Goal: Task Accomplishment & Management: Complete application form

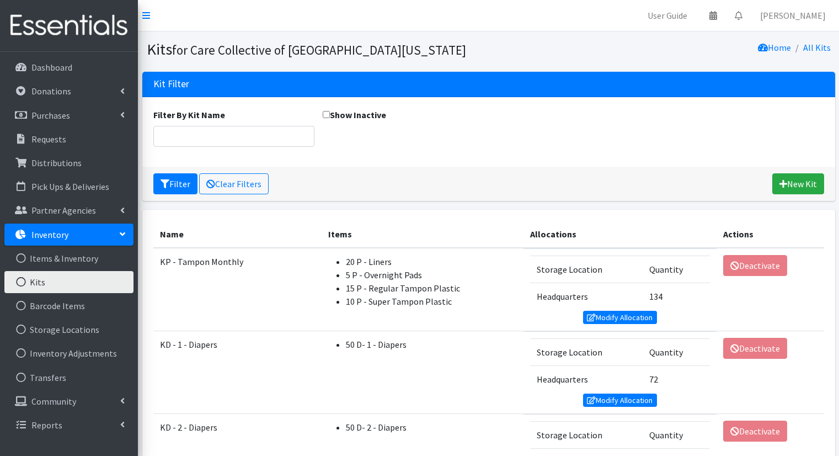
scroll to position [148, 0]
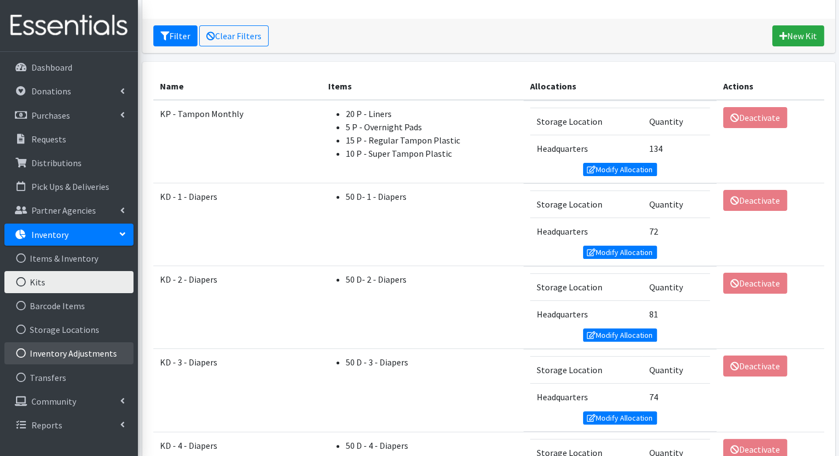
click at [65, 351] on link "Inventory Adjustments" at bounding box center [68, 353] width 129 height 22
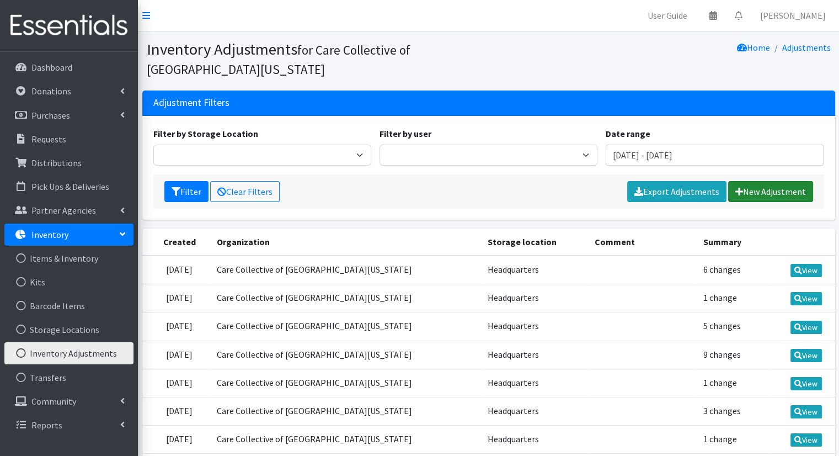
click at [770, 193] on link "New Adjustment" at bounding box center [770, 191] width 85 height 21
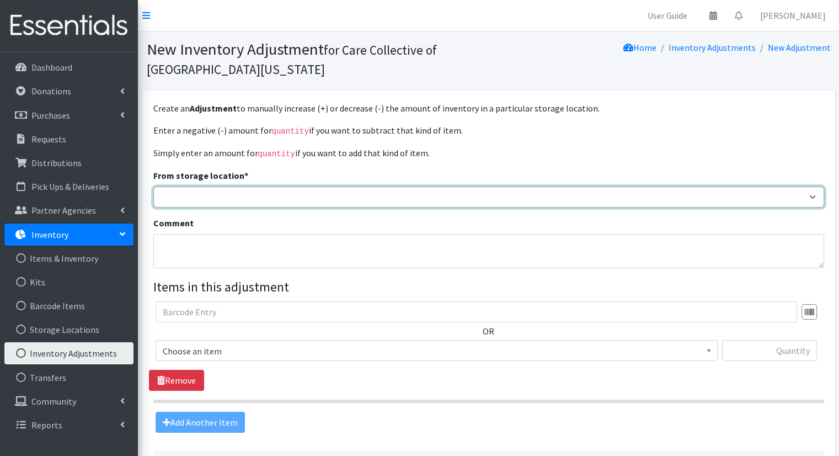
click at [658, 199] on select "Headquarters" at bounding box center [488, 196] width 671 height 21
select select "491"
click at [153, 186] on select "Headquarters" at bounding box center [488, 196] width 671 height 21
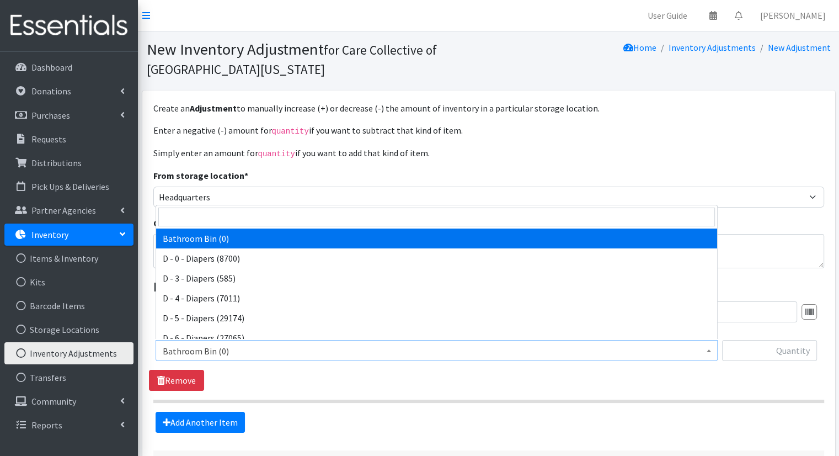
click at [583, 350] on span "Bathroom Bin (0)" at bounding box center [437, 350] width 548 height 15
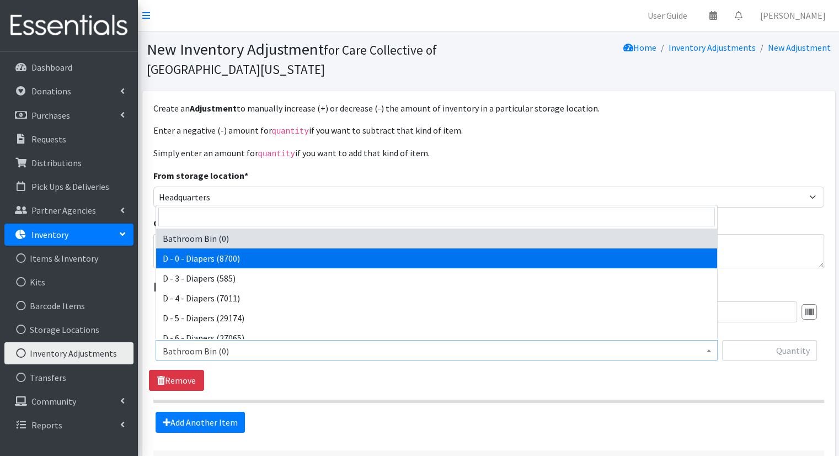
select select "15481"
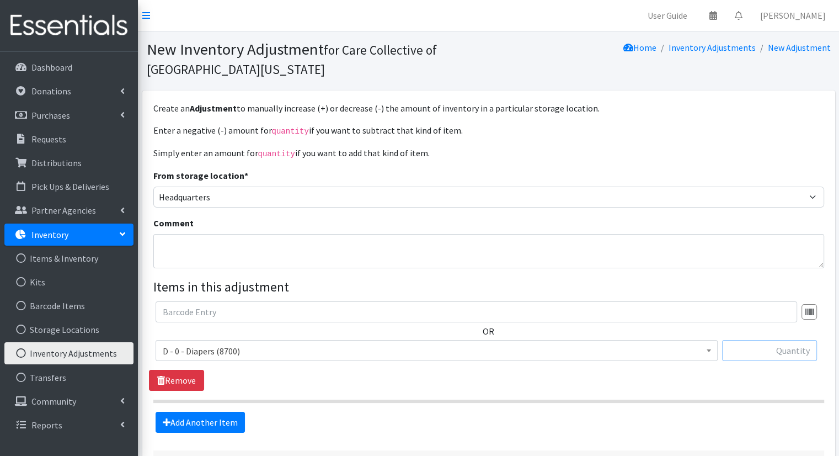
click at [770, 348] on input "text" at bounding box center [769, 350] width 95 height 21
type input "3200"
click at [241, 414] on link "Add Another Item" at bounding box center [200, 422] width 89 height 21
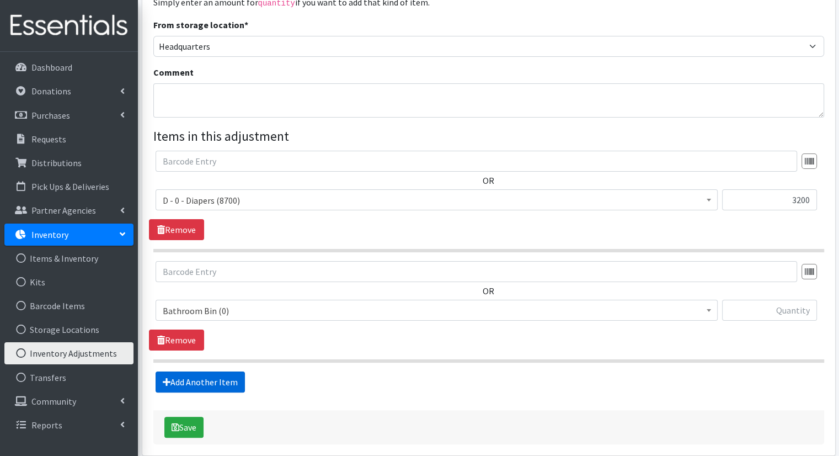
scroll to position [198, 0]
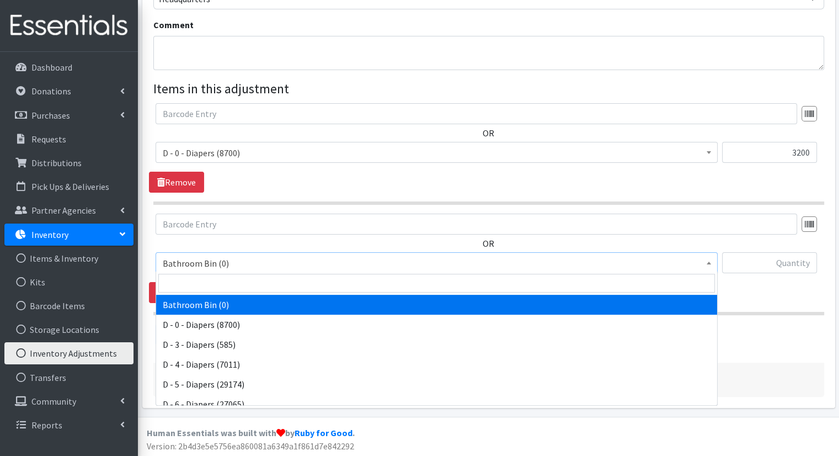
click at [376, 262] on span "Bathroom Bin (0)" at bounding box center [437, 262] width 548 height 15
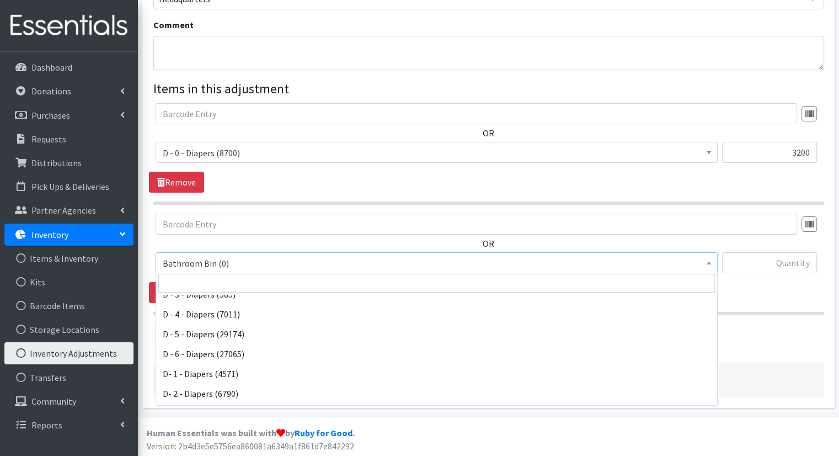
scroll to position [60, 0]
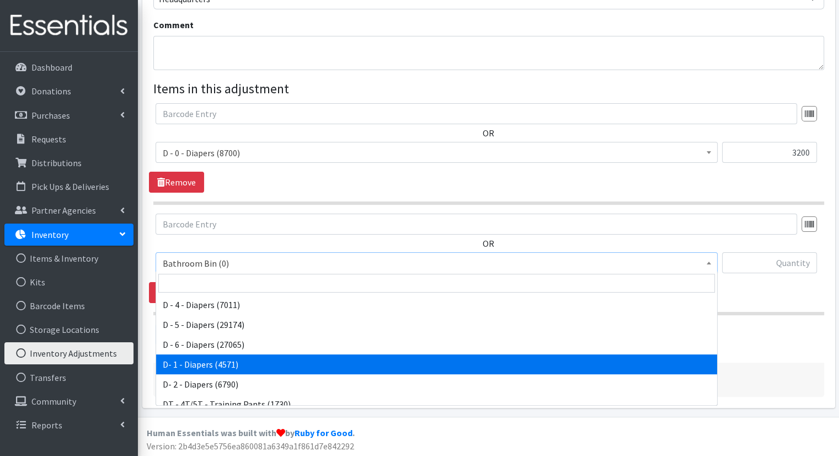
select select "15482"
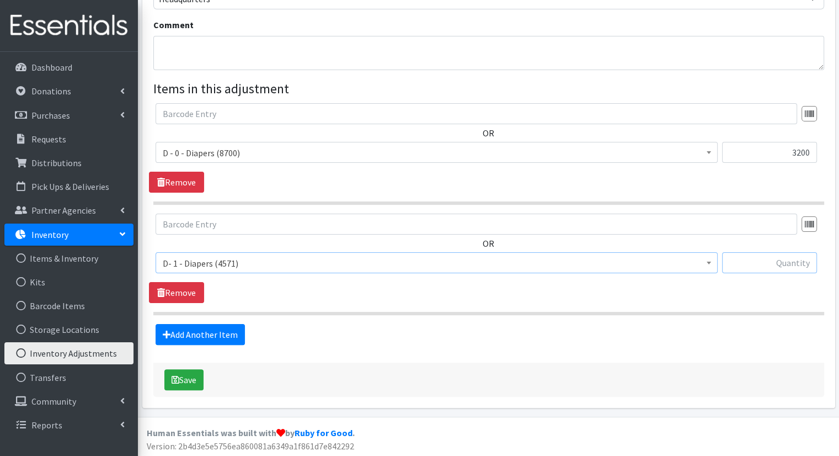
click at [763, 267] on input "text" at bounding box center [769, 262] width 95 height 21
type input "1600"
click at [227, 329] on link "Add Another Item" at bounding box center [200, 334] width 89 height 21
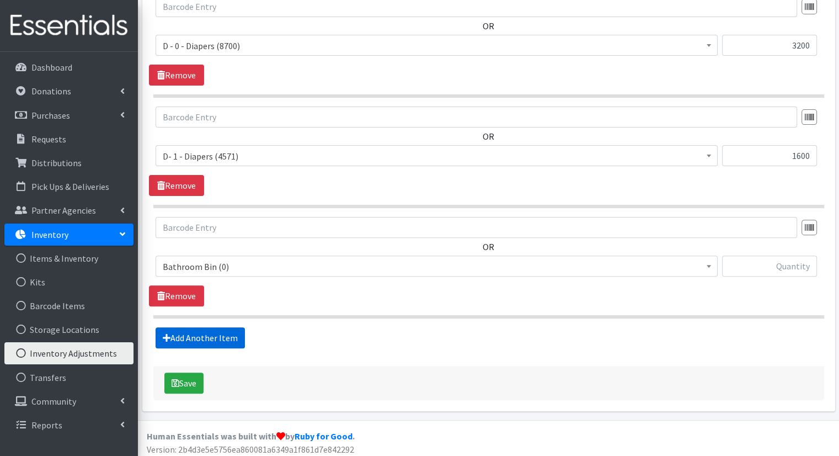
scroll to position [308, 0]
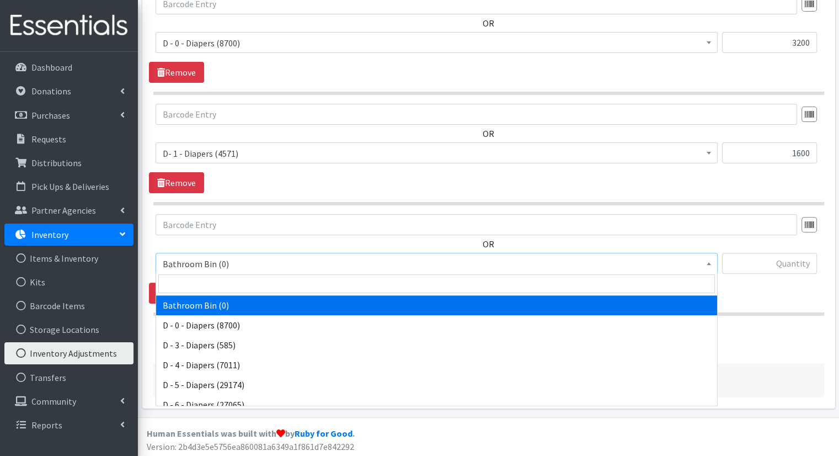
click at [307, 265] on span "Bathroom Bin (0)" at bounding box center [437, 263] width 548 height 15
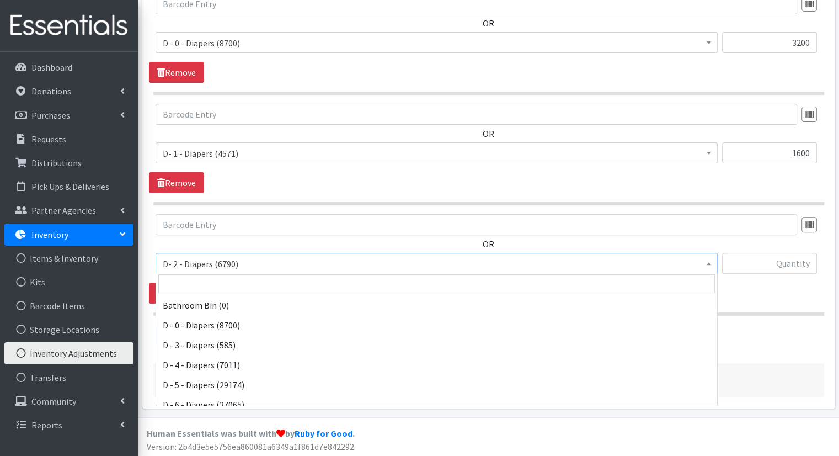
scroll to position [119, 0]
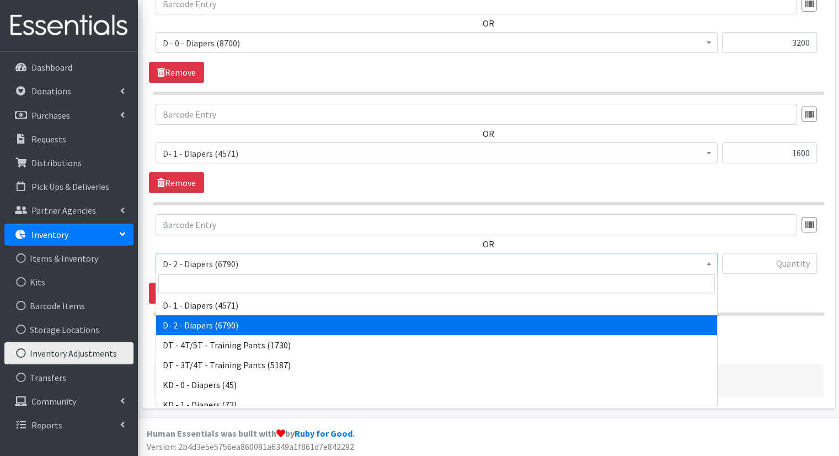
click at [557, 260] on span "D- 2 - Diapers (6790)" at bounding box center [437, 263] width 548 height 15
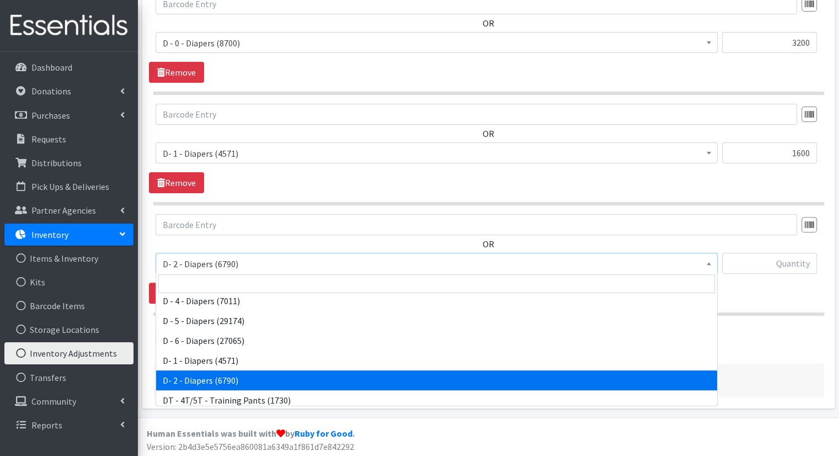
scroll to position [15, 0]
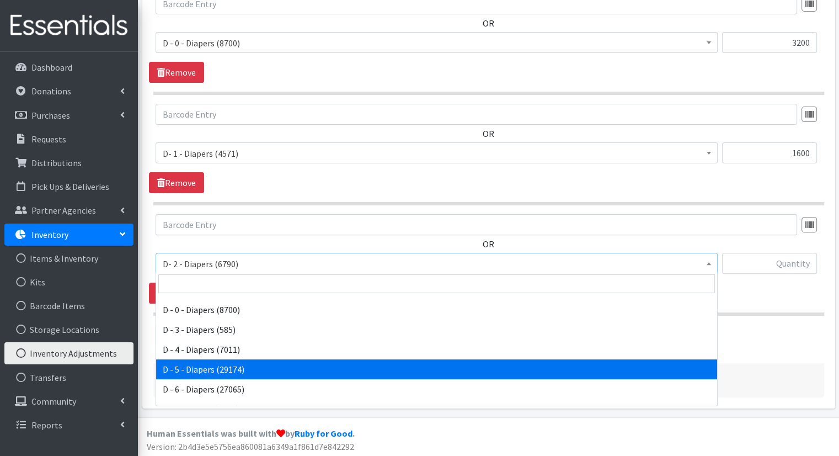
select select "15486"
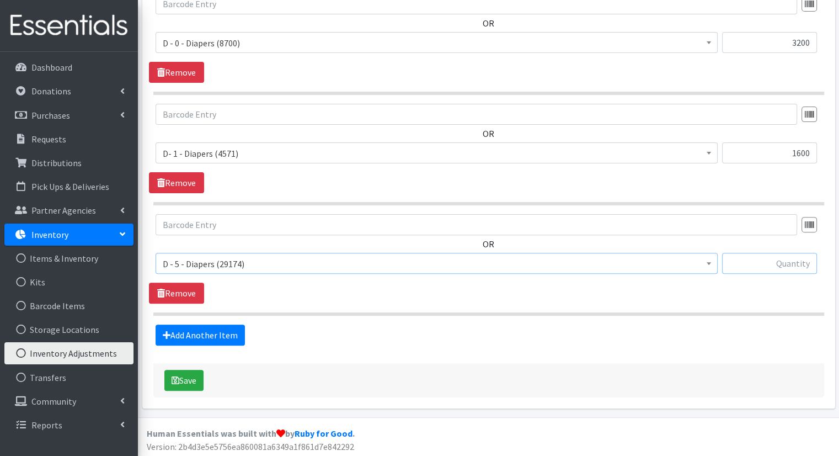
click at [802, 258] on input "text" at bounding box center [769, 263] width 95 height 21
type input "4150"
click at [225, 332] on link "Add Another Item" at bounding box center [200, 334] width 89 height 21
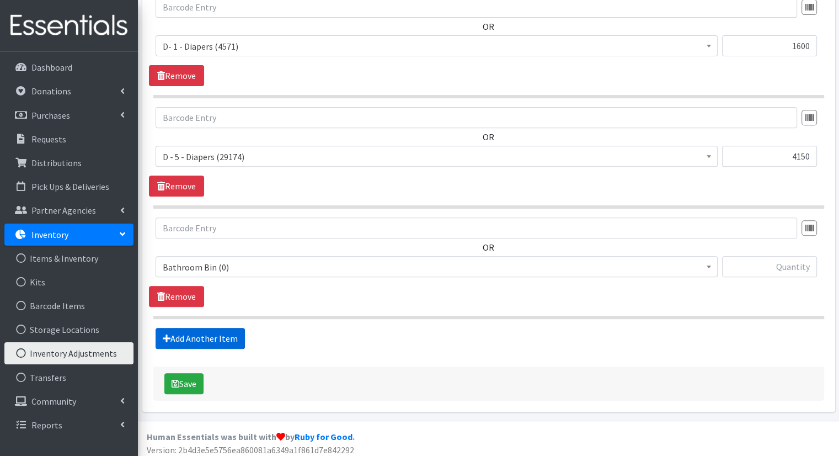
scroll to position [418, 0]
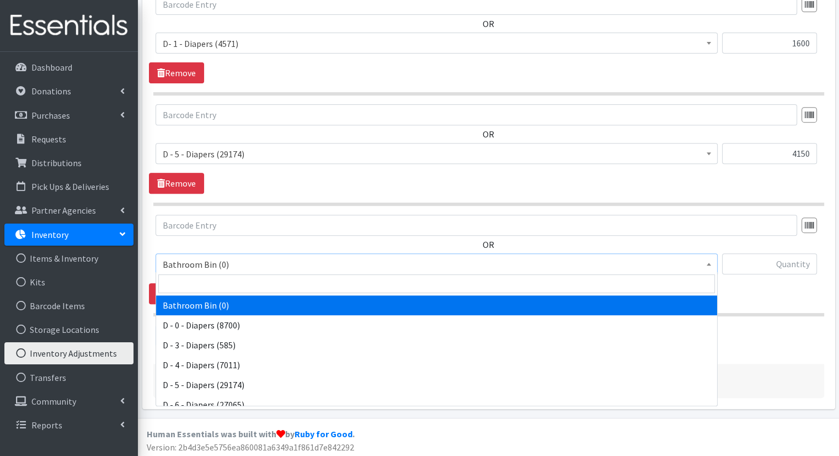
click at [302, 265] on span "Bathroom Bin (0)" at bounding box center [437, 264] width 548 height 15
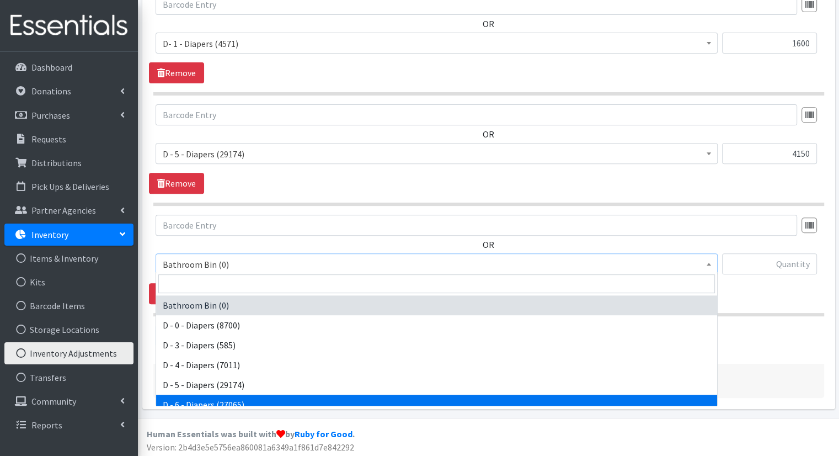
select select "15487"
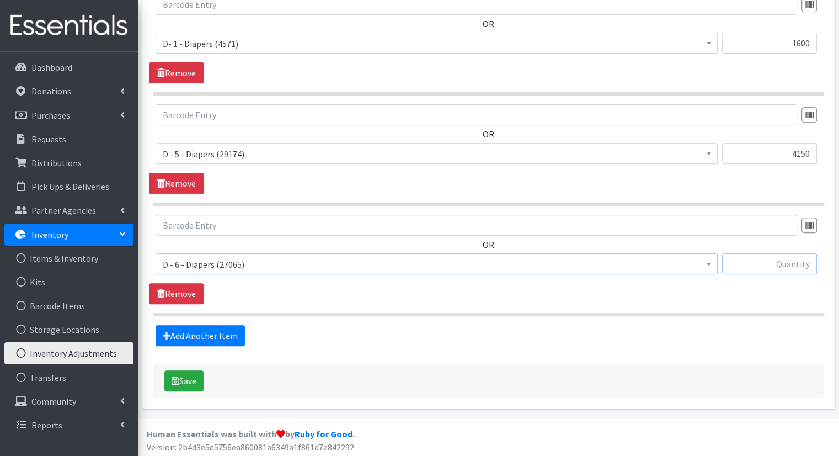
click at [743, 259] on input "text" at bounding box center [769, 263] width 95 height 21
type input "3900"
click at [229, 331] on link "Add Another Item" at bounding box center [200, 335] width 89 height 21
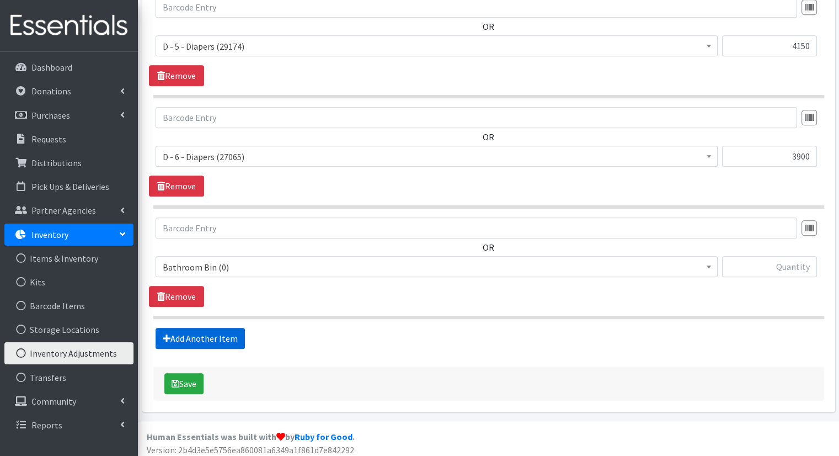
scroll to position [528, 0]
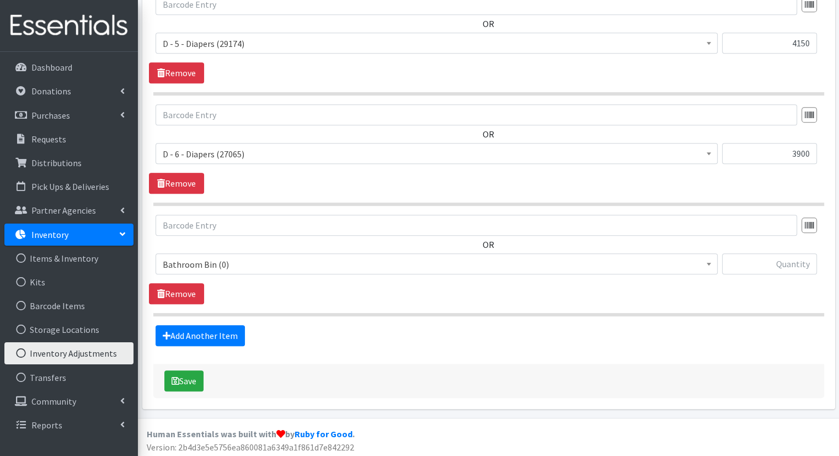
click at [344, 265] on span "Bathroom Bin (0)" at bounding box center [437, 264] width 548 height 15
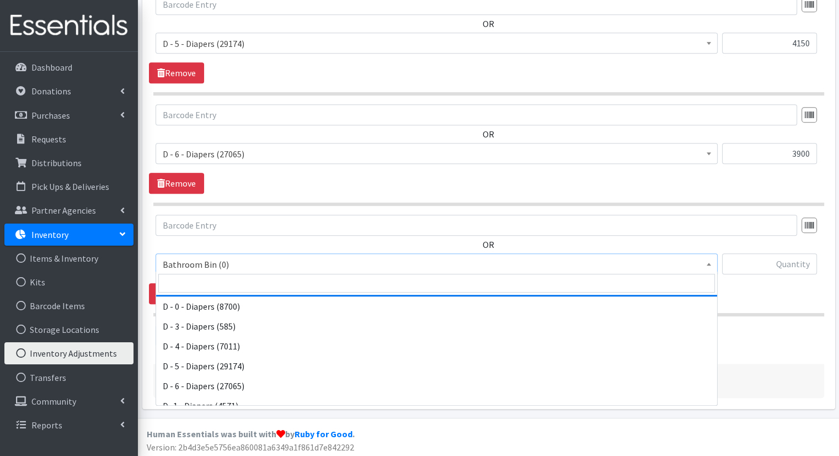
scroll to position [0, 0]
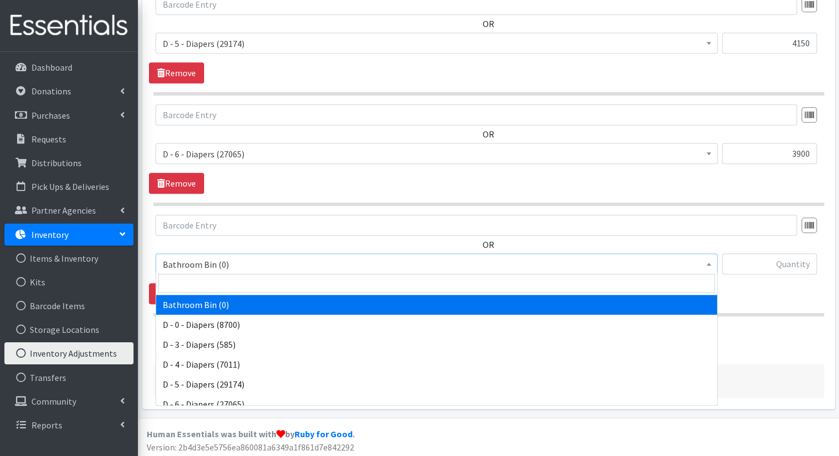
click at [777, 340] on div "Add Another Item" at bounding box center [488, 335] width 679 height 21
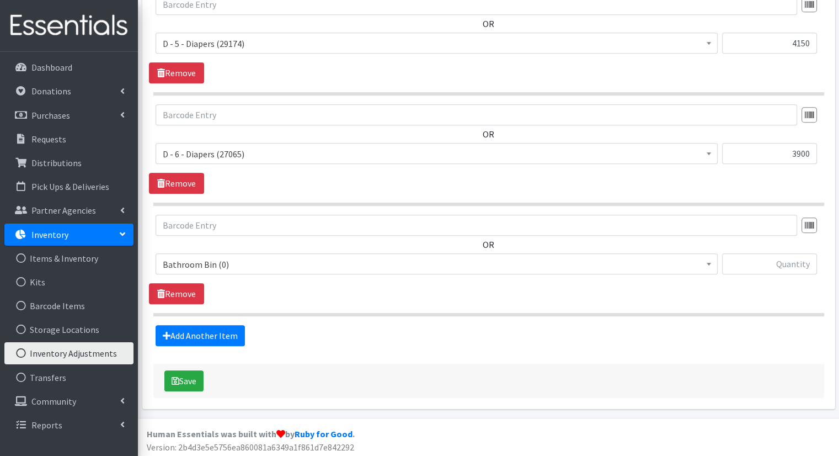
click at [465, 260] on span "Bathroom Bin (0)" at bounding box center [437, 264] width 548 height 15
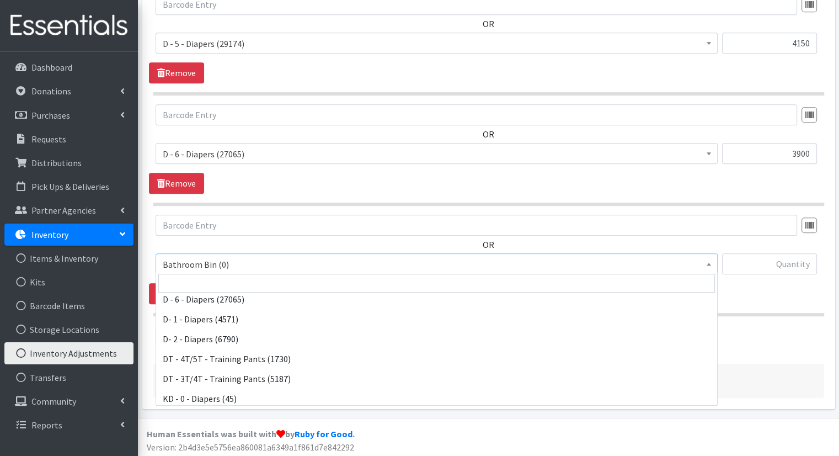
scroll to position [111, 0]
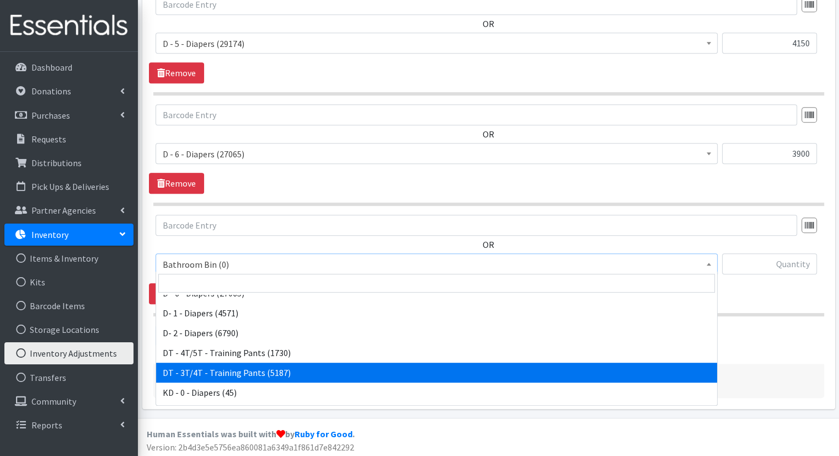
select select "15488"
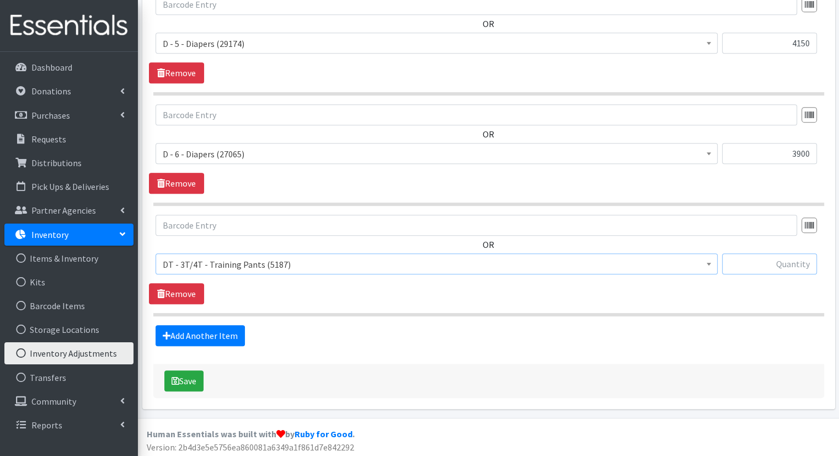
click at [771, 262] on input "text" at bounding box center [769, 263] width 95 height 21
type input "2550"
click at [239, 327] on link "Add Another Item" at bounding box center [200, 335] width 89 height 21
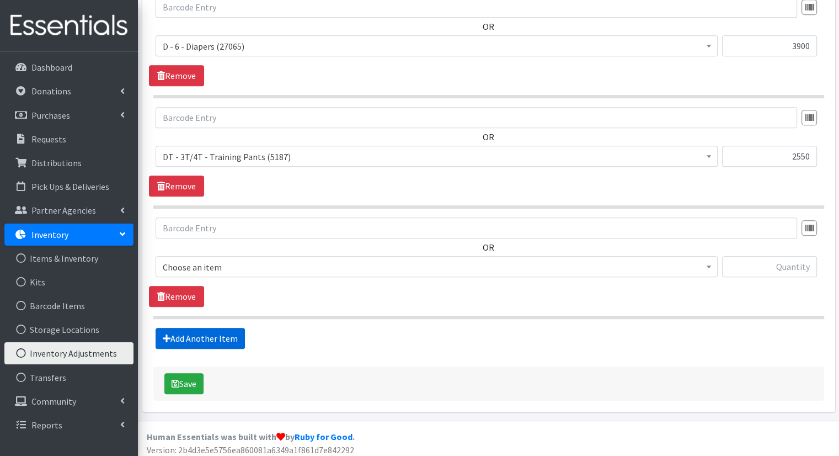
scroll to position [638, 0]
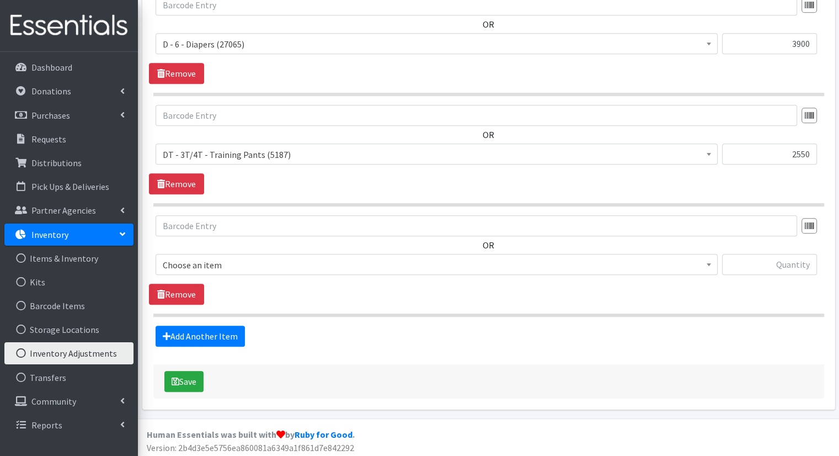
click at [289, 263] on span "Choose an item" at bounding box center [437, 264] width 548 height 15
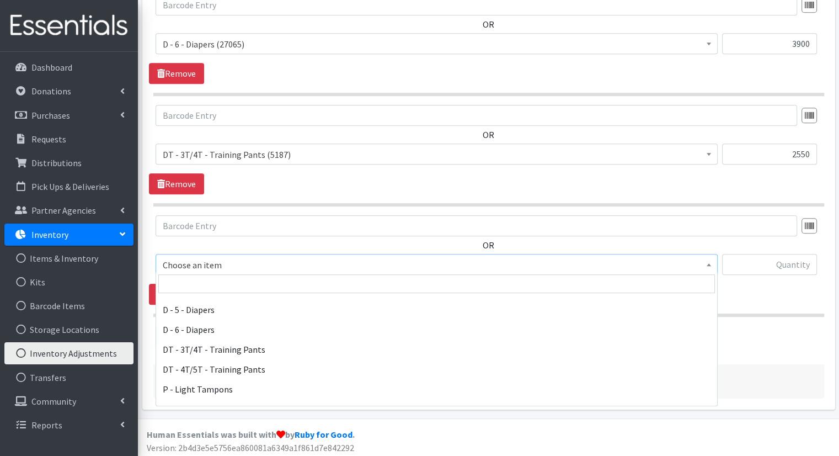
scroll to position [128, 0]
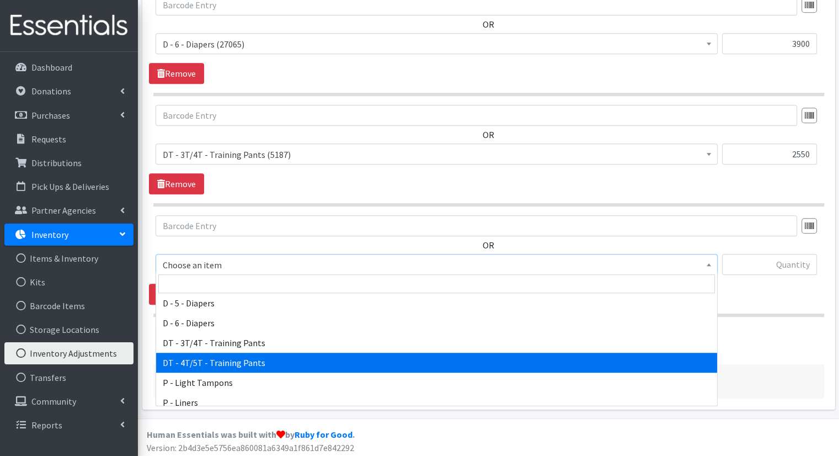
select select "15489"
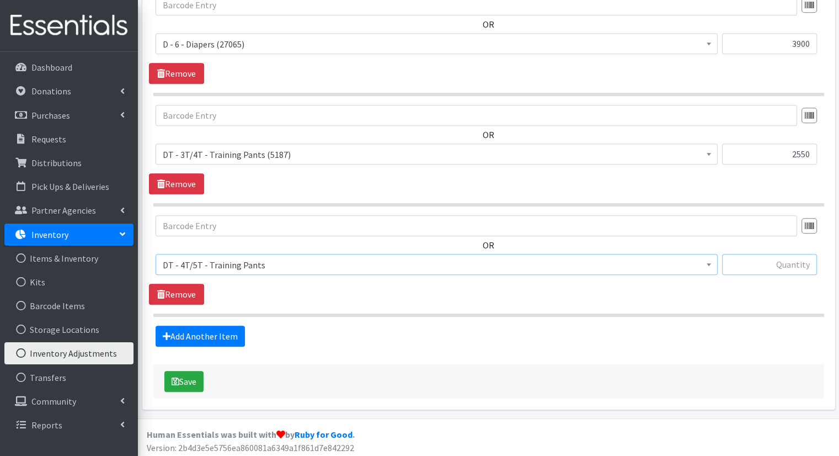
click at [794, 255] on input "text" at bounding box center [769, 264] width 95 height 21
type input "1350"
click at [638, 339] on div "Add Another Item" at bounding box center [488, 336] width 679 height 21
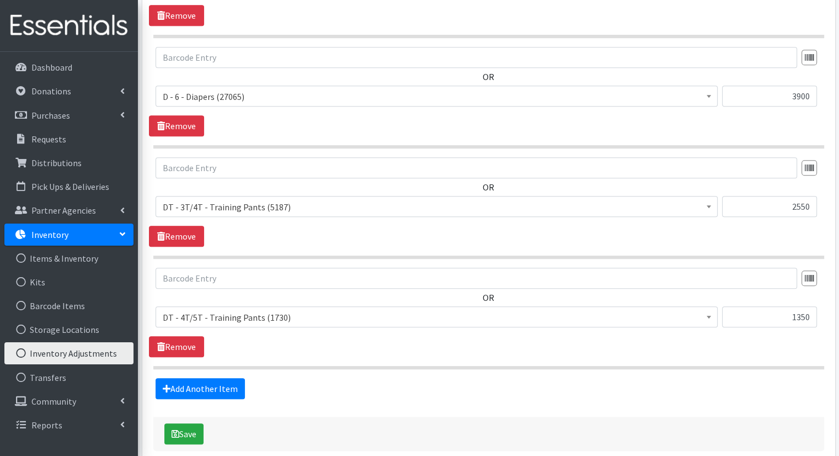
scroll to position [587, 0]
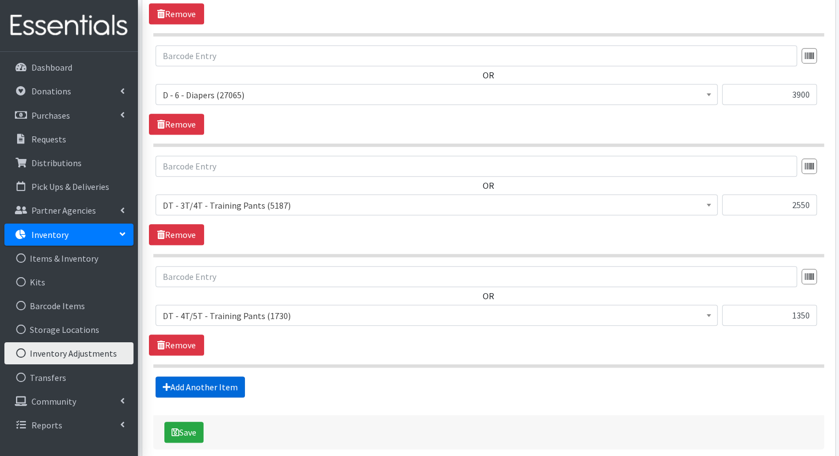
click at [234, 378] on link "Add Another Item" at bounding box center [200, 386] width 89 height 21
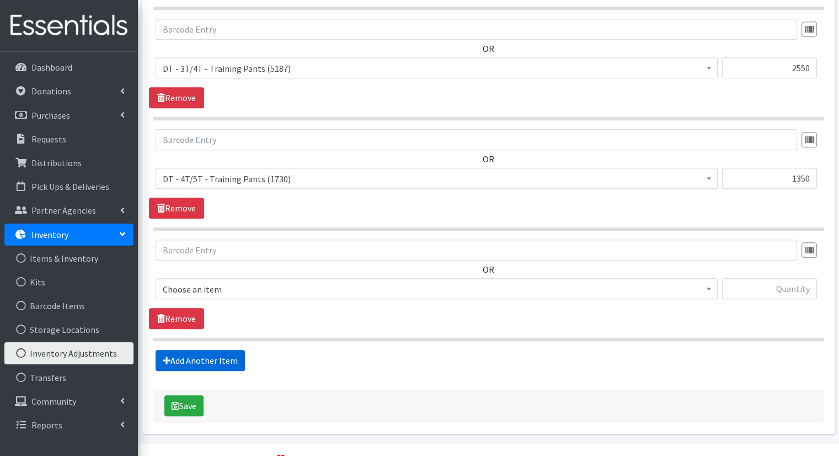
scroll to position [748, 0]
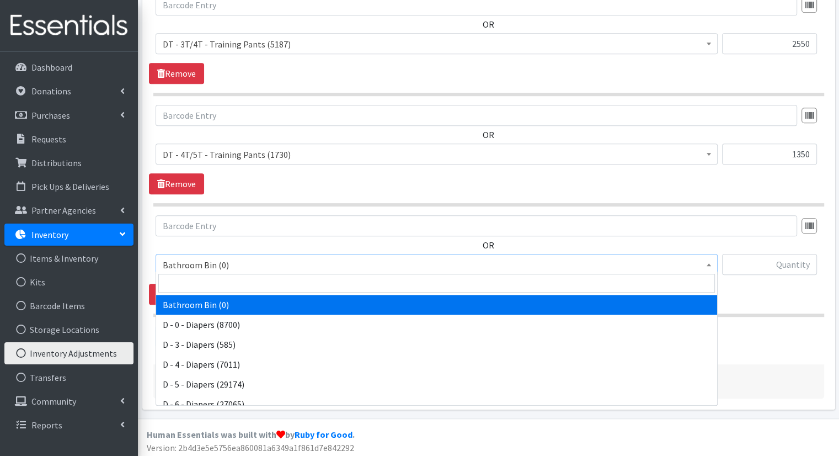
click at [428, 268] on span "Bathroom Bin (0)" at bounding box center [437, 264] width 548 height 15
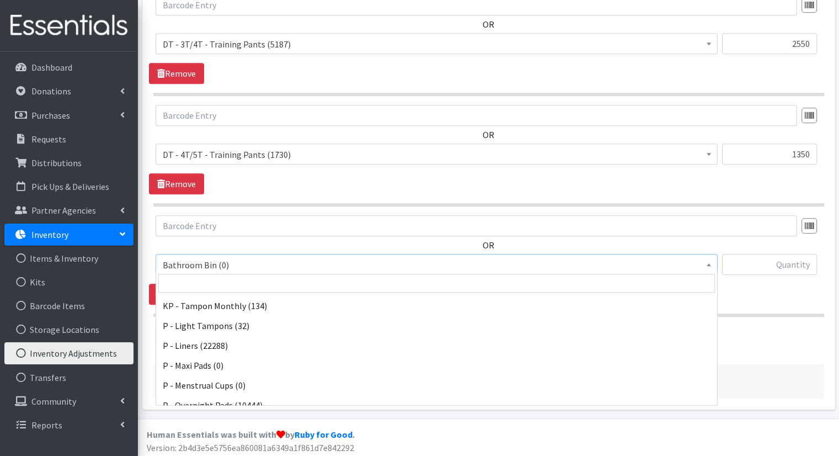
scroll to position [425, 0]
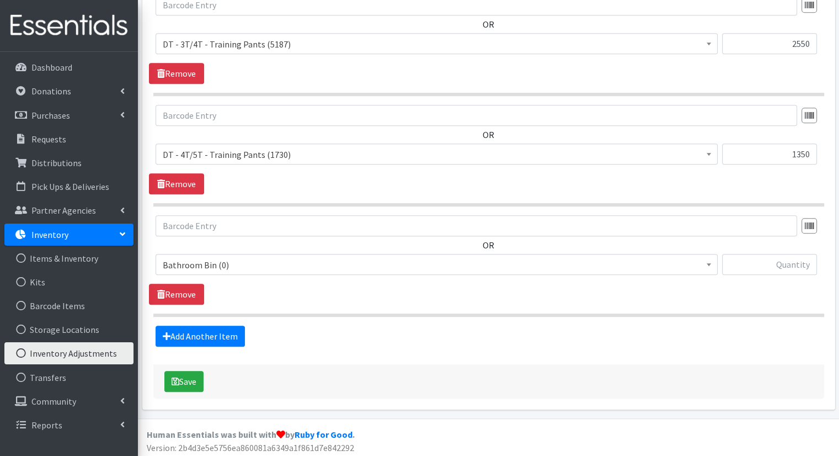
click at [180, 291] on link "Remove" at bounding box center [176, 294] width 55 height 21
click at [190, 375] on button "Save" at bounding box center [183, 381] width 39 height 21
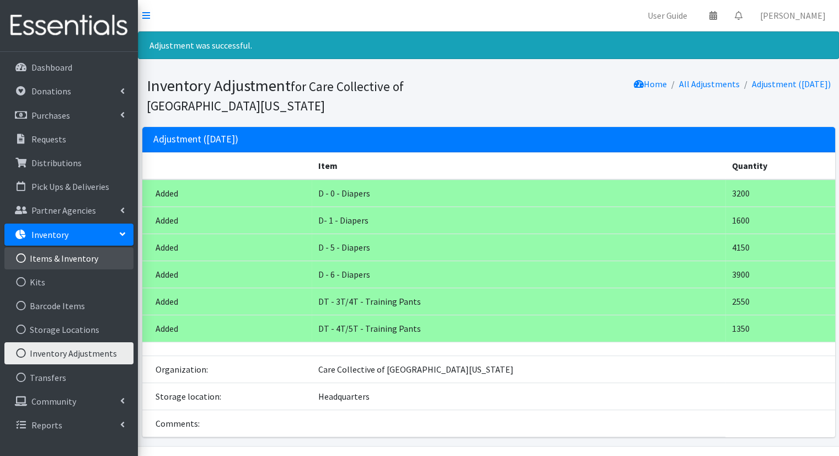
click at [67, 262] on link "Items & Inventory" at bounding box center [68, 258] width 129 height 22
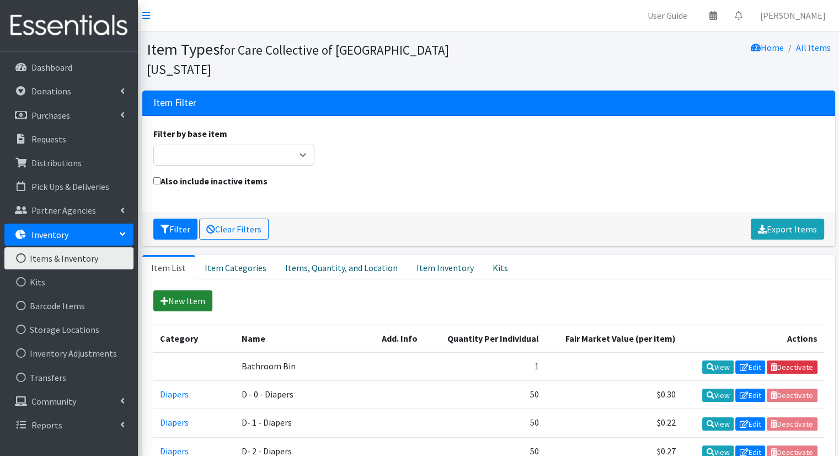
click at [172, 290] on link "New Item" at bounding box center [182, 300] width 59 height 21
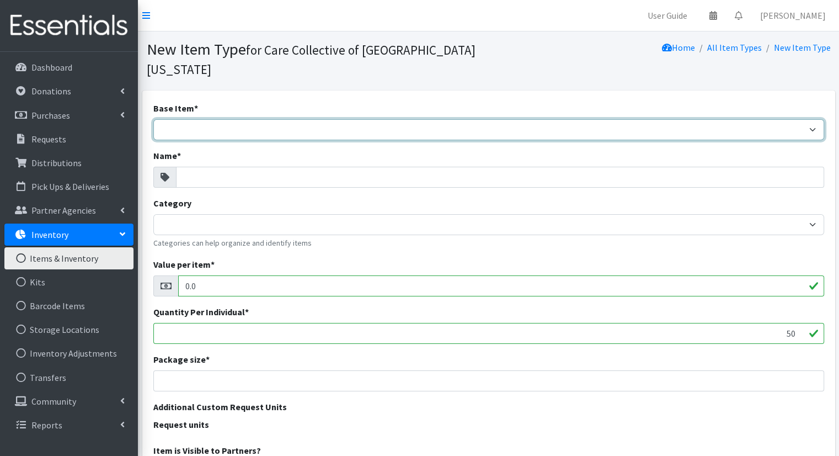
click at [201, 119] on select "Adult Briefs (Large/X-Large) Adult Briefs (Medium/Large) Adult Briefs (Small/Me…" at bounding box center [488, 129] width 671 height 21
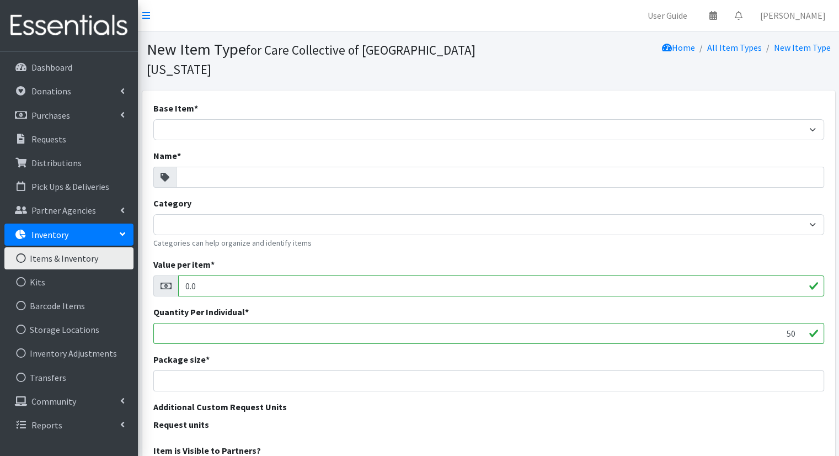
click at [547, 102] on div "Base Item * Adult Briefs (Large/X-Large) Adult Briefs (Medium/Large) Adult Brie…" at bounding box center [488, 121] width 671 height 39
click at [93, 255] on link "Items & Inventory" at bounding box center [68, 258] width 129 height 22
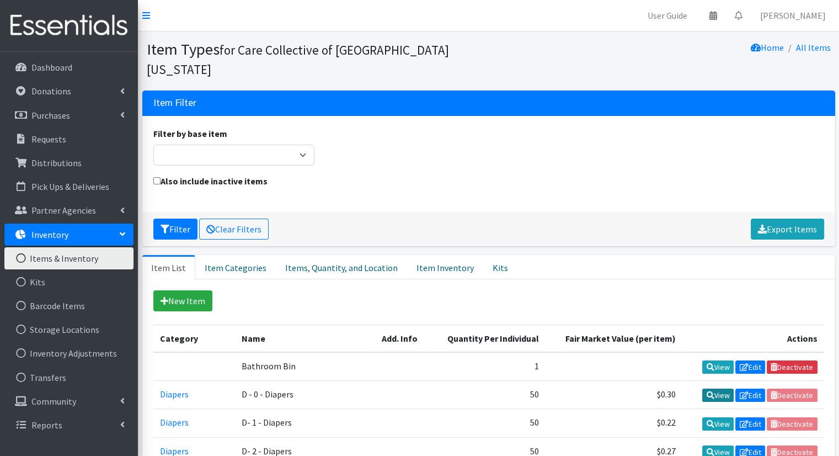
click at [710, 391] on icon at bounding box center [711, 395] width 8 height 8
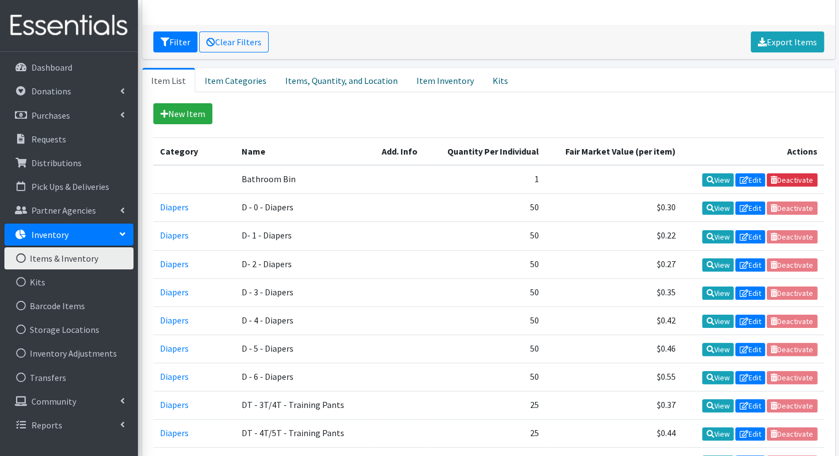
scroll to position [208, 0]
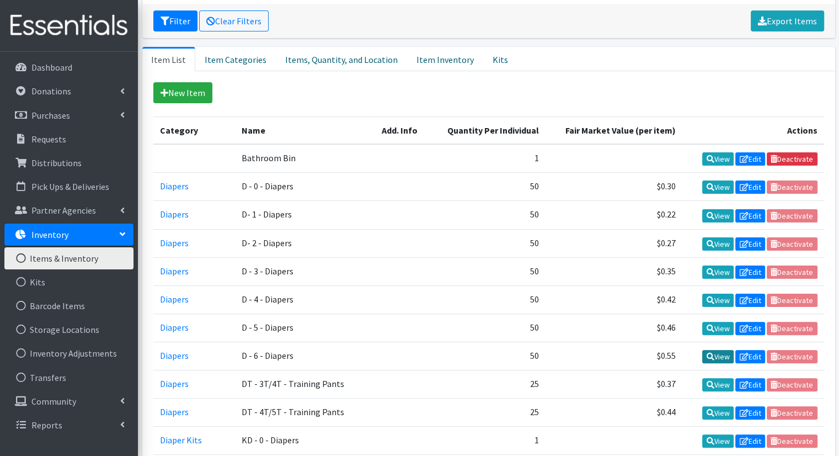
click at [717, 350] on link "View" at bounding box center [717, 356] width 31 height 13
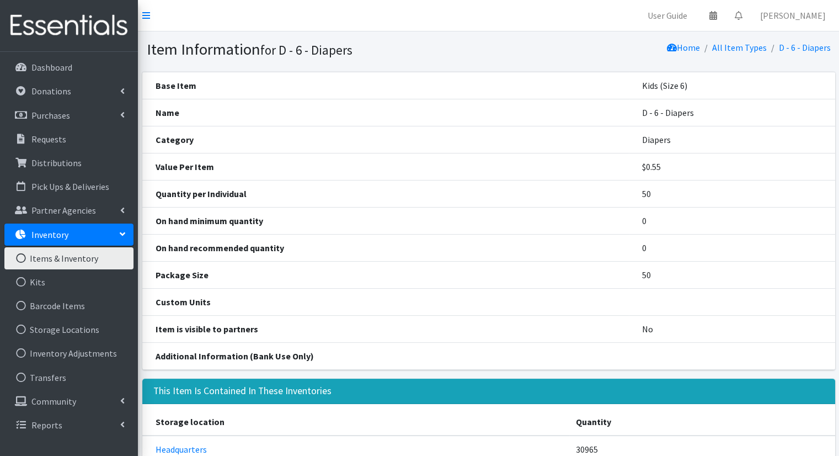
click at [67, 259] on link "Items & Inventory" at bounding box center [68, 258] width 129 height 22
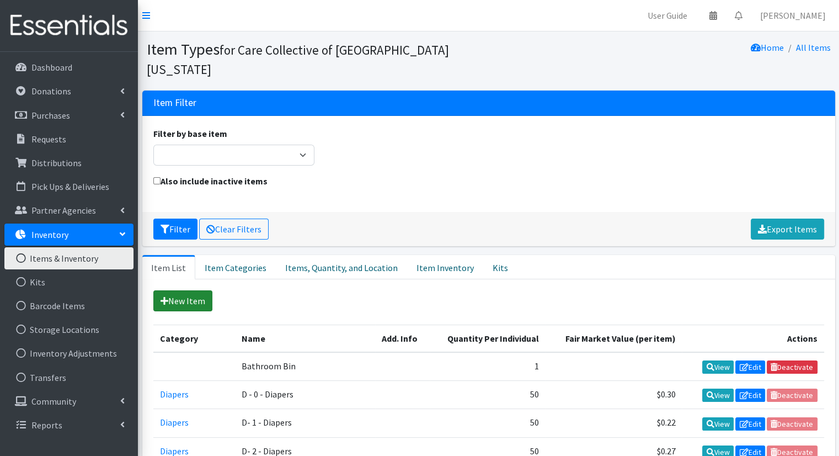
click at [166, 296] on icon at bounding box center [165, 300] width 8 height 9
click at [223, 255] on link "Item Categories" at bounding box center [235, 267] width 81 height 24
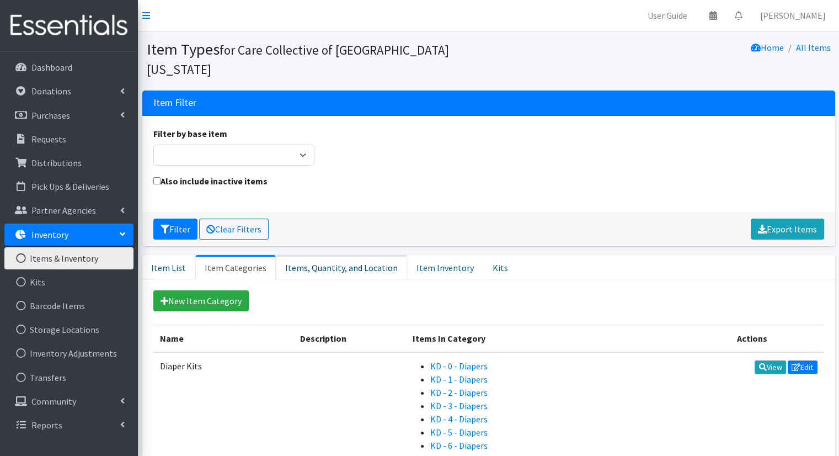
click at [289, 255] on link "Items, Quantity, and Location" at bounding box center [341, 267] width 131 height 24
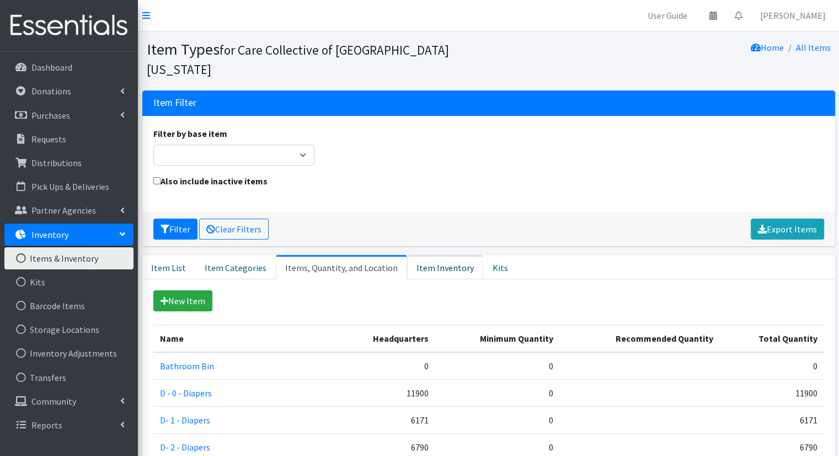
click at [428, 255] on link "Item Inventory" at bounding box center [445, 267] width 76 height 24
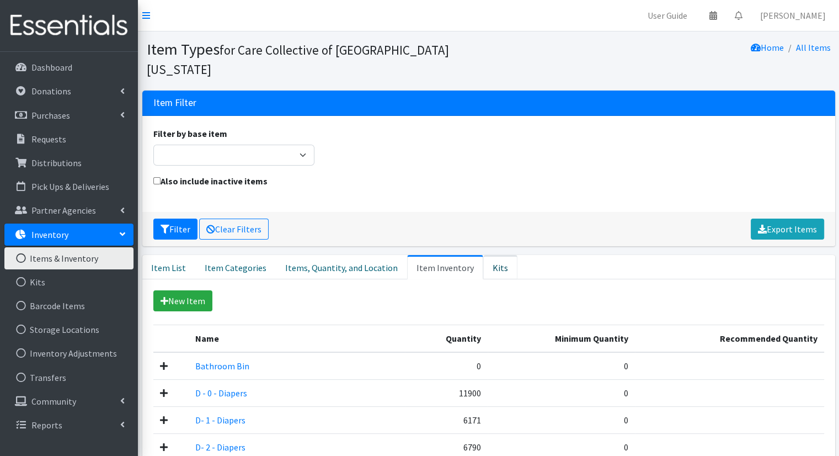
click at [489, 255] on link "Kits" at bounding box center [500, 267] width 34 height 24
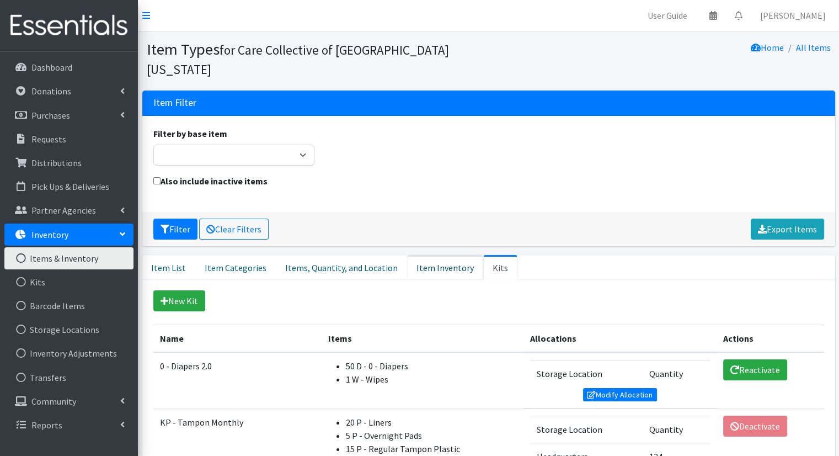
click at [432, 255] on link "Item Inventory" at bounding box center [445, 267] width 76 height 24
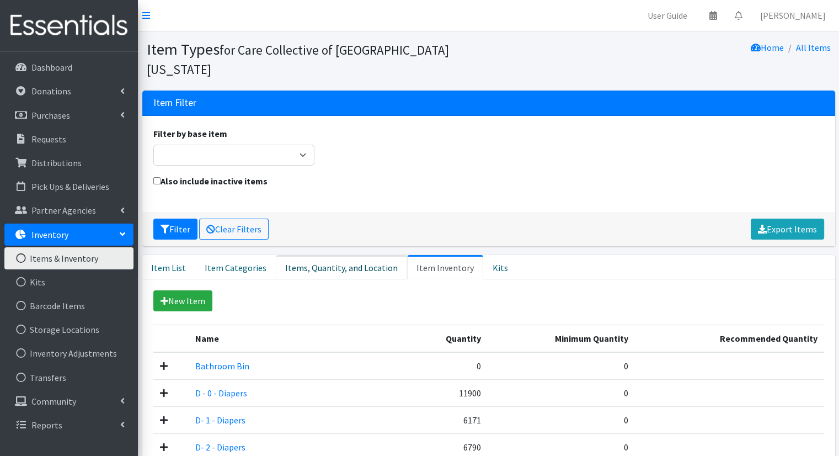
click at [365, 255] on link "Items, Quantity, and Location" at bounding box center [341, 267] width 131 height 24
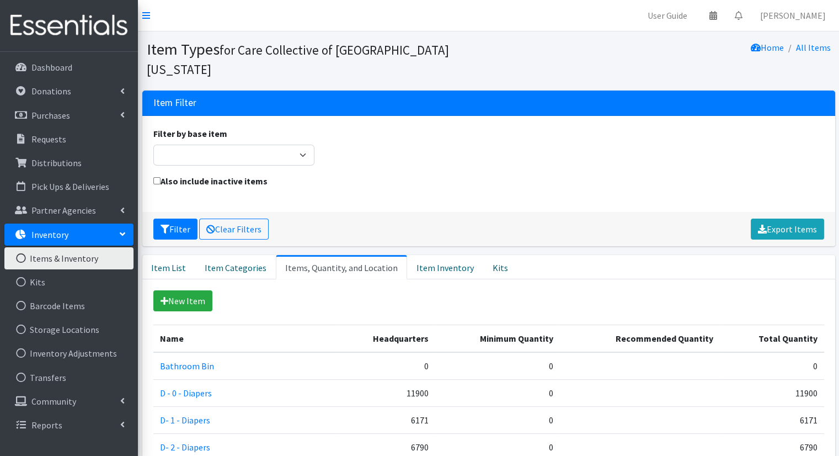
click at [276, 255] on link "Items, Quantity, and Location" at bounding box center [341, 267] width 131 height 24
click at [257, 255] on link "Item Categories" at bounding box center [235, 267] width 81 height 24
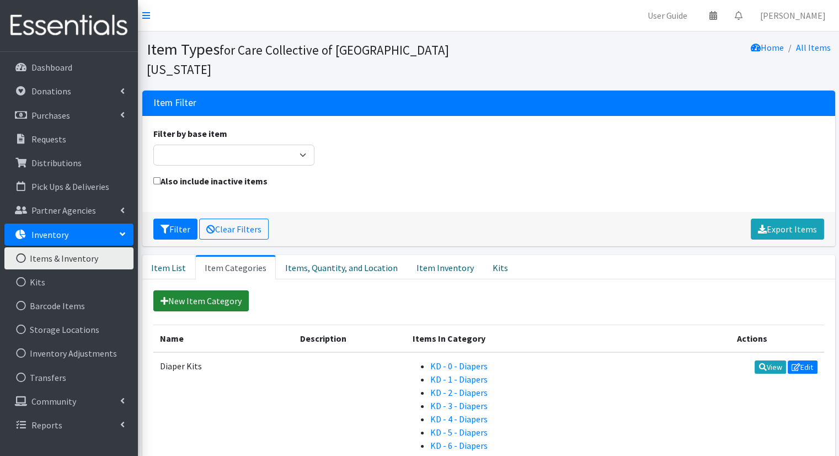
click at [204, 290] on link "New Item Category" at bounding box center [200, 300] width 95 height 21
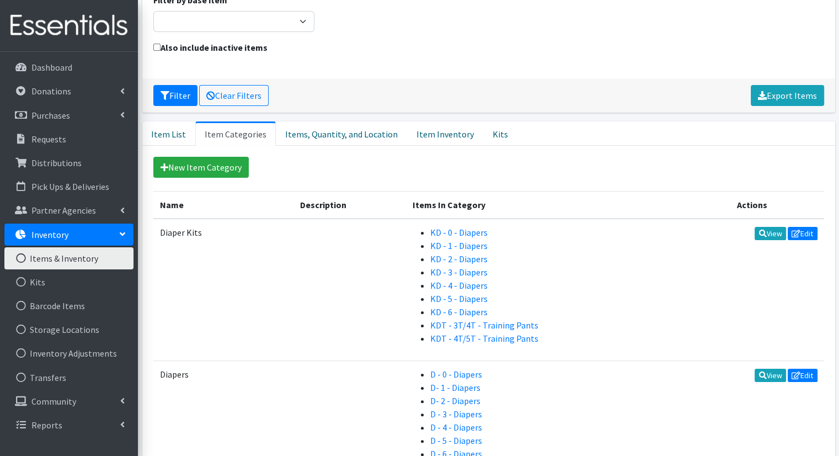
scroll to position [132, 0]
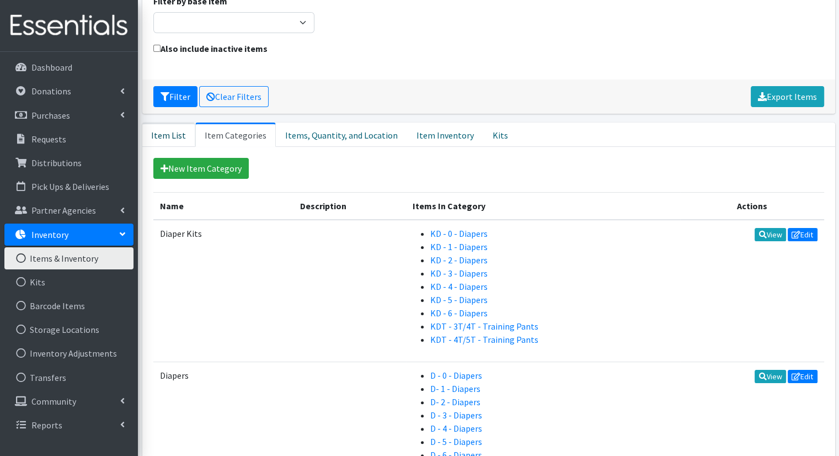
click at [175, 122] on link "Item List" at bounding box center [168, 134] width 53 height 24
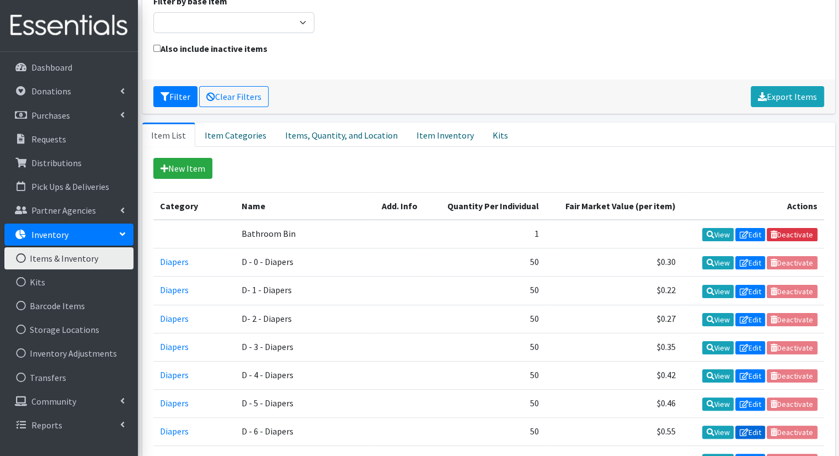
click at [745, 428] on icon at bounding box center [743, 432] width 9 height 8
click at [198, 158] on link "New Item" at bounding box center [182, 168] width 59 height 21
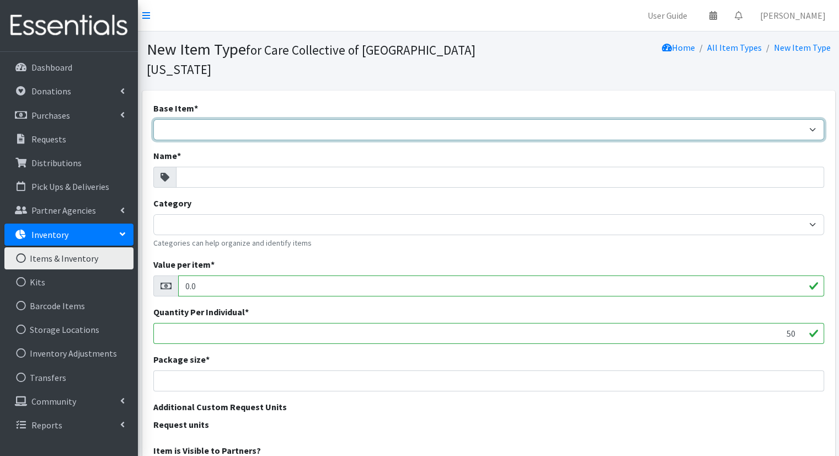
click at [229, 119] on select "Adult Briefs (Large/X-Large) Adult Briefs (Medium/Large) Adult Briefs (Small/Me…" at bounding box center [488, 129] width 671 height 21
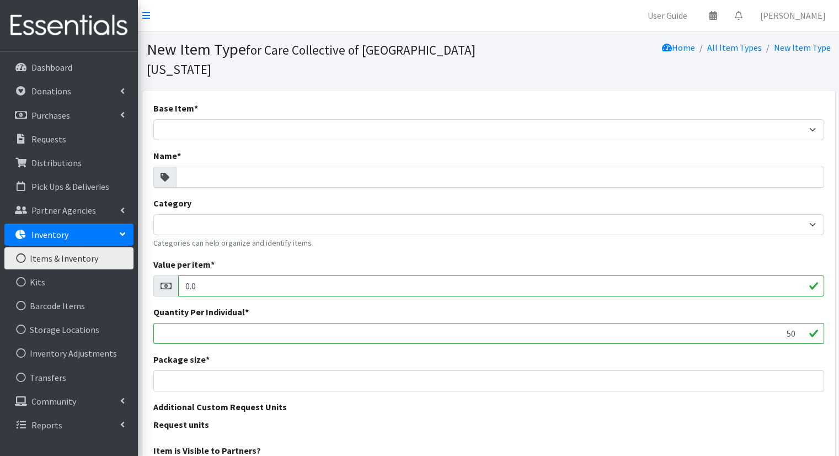
click at [609, 102] on div "Base Item * Adult Briefs (Large/X-Large) Adult Briefs (Medium/Large) Adult Brie…" at bounding box center [488, 121] width 671 height 39
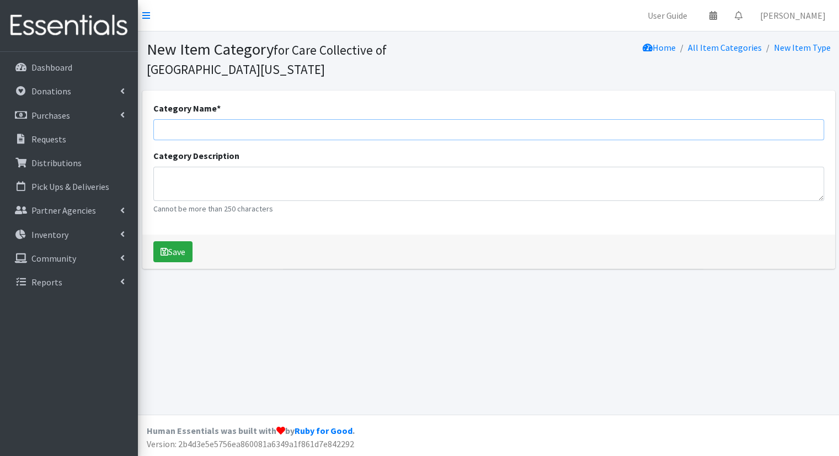
click at [248, 134] on input "Category Name *" at bounding box center [488, 129] width 671 height 21
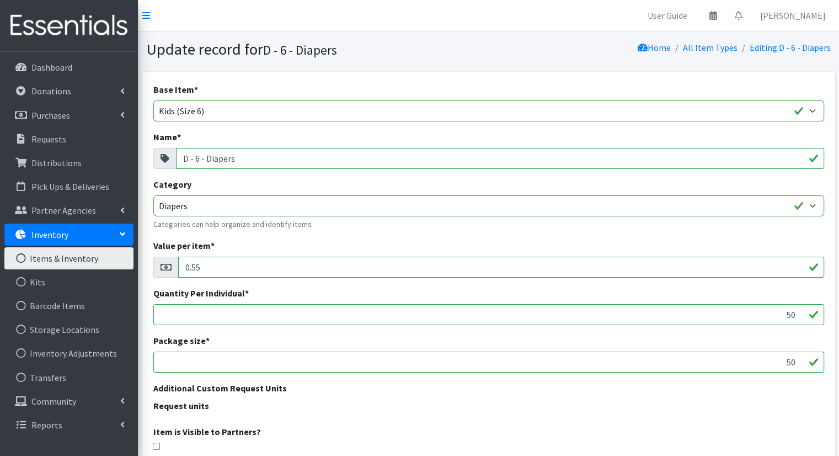
click at [532, 121] on div "Adult Briefs (Large/X-Large) Adult Briefs (Medium/Large) Adult Briefs (Small/Me…" at bounding box center [488, 110] width 671 height 21
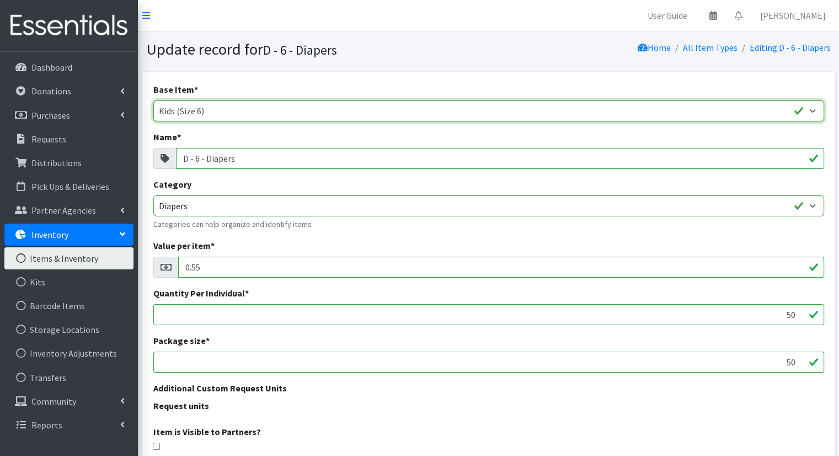
click at [532, 108] on select "Adult Briefs (Large/X-Large) Adult Briefs (Medium/Large) Adult Briefs (Small/Me…" at bounding box center [488, 110] width 671 height 21
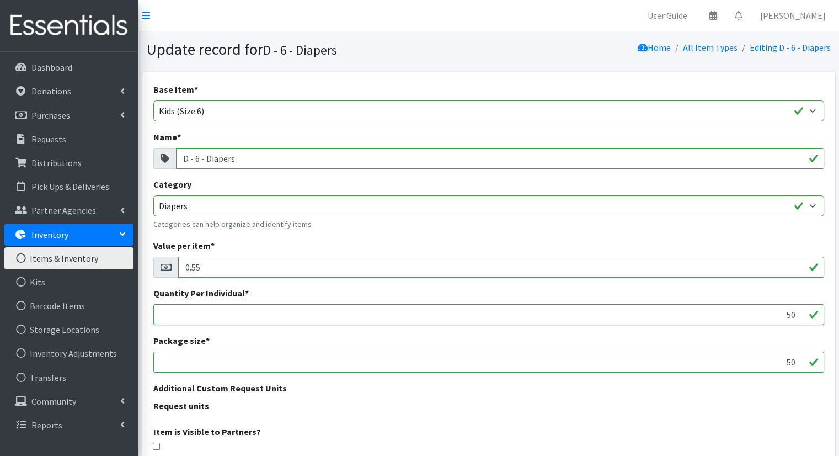
click at [554, 97] on div "Base Item * Adult Briefs (Large/X-Large) Adult Briefs (Medium/Large) Adult Brie…" at bounding box center [488, 102] width 671 height 39
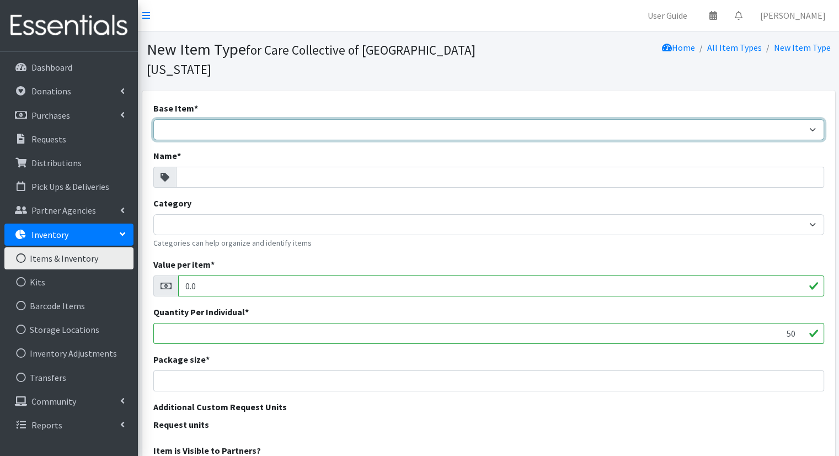
click at [296, 119] on select "Adult Briefs (Large/X-Large) Adult Briefs (Medium/Large) Adult Briefs (Small/Me…" at bounding box center [488, 129] width 671 height 21
select select "k_sm"
click at [153, 119] on select "Adult Briefs (Large/X-Large) Adult Briefs (Medium/Large) Adult Briefs (Small/Me…" at bounding box center [488, 129] width 671 height 21
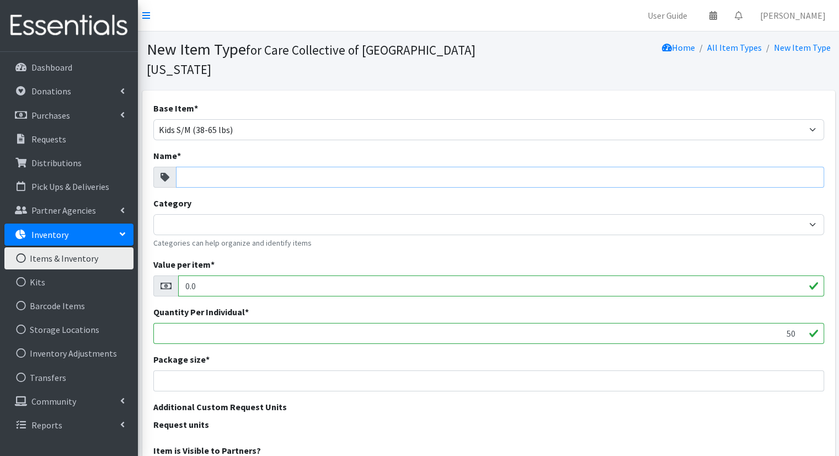
click at [516, 167] on input "Name *" at bounding box center [500, 177] width 648 height 21
type input "D - Size 7"
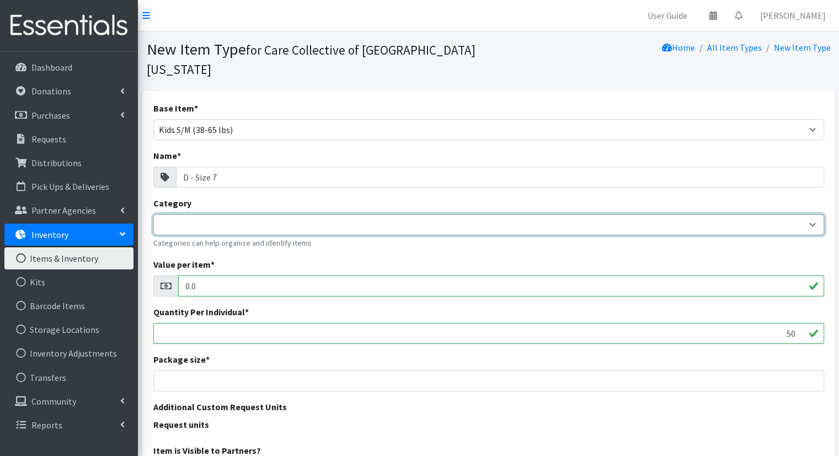
click at [542, 214] on select "Diaper Kits Period Kits Diapers Period Products" at bounding box center [488, 224] width 671 height 21
select select "455"
click at [153, 214] on select "Diaper Kits Period Kits Diapers Period Products" at bounding box center [488, 224] width 671 height 21
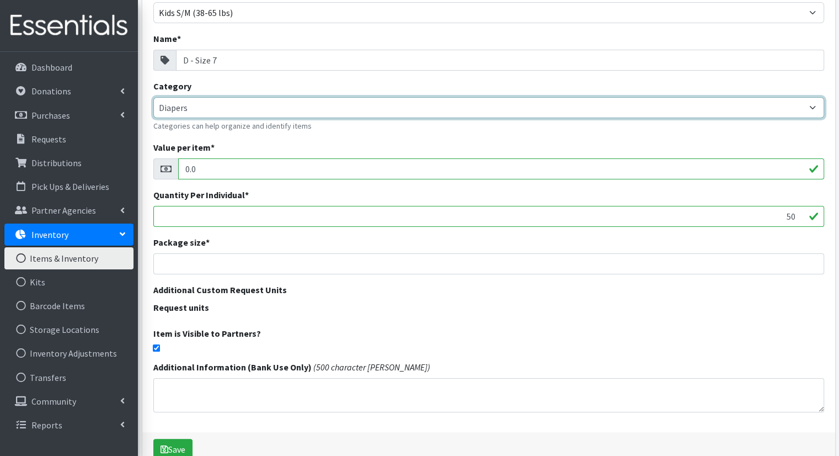
scroll to position [138, 0]
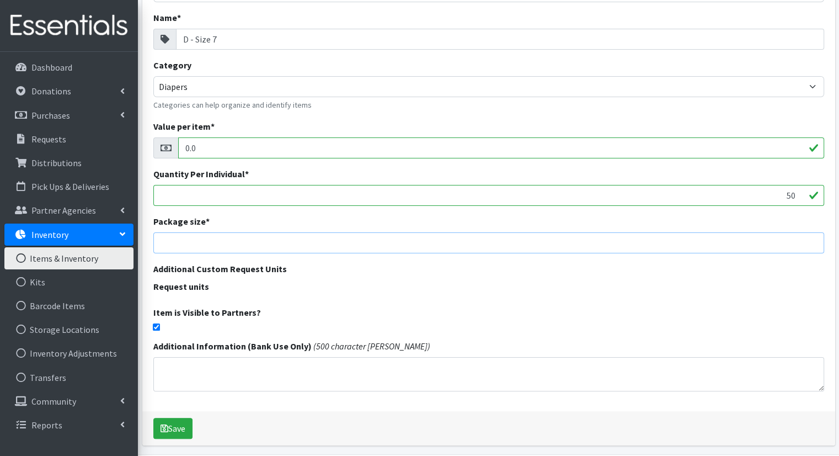
click at [781, 232] on input "number" at bounding box center [488, 242] width 671 height 21
type input "50"
click at [169, 418] on button "Save" at bounding box center [172, 428] width 39 height 21
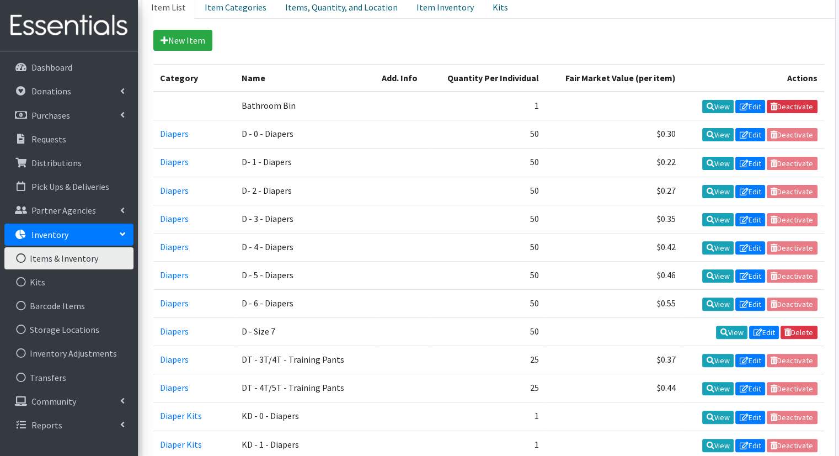
scroll to position [294, 0]
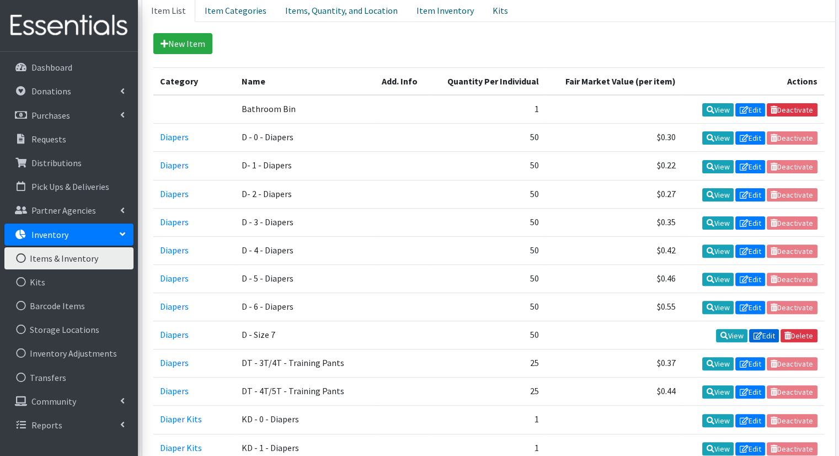
click at [765, 329] on link "Edit" at bounding box center [764, 335] width 30 height 13
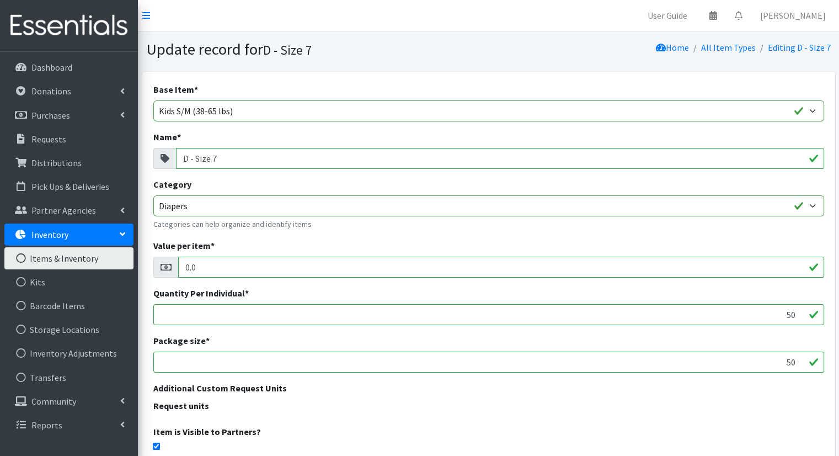
drag, startPoint x: 243, startPoint y: 155, endPoint x: 195, endPoint y: 158, distance: 48.1
click at [195, 158] on input "D - Size 7" at bounding box center [500, 158] width 648 height 21
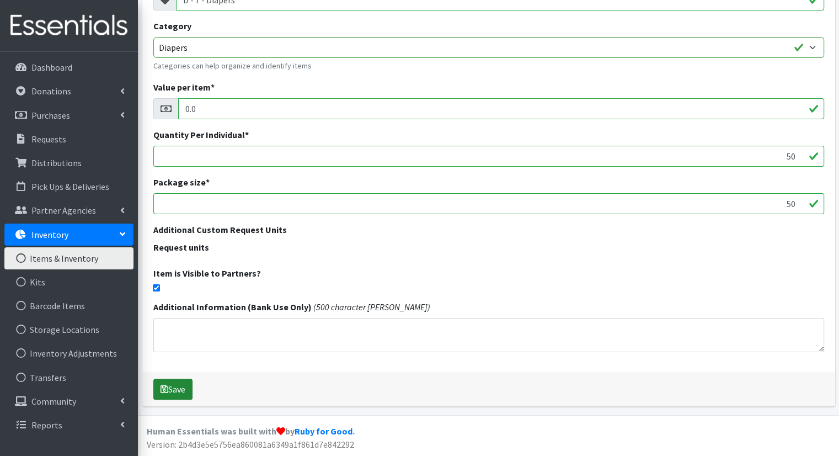
type input "D - 7 - Diapers"
click at [172, 390] on button "Save" at bounding box center [172, 389] width 39 height 21
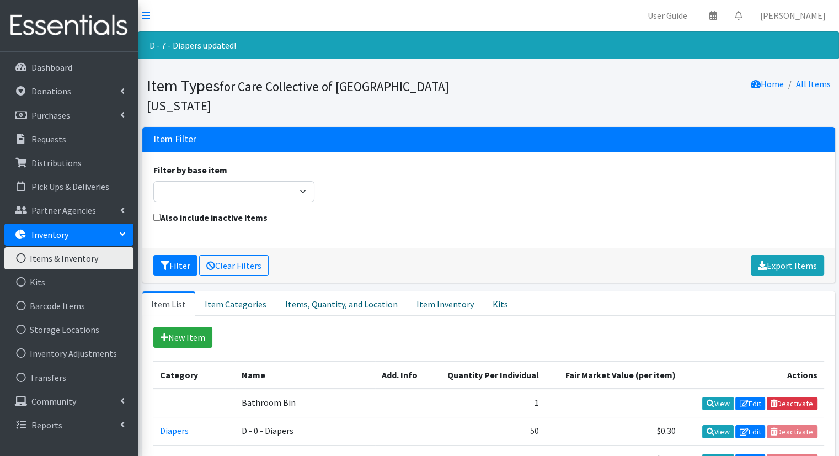
scroll to position [398, 0]
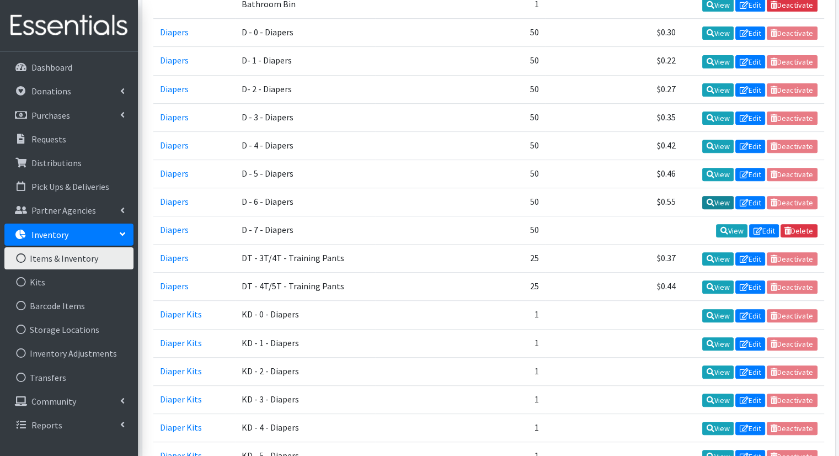
click at [716, 196] on link "View" at bounding box center [717, 202] width 31 height 13
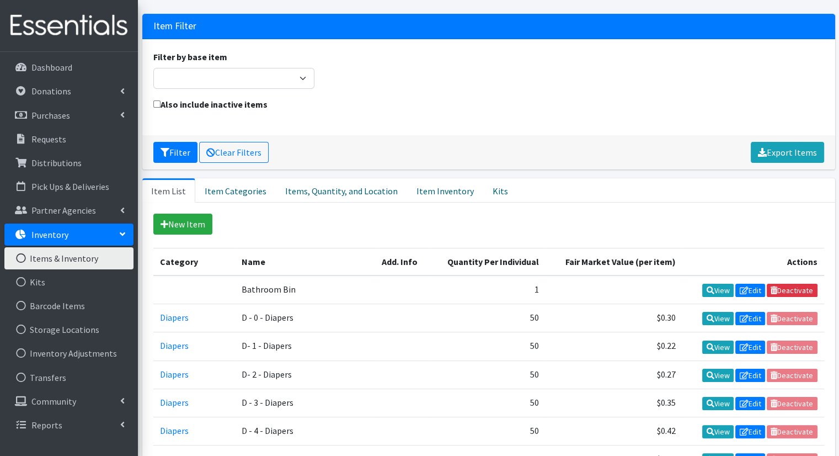
scroll to position [110, 0]
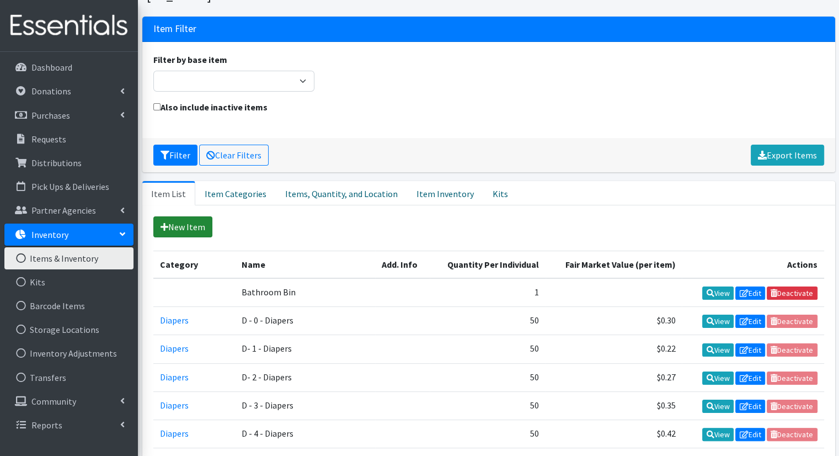
click at [183, 216] on link "New Item" at bounding box center [182, 226] width 59 height 21
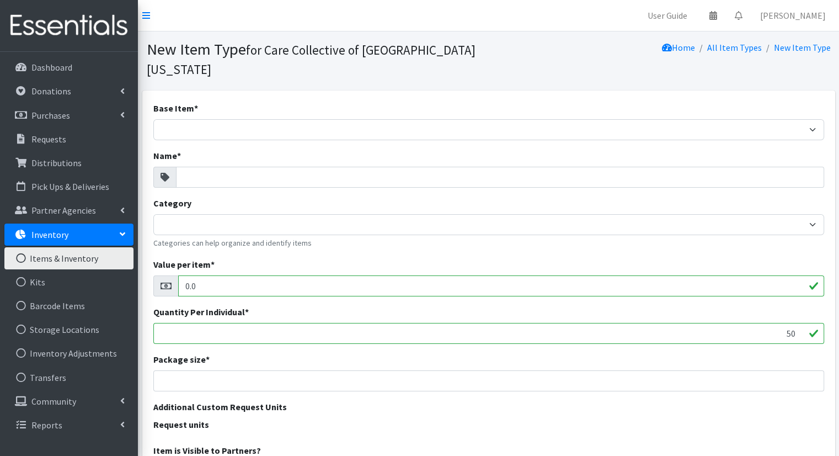
click at [232, 122] on div "Base Item * Adult Briefs (Large/X-Large) Adult Briefs (Medium/Large) Adult Brie…" at bounding box center [488, 319] width 693 height 459
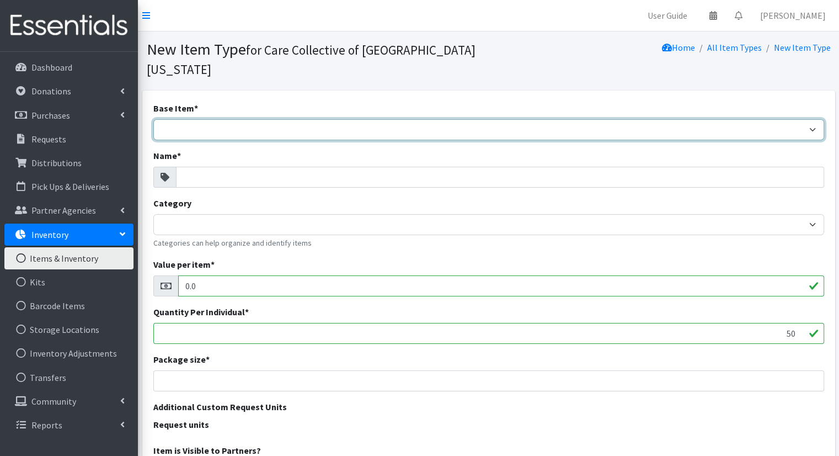
click at [215, 119] on select "Adult Briefs (Large/X-Large) Adult Briefs (Medium/Large) Adult Briefs (Small/Me…" at bounding box center [488, 129] width 671 height 21
select select "k_sm"
click at [153, 119] on select "Adult Briefs (Large/X-Large) Adult Briefs (Medium/Large) Adult Briefs (Small/Me…" at bounding box center [488, 129] width 671 height 21
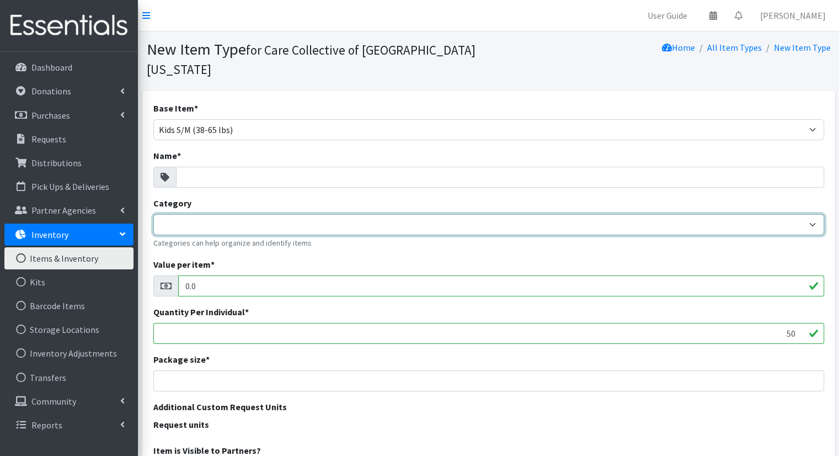
click at [547, 214] on select "Diaper Kits Period Kits Diapers Period Products" at bounding box center [488, 224] width 671 height 21
select select "453"
click at [153, 214] on select "Diaper Kits Period Kits Diapers Period Products" at bounding box center [488, 224] width 671 height 21
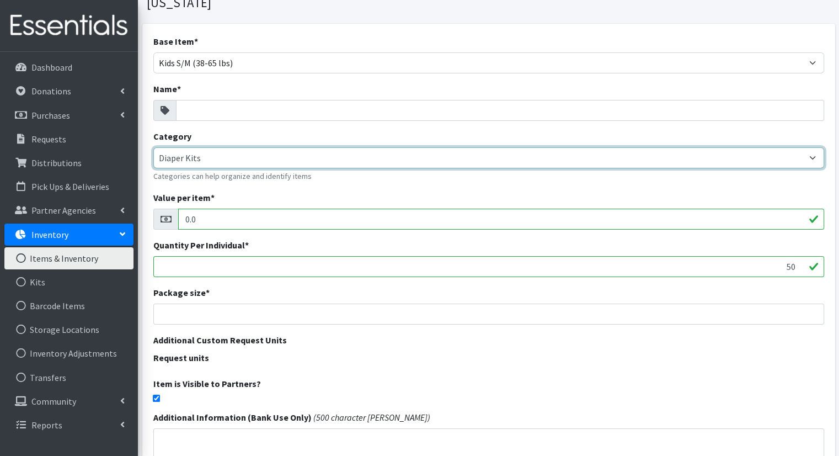
scroll to position [70, 0]
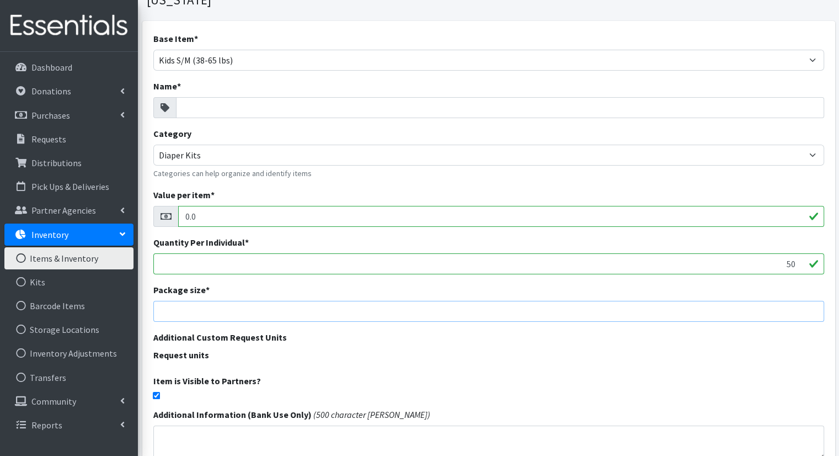
click at [710, 301] on input "number" at bounding box center [488, 311] width 671 height 21
type input "50"
click at [539, 97] on input "Name *" at bounding box center [500, 107] width 648 height 21
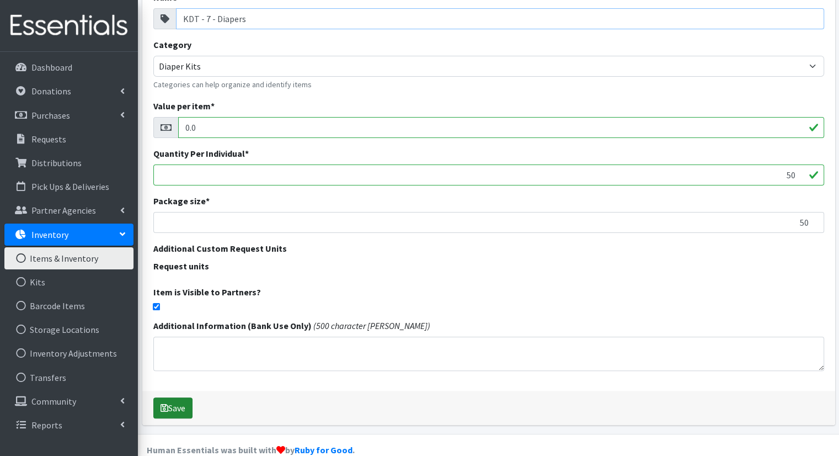
type input "KDT - 7 - Diapers"
click at [163, 397] on button "Save" at bounding box center [172, 407] width 39 height 21
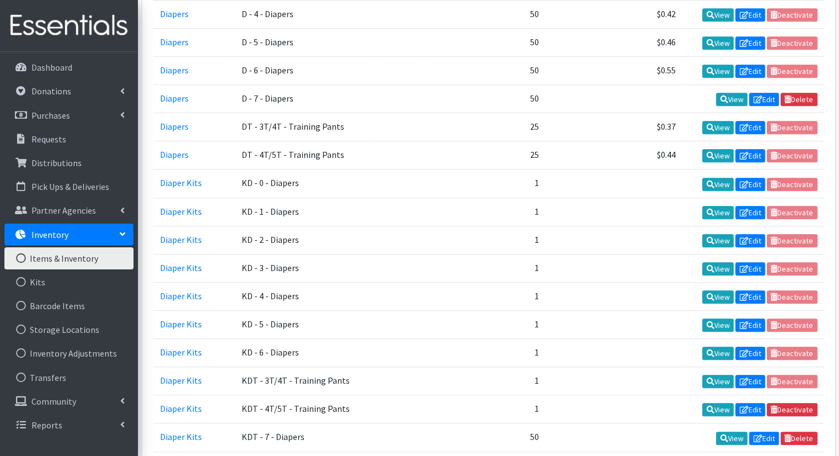
scroll to position [531, 0]
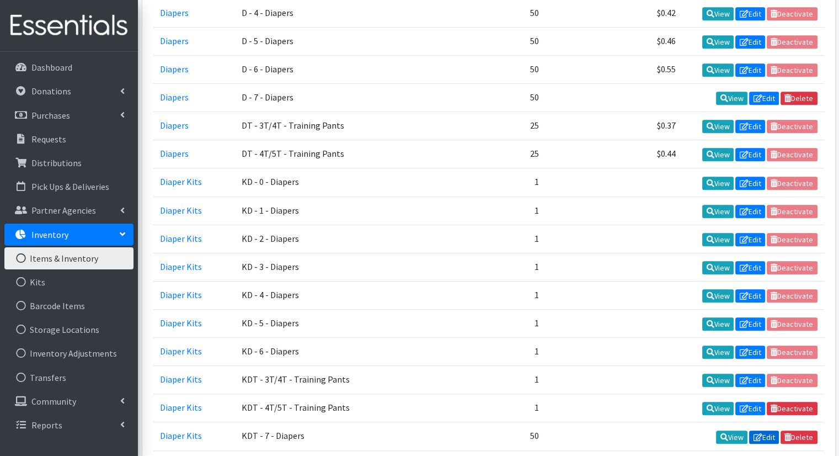
click at [768, 430] on link "Edit" at bounding box center [764, 436] width 30 height 13
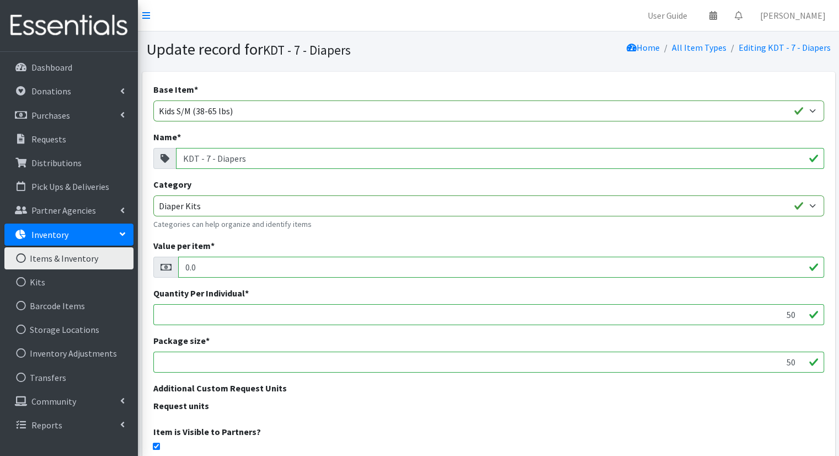
click at [197, 159] on input "KDT - 7 - Diapers" at bounding box center [500, 158] width 648 height 21
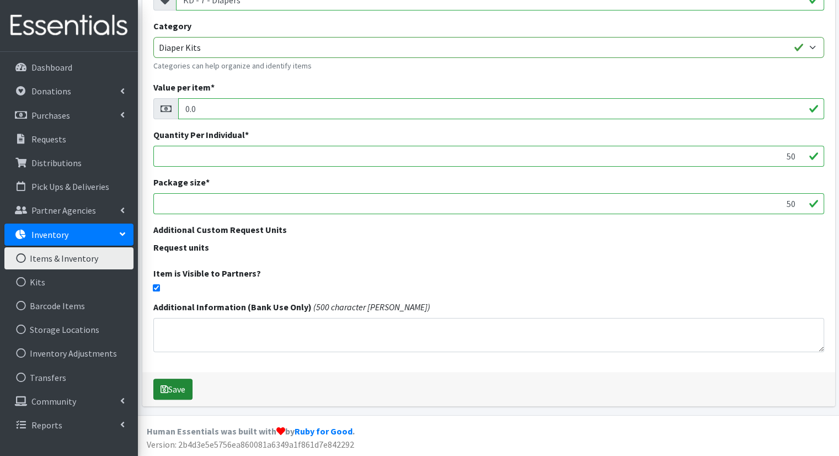
type input "KD - 7 - Diapers"
click at [186, 380] on button "Save" at bounding box center [172, 389] width 39 height 21
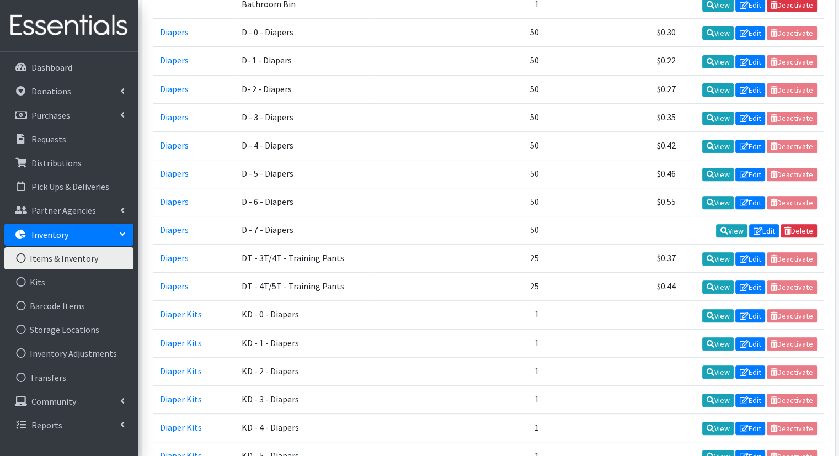
scroll to position [497, 0]
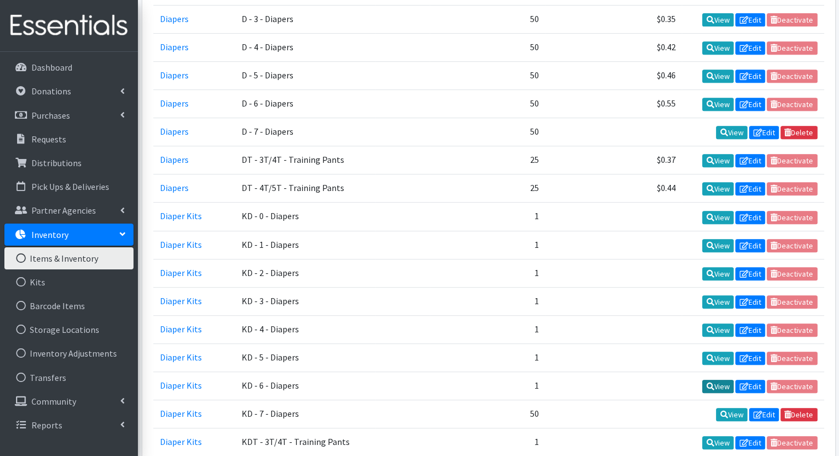
click at [720, 380] on link "View" at bounding box center [717, 386] width 31 height 13
click at [756, 411] on icon at bounding box center [757, 415] width 9 height 8
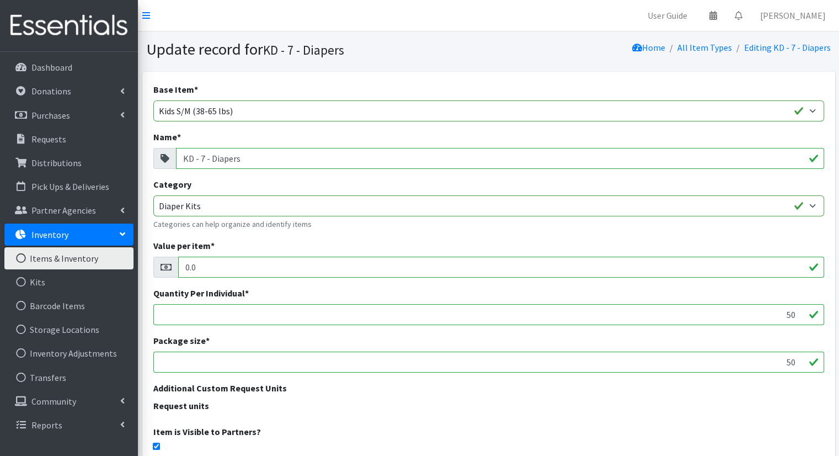
drag, startPoint x: 784, startPoint y: 314, endPoint x: 812, endPoint y: 317, distance: 28.3
click at [812, 317] on input "50" at bounding box center [488, 314] width 671 height 21
type input "1"
drag, startPoint x: 777, startPoint y: 365, endPoint x: 812, endPoint y: 365, distance: 35.3
click at [812, 365] on input "50" at bounding box center [488, 361] width 671 height 21
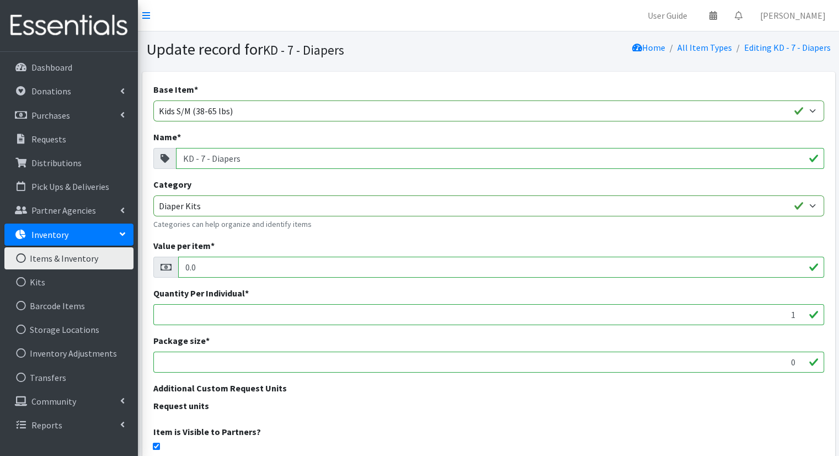
type input "0"
click at [766, 407] on legend "Request units" at bounding box center [488, 407] width 671 height 17
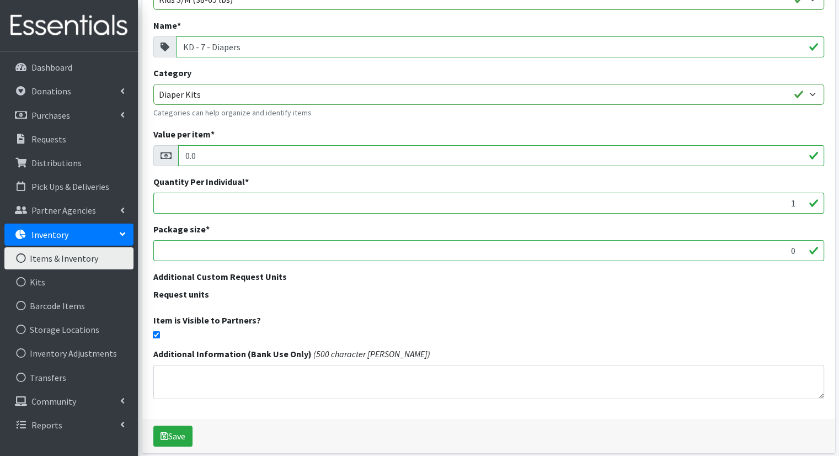
scroll to position [121, 0]
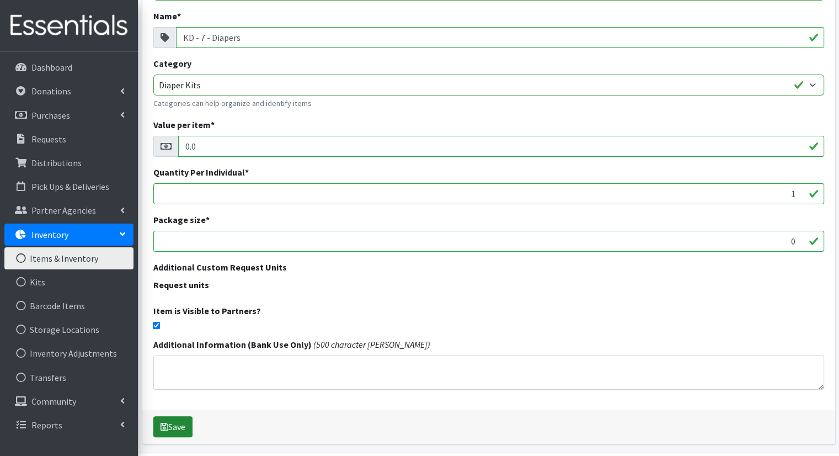
click at [181, 429] on button "Save" at bounding box center [172, 426] width 39 height 21
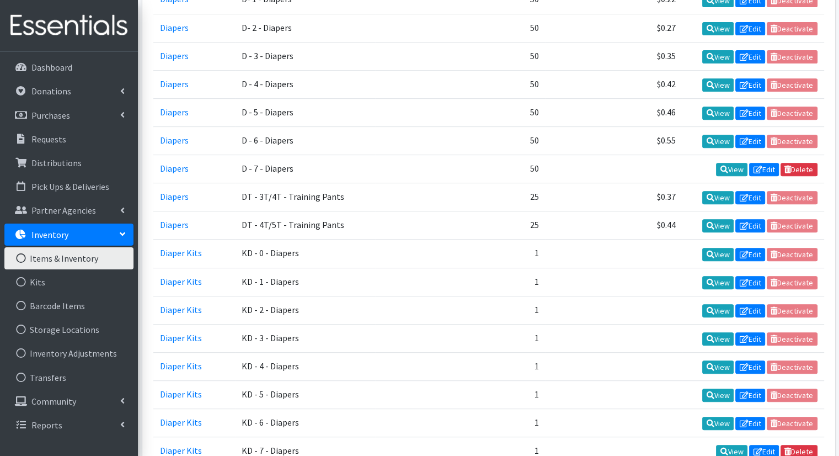
scroll to position [401, 0]
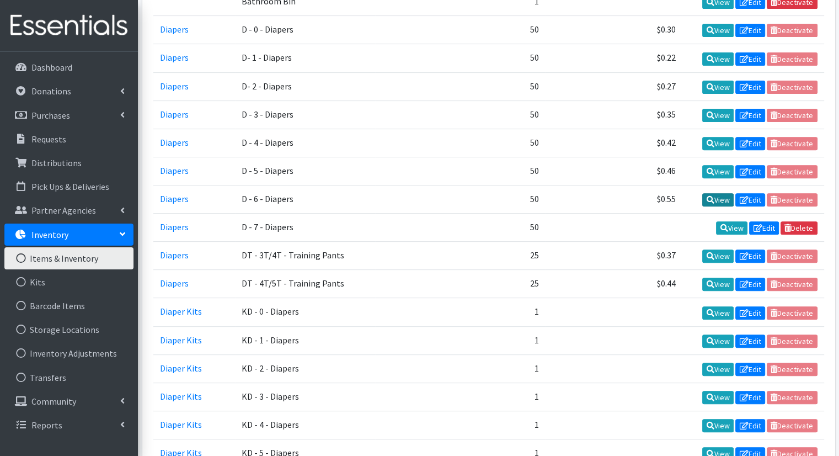
click at [722, 193] on link "View" at bounding box center [717, 199] width 31 height 13
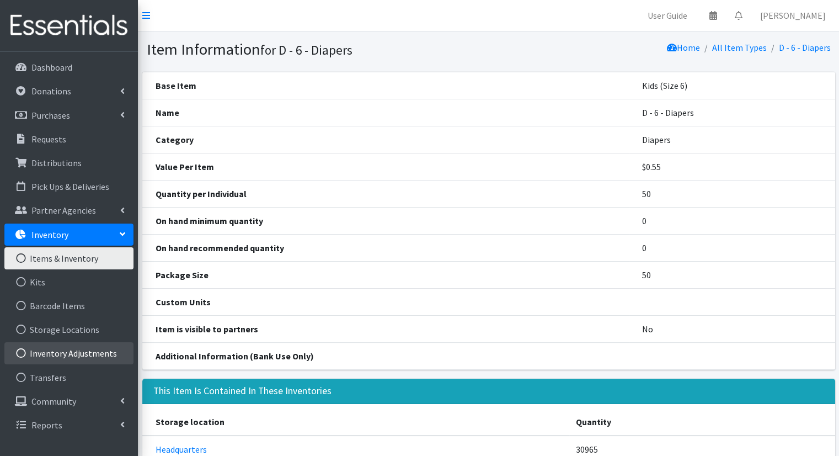
click at [77, 352] on link "Inventory Adjustments" at bounding box center [68, 353] width 129 height 22
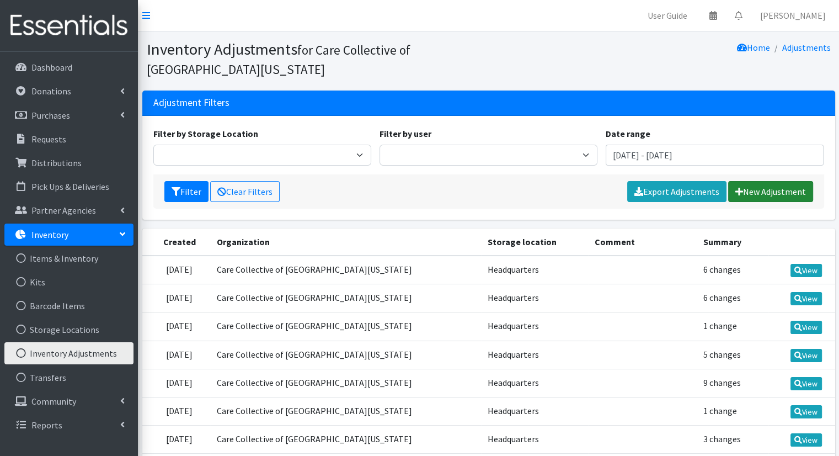
click at [760, 196] on link "New Adjustment" at bounding box center [770, 191] width 85 height 21
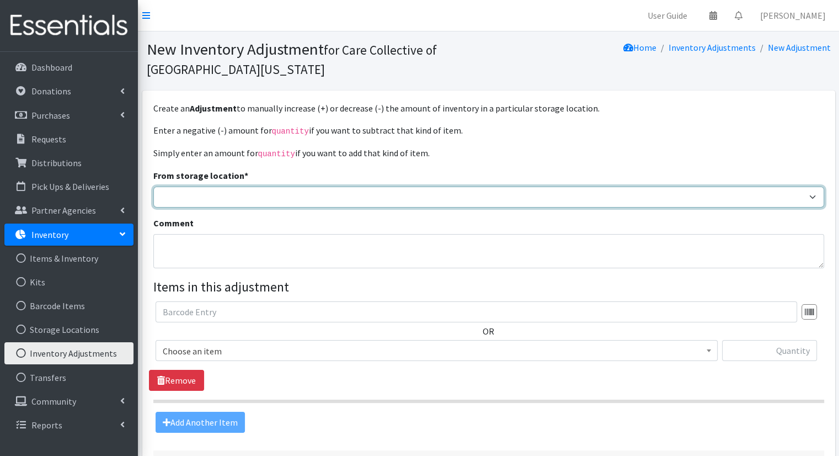
click at [401, 187] on select "Headquarters" at bounding box center [488, 196] width 671 height 21
select select "491"
click at [153, 186] on select "Headquarters" at bounding box center [488, 196] width 671 height 21
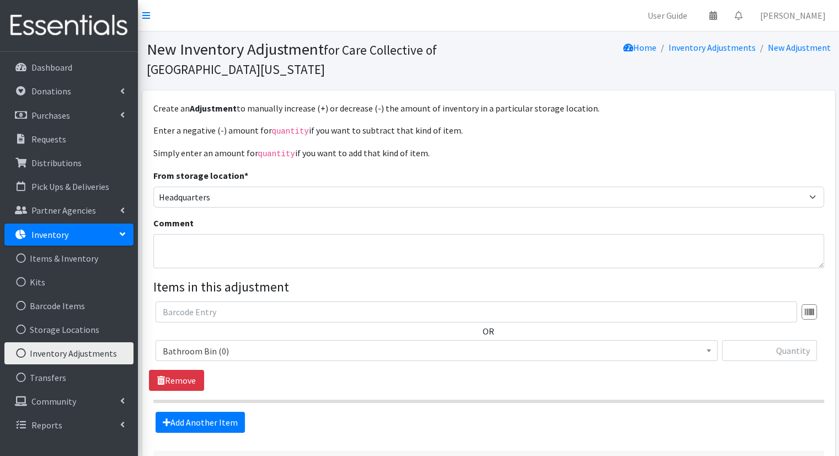
click at [524, 350] on span "Bathroom Bin (0)" at bounding box center [437, 350] width 548 height 15
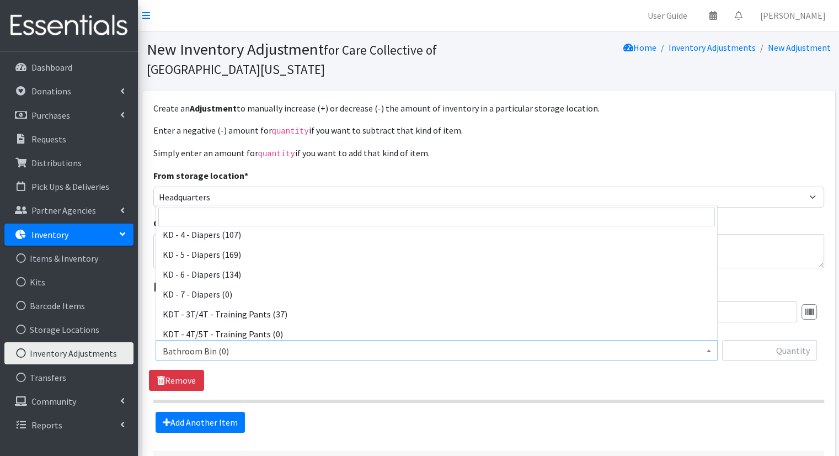
scroll to position [332, 0]
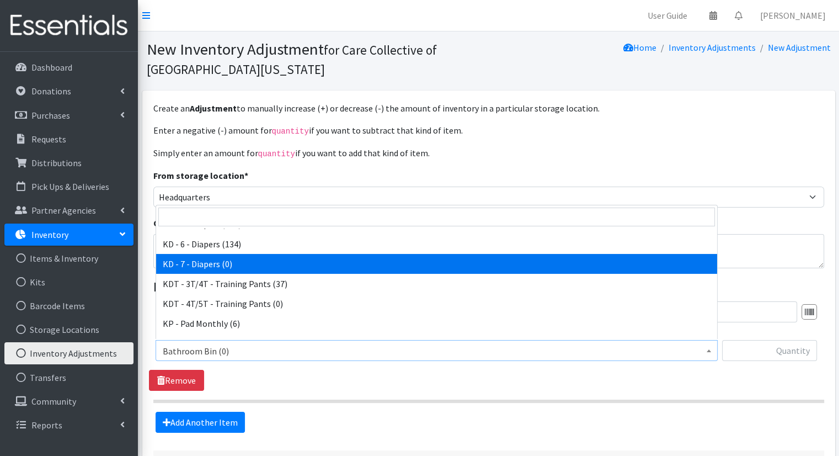
select select "15573"
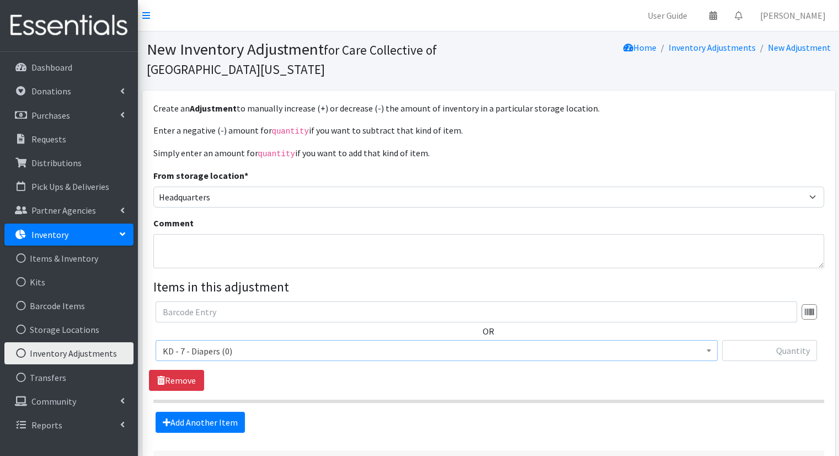
click at [694, 347] on span "KD - 7 - Diapers (0)" at bounding box center [437, 350] width 548 height 15
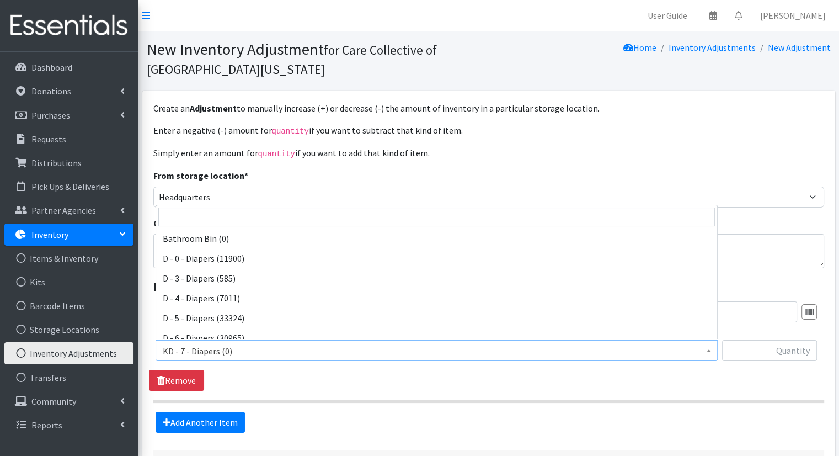
scroll to position [338, 0]
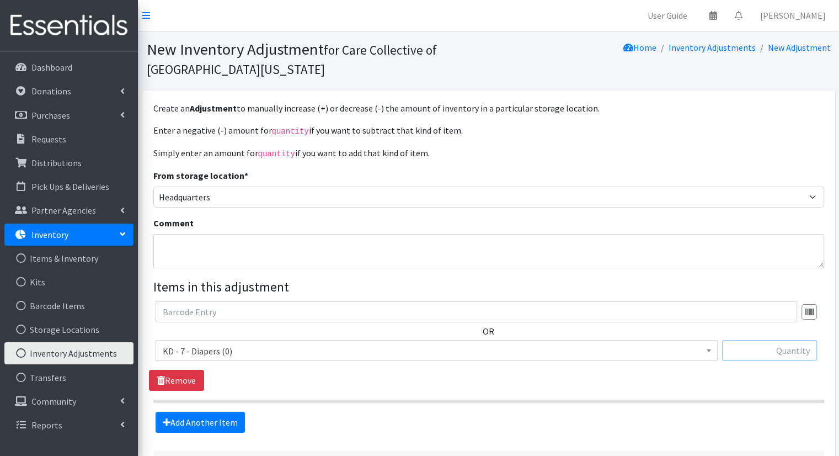
click at [772, 343] on input "text" at bounding box center [769, 350] width 95 height 21
type input "2000"
click at [71, 259] on link "Items & Inventory" at bounding box center [68, 258] width 129 height 22
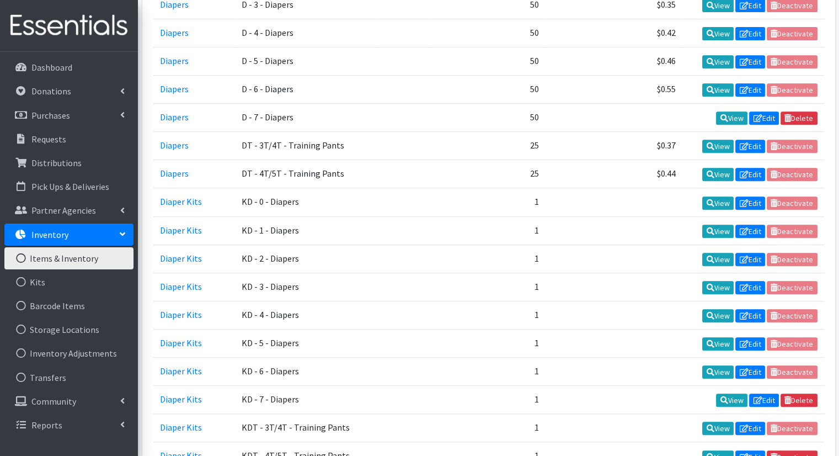
scroll to position [481, 0]
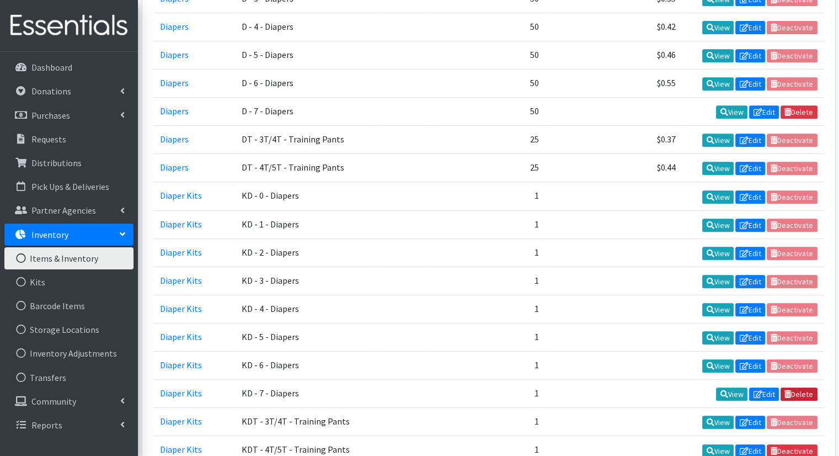
click at [805, 387] on link "Delete" at bounding box center [799, 393] width 37 height 13
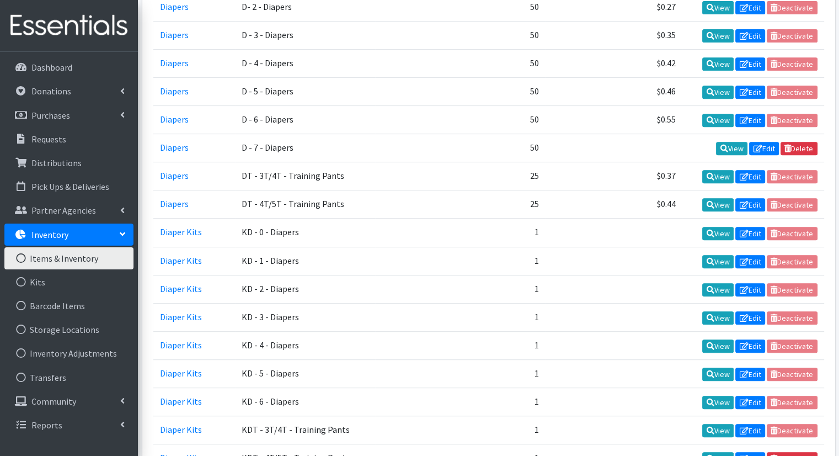
scroll to position [496, 0]
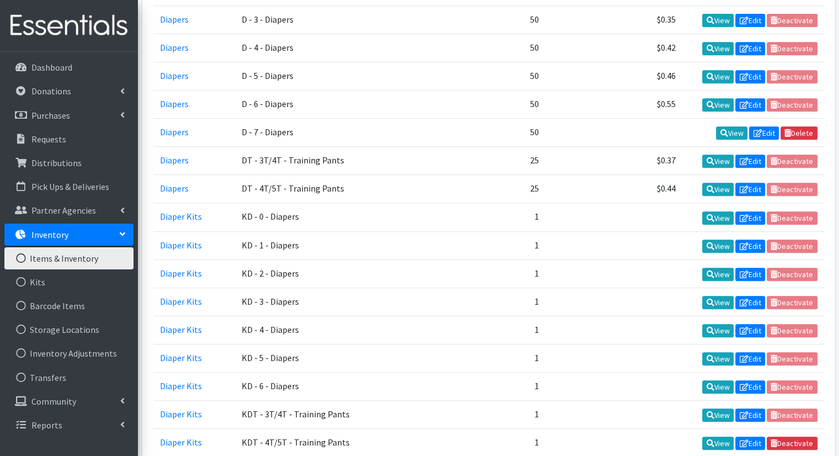
click at [81, 235] on link "Inventory" at bounding box center [68, 234] width 129 height 22
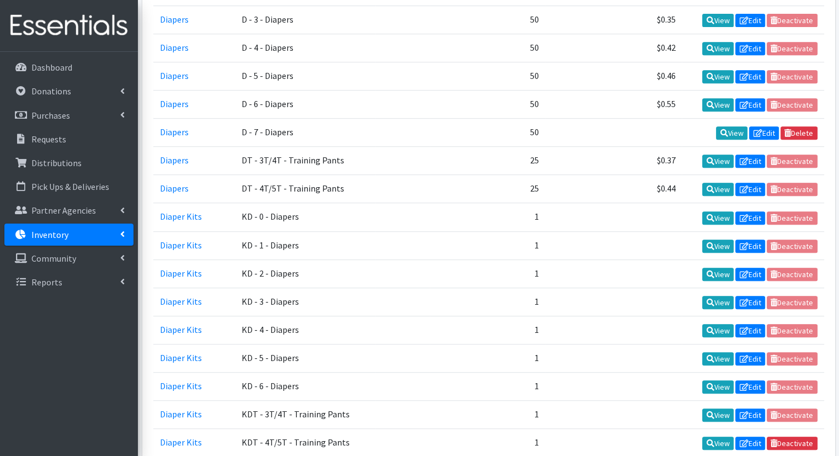
drag, startPoint x: 81, startPoint y: 235, endPoint x: 82, endPoint y: 240, distance: 5.5
click at [82, 240] on link "Inventory" at bounding box center [68, 234] width 129 height 22
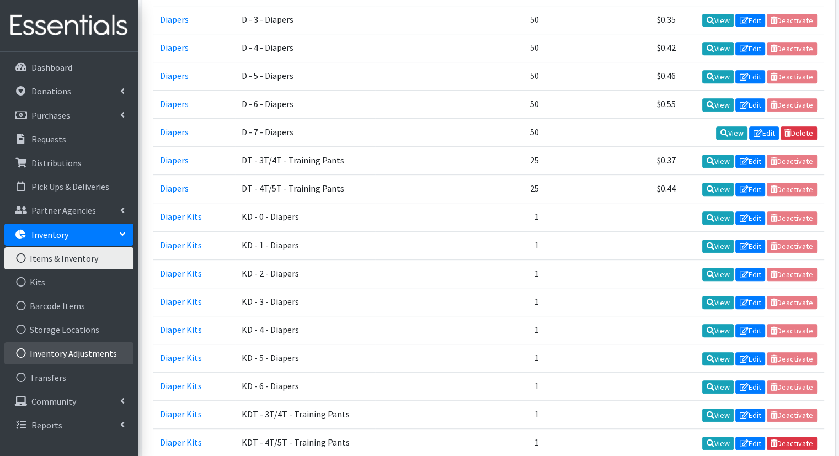
click at [55, 349] on link "Inventory Adjustments" at bounding box center [68, 353] width 129 height 22
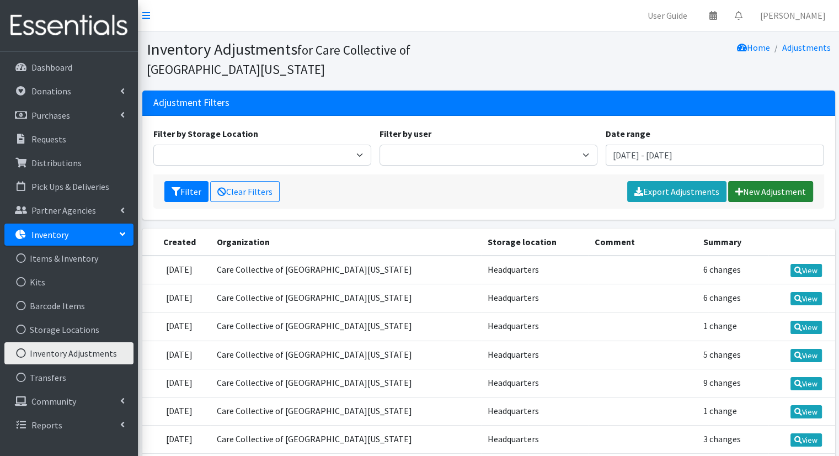
click at [748, 198] on link "New Adjustment" at bounding box center [770, 191] width 85 height 21
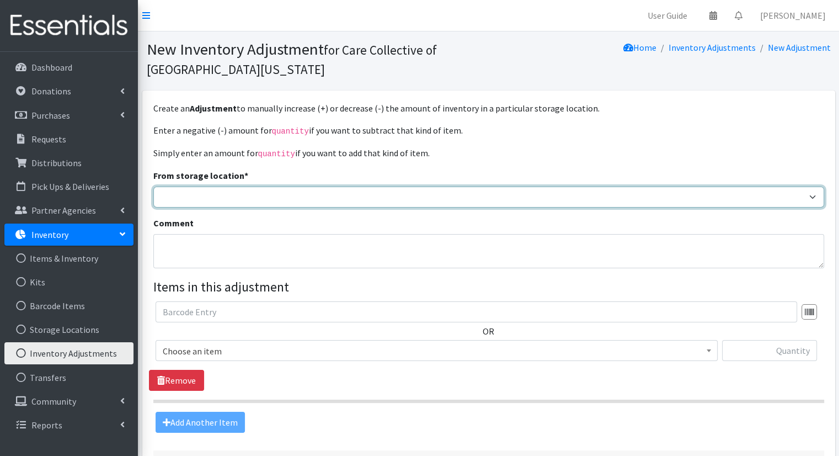
click at [368, 191] on select "Headquarters" at bounding box center [488, 196] width 671 height 21
select select "491"
click at [153, 186] on select "Headquarters" at bounding box center [488, 196] width 671 height 21
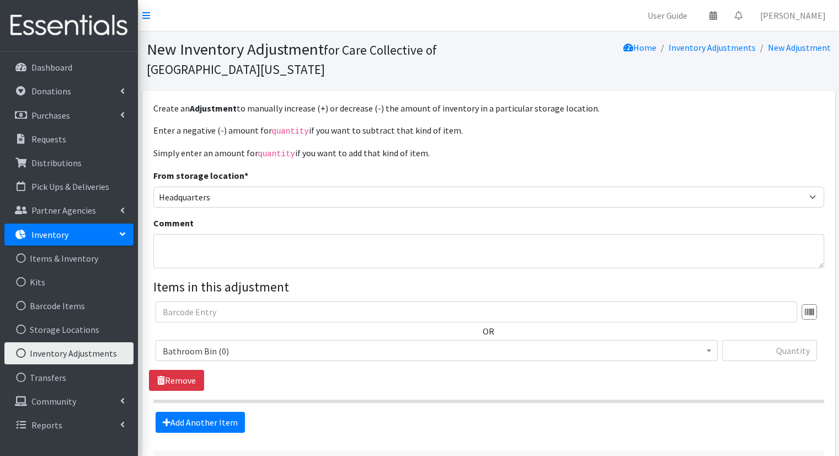
click at [373, 345] on span "Bathroom Bin (0)" at bounding box center [437, 350] width 548 height 15
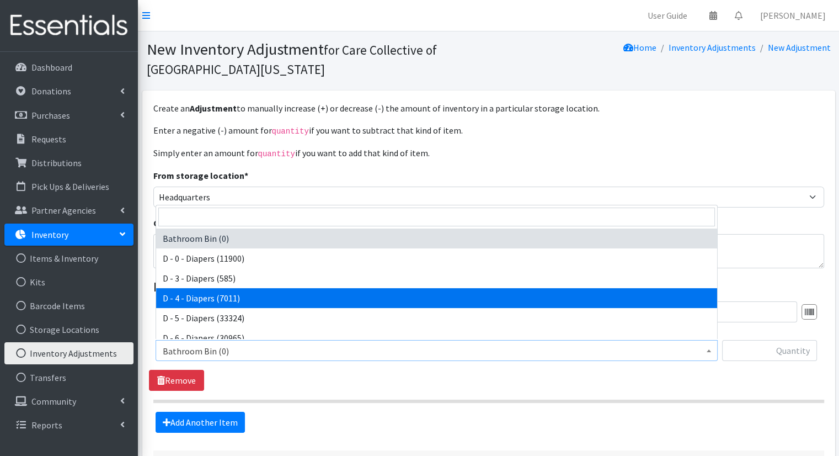
select select "15485"
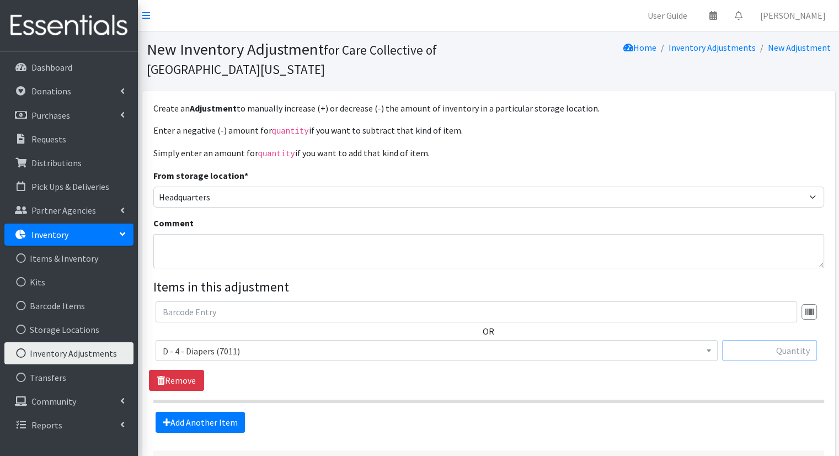
click at [740, 347] on input "text" at bounding box center [769, 350] width 95 height 21
type input "2000"
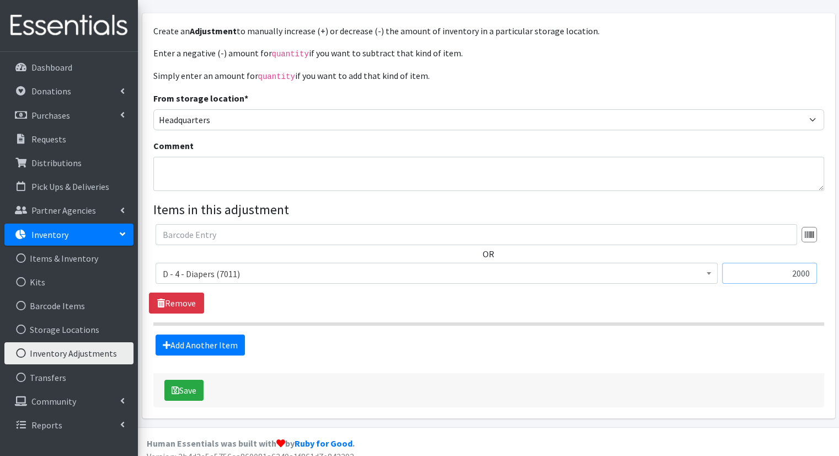
scroll to position [80, 0]
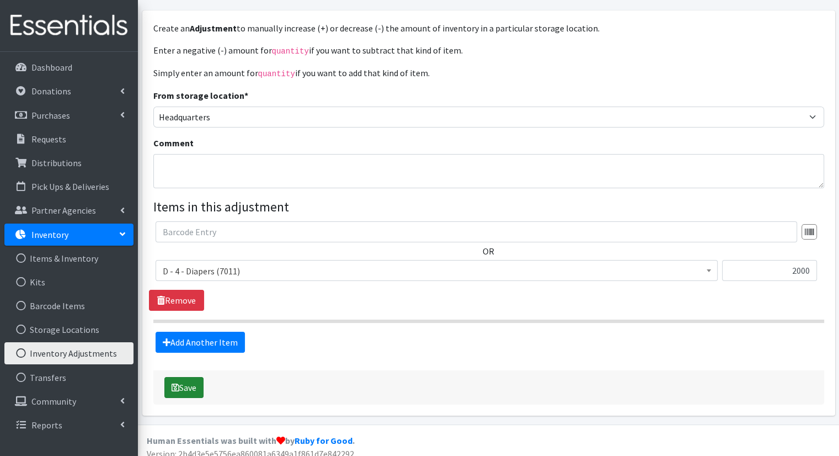
click at [184, 382] on button "Save" at bounding box center [183, 387] width 39 height 21
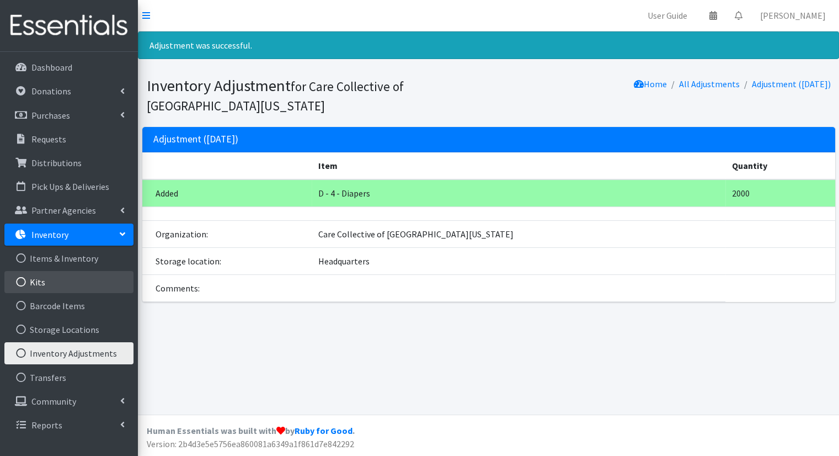
click at [96, 282] on link "Kits" at bounding box center [68, 282] width 129 height 22
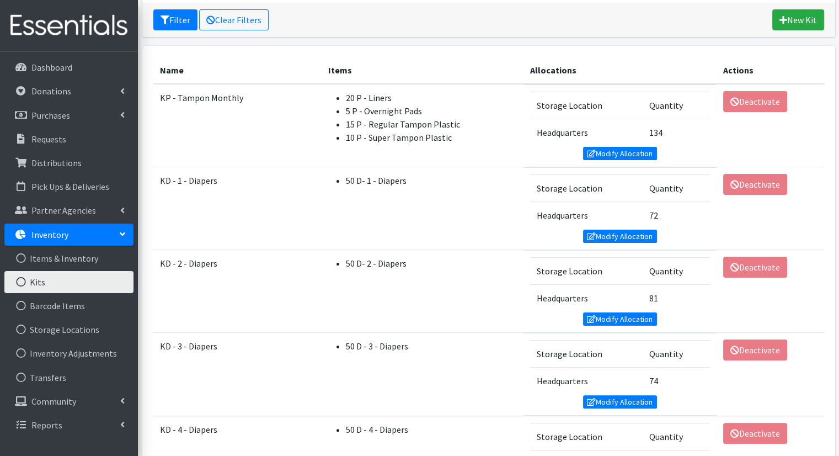
scroll to position [171, 0]
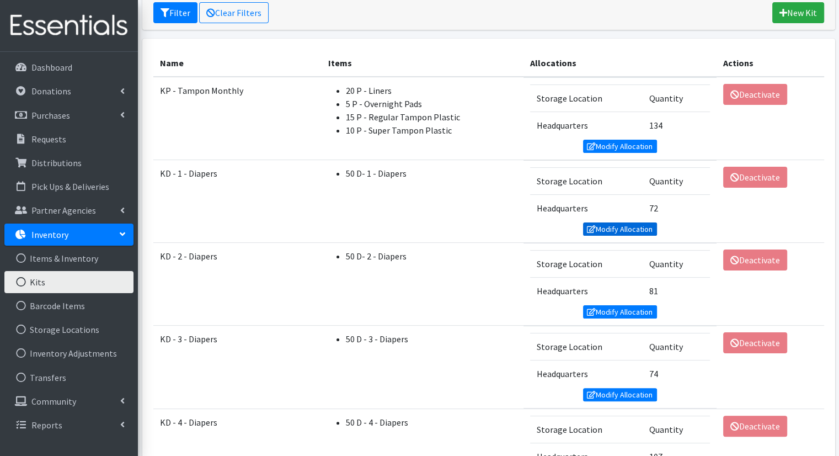
click at [641, 227] on link "Modify Allocation" at bounding box center [620, 228] width 74 height 13
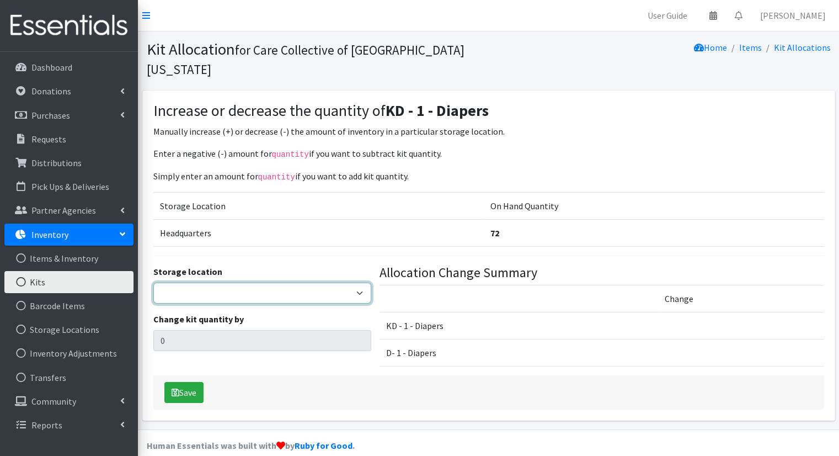
click at [343, 283] on select "Headquarters" at bounding box center [262, 293] width 218 height 21
select select "491"
click at [153, 283] on select "Headquarters" at bounding box center [262, 293] width 218 height 21
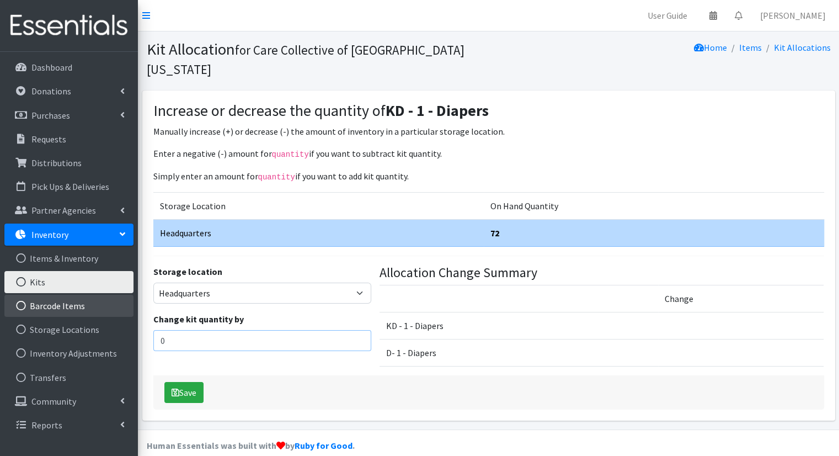
drag, startPoint x: 310, startPoint y: 319, endPoint x: 129, endPoint y: 312, distance: 181.7
click at [129, 312] on div "User Guide 0 Pick-ups remaining this week View Calendar 0 Requests 0 Partner Ag…" at bounding box center [419, 214] width 839 height 429
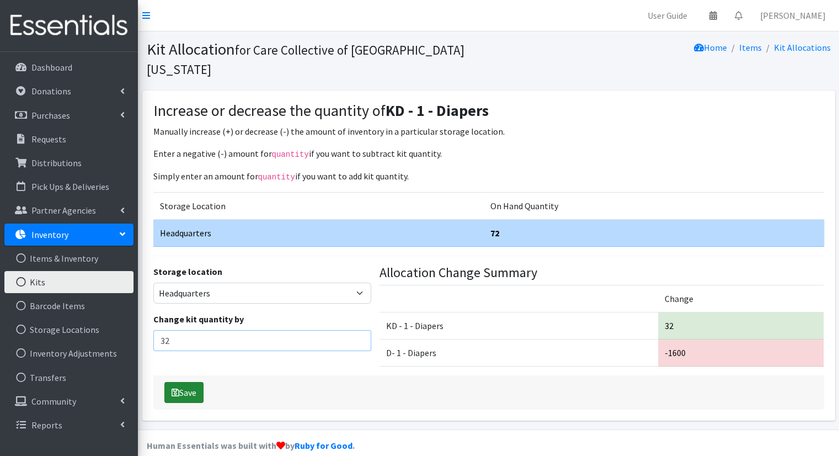
type input "32"
click at [190, 382] on button "Save" at bounding box center [183, 392] width 39 height 21
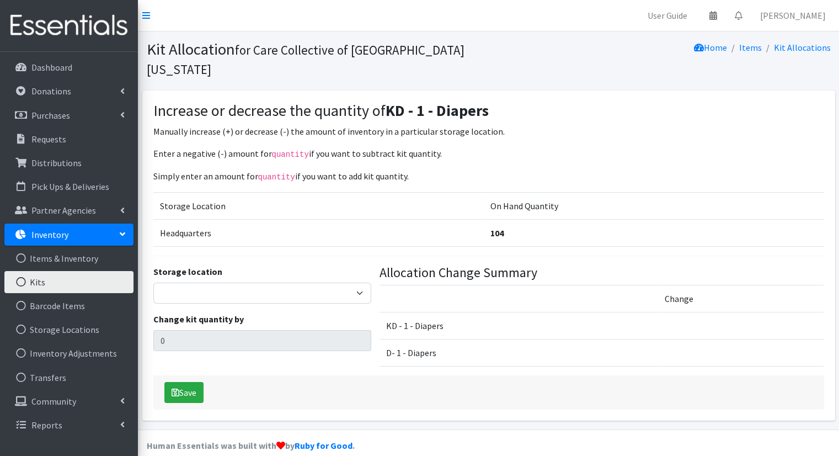
click at [93, 289] on link "Kits" at bounding box center [68, 282] width 129 height 22
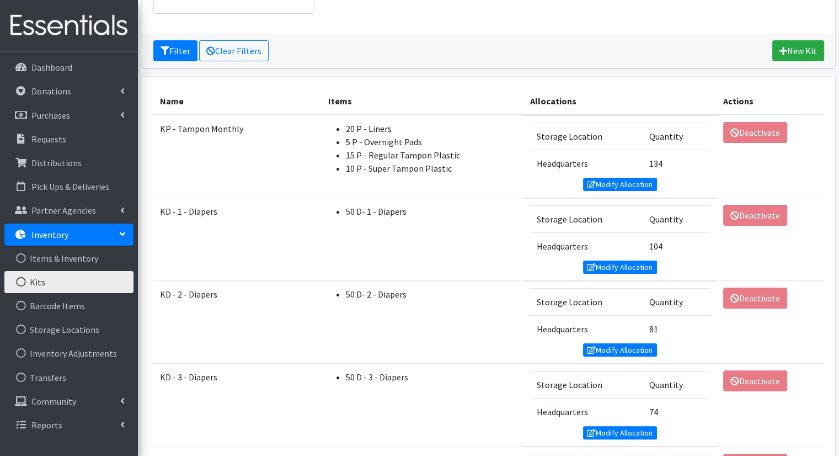
scroll to position [192, 0]
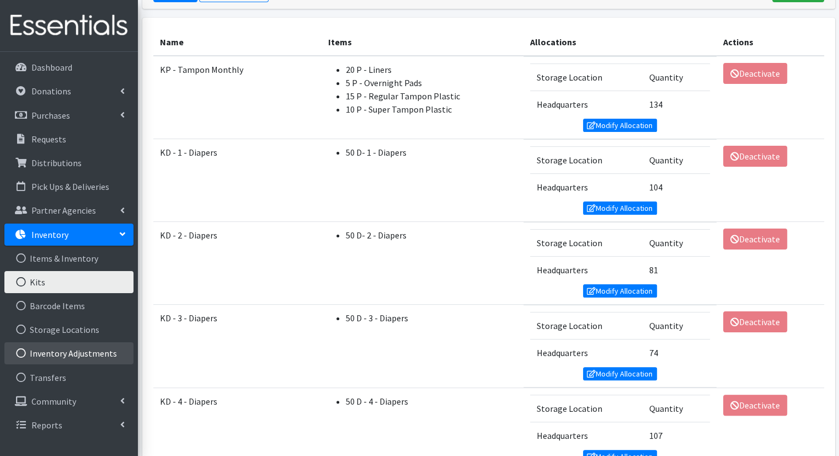
click at [97, 347] on link "Inventory Adjustments" at bounding box center [68, 353] width 129 height 22
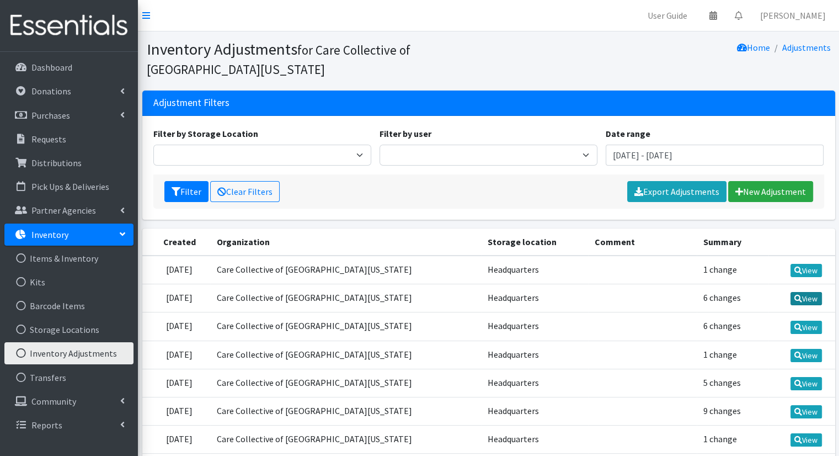
click at [808, 292] on link "View" at bounding box center [806, 298] width 31 height 13
click at [814, 272] on link "View" at bounding box center [806, 270] width 31 height 13
click at [775, 189] on link "New Adjustment" at bounding box center [770, 191] width 85 height 21
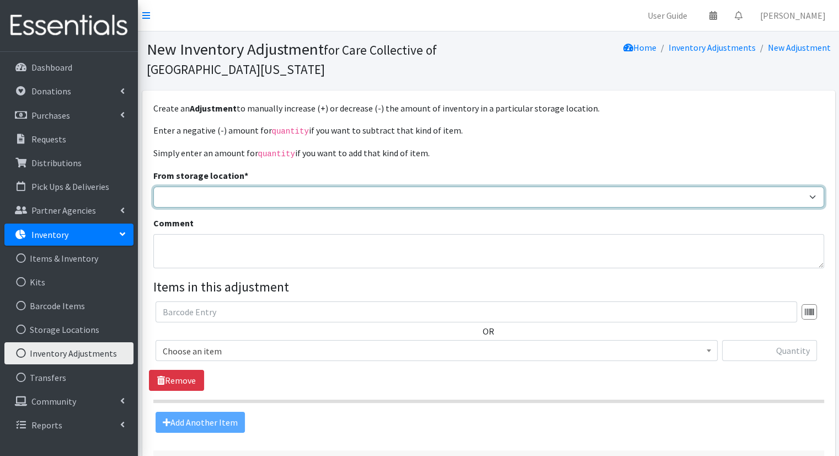
click at [664, 196] on select "Headquarters" at bounding box center [488, 196] width 671 height 21
select select "491"
click at [153, 186] on select "Headquarters" at bounding box center [488, 196] width 671 height 21
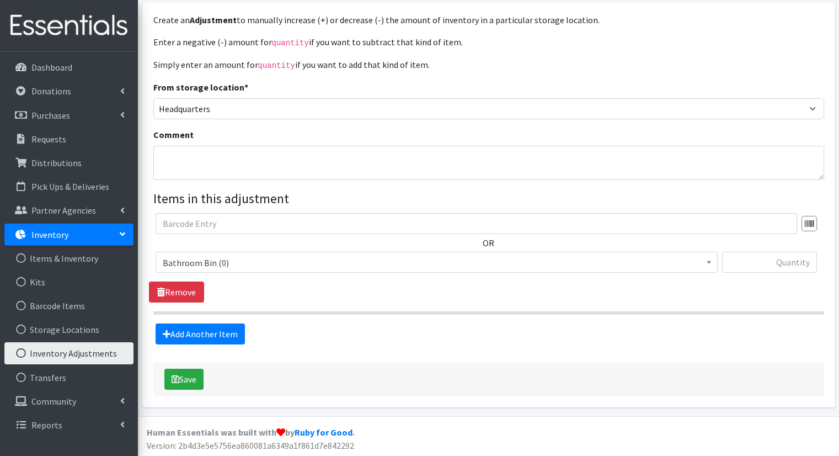
click at [610, 260] on span "Bathroom Bin (0)" at bounding box center [437, 262] width 548 height 15
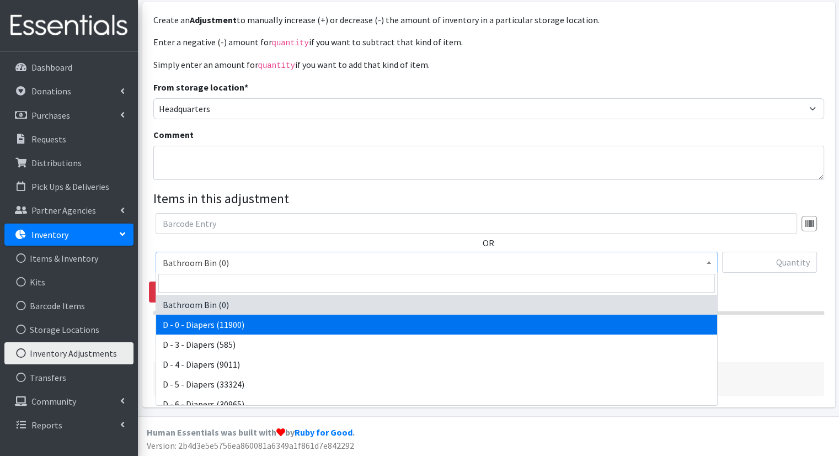
select select "15481"
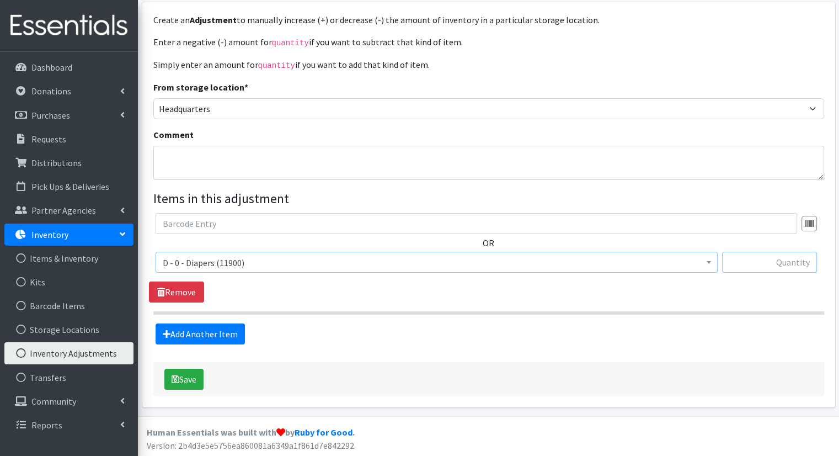
click at [802, 262] on input "text" at bounding box center [769, 262] width 95 height 21
type input "-3200"
click at [227, 326] on link "Add Another Item" at bounding box center [200, 333] width 89 height 21
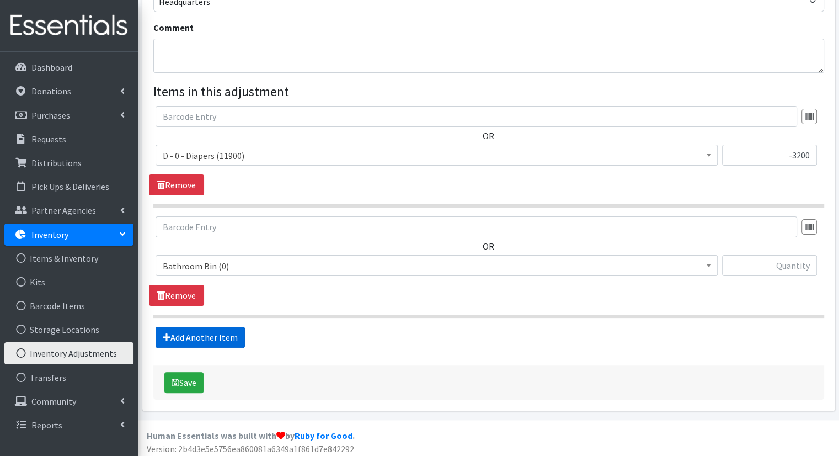
scroll to position [198, 0]
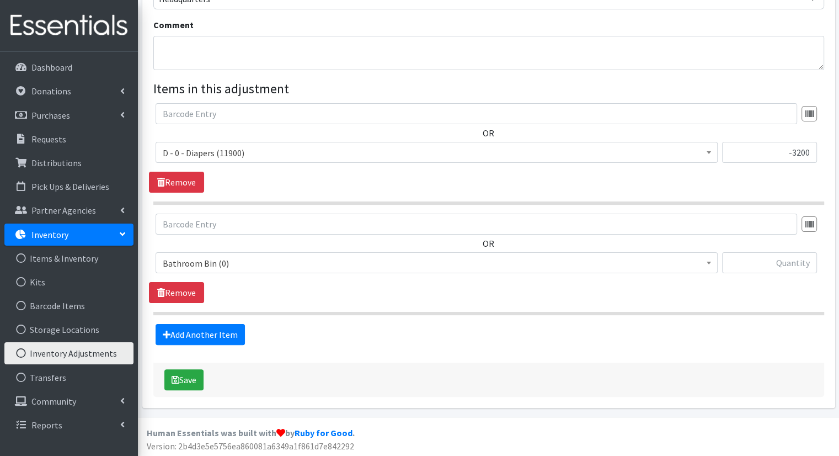
click at [288, 268] on span "Bathroom Bin (0)" at bounding box center [437, 262] width 548 height 15
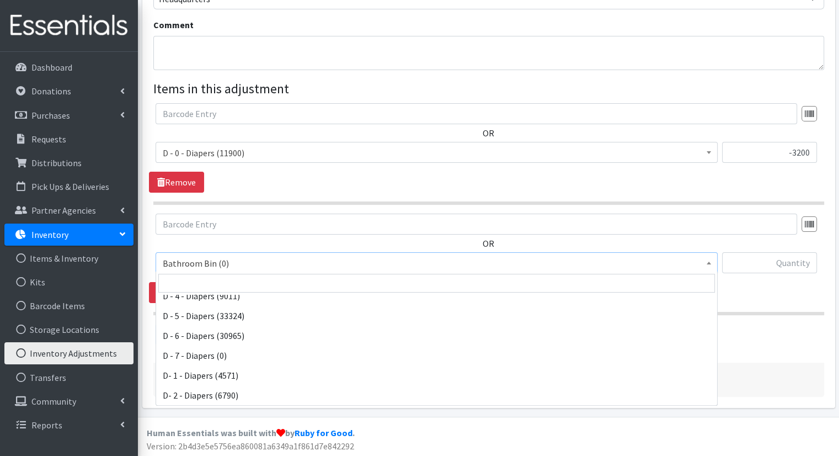
scroll to position [88, 0]
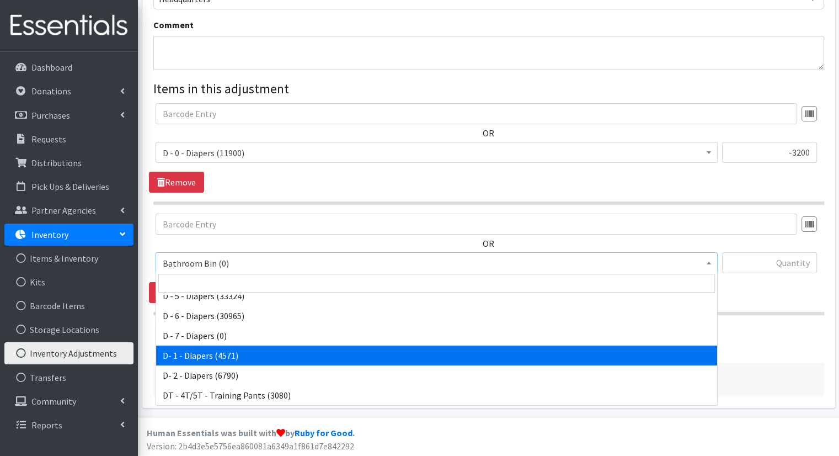
select select "15482"
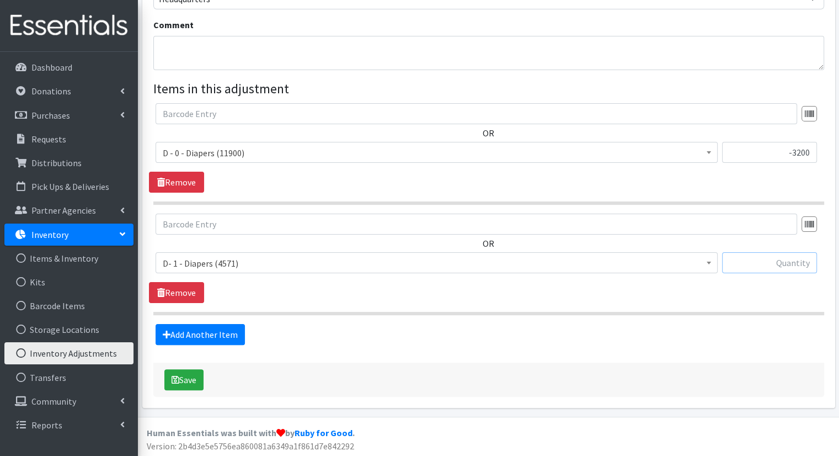
click at [781, 259] on input "text" at bounding box center [769, 262] width 95 height 21
type input "-1600"
click at [239, 327] on link "Add Another Item" at bounding box center [200, 334] width 89 height 21
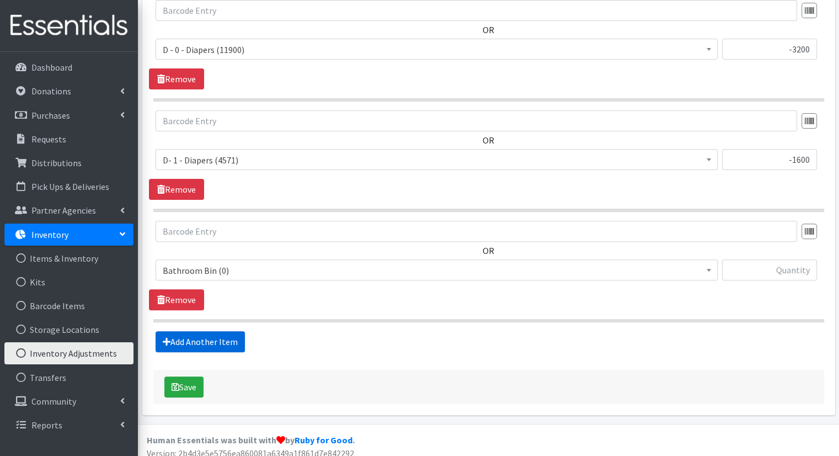
scroll to position [308, 0]
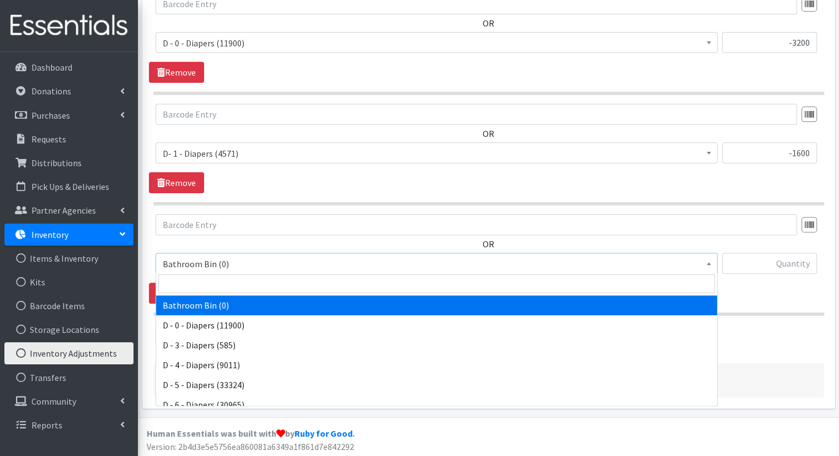
click at [274, 264] on span "Bathroom Bin (0)" at bounding box center [437, 263] width 548 height 15
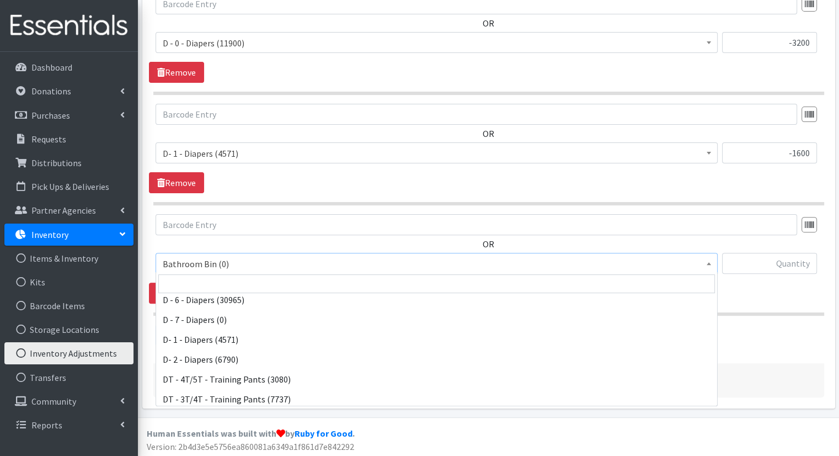
scroll to position [105, 0]
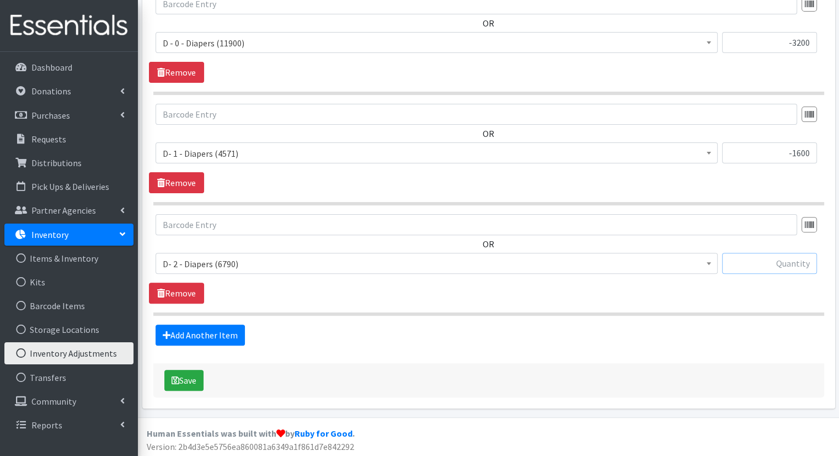
click at [777, 263] on input "text" at bounding box center [769, 263] width 95 height 21
click at [656, 264] on span "D- 2 - Diapers (6790)" at bounding box center [437, 263] width 548 height 15
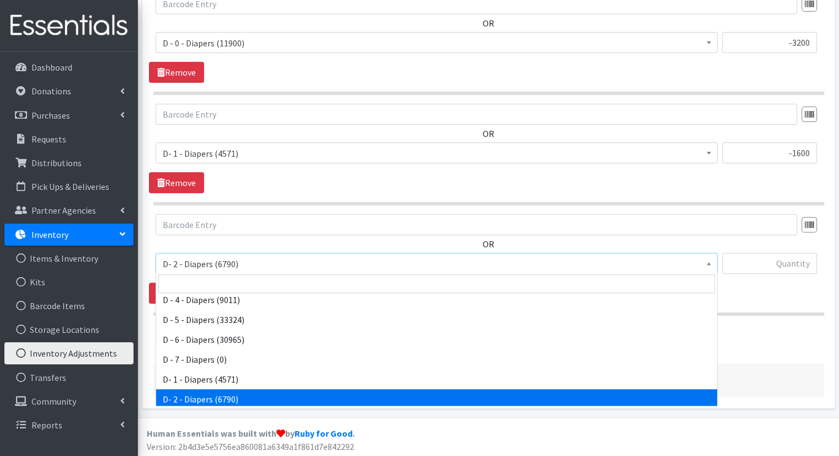
scroll to position [26, 0]
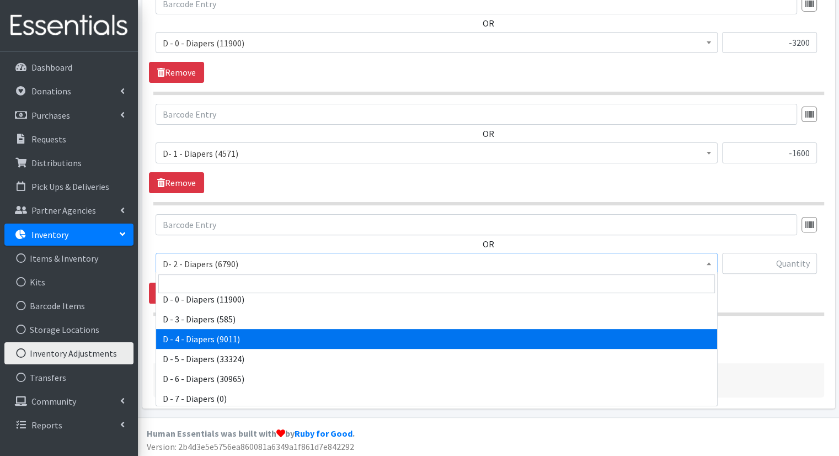
select select "15485"
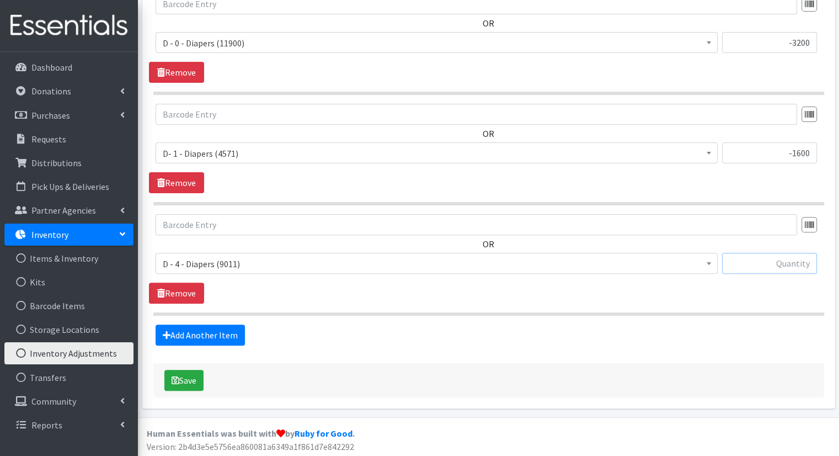
click at [777, 267] on input "text" at bounding box center [769, 263] width 95 height 21
type input "-2000"
click at [238, 329] on link "Add Another Item" at bounding box center [200, 334] width 89 height 21
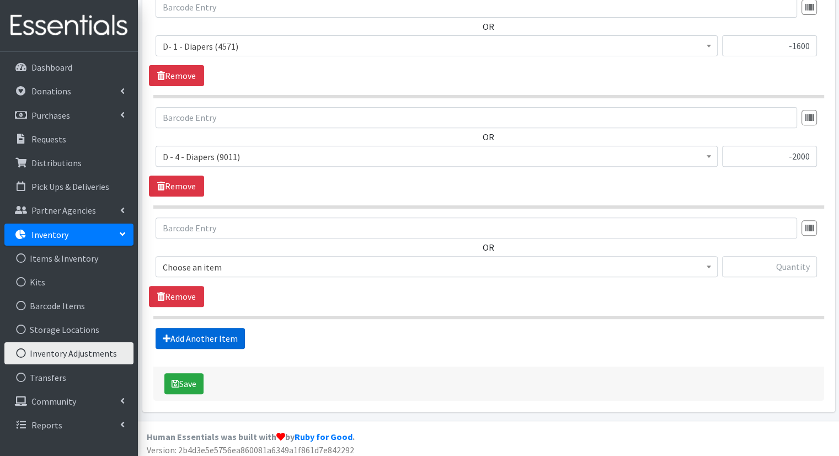
scroll to position [418, 0]
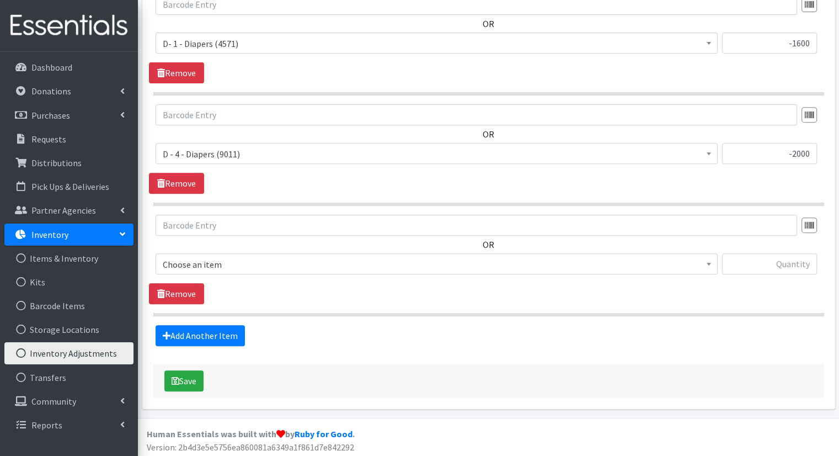
click at [435, 259] on span "Choose an item" at bounding box center [437, 264] width 548 height 15
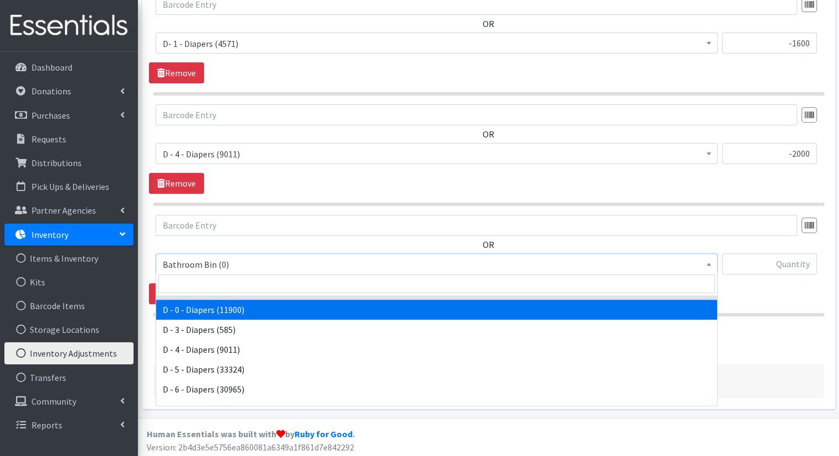
scroll to position [19, 0]
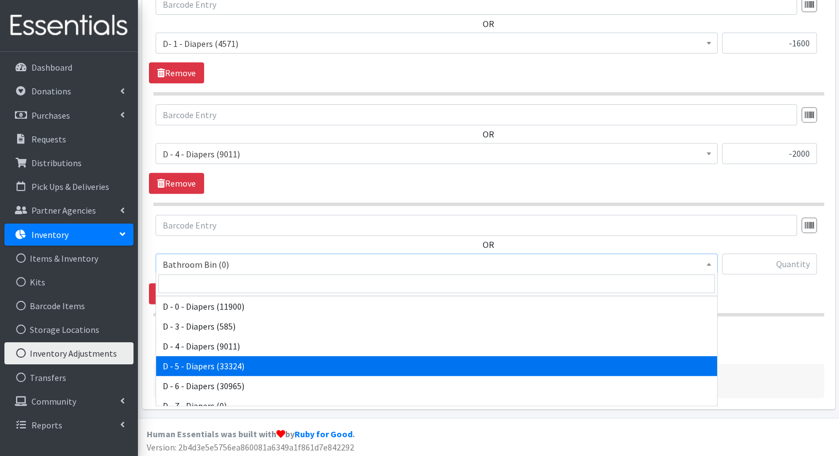
select select "15486"
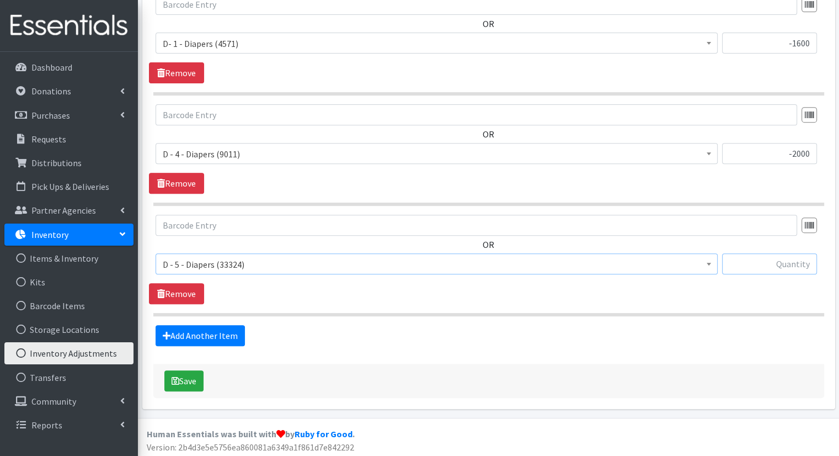
click at [786, 261] on input "text" at bounding box center [769, 263] width 95 height 21
type input "-4150"
click at [219, 339] on link "Add Another Item" at bounding box center [200, 335] width 89 height 21
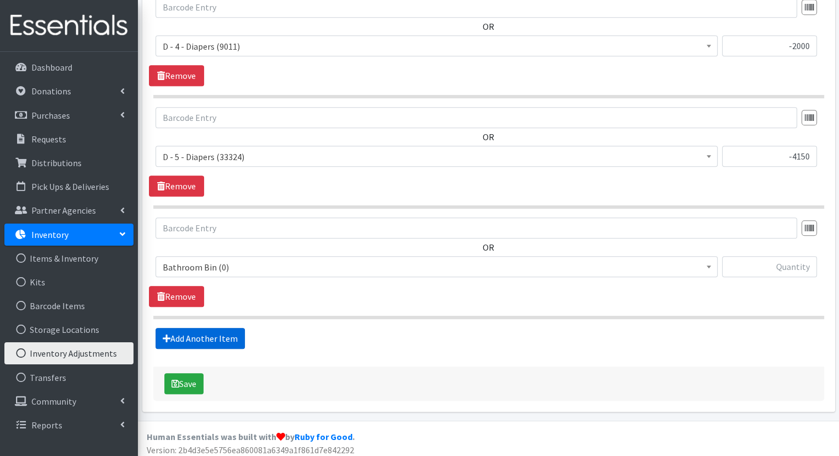
scroll to position [528, 0]
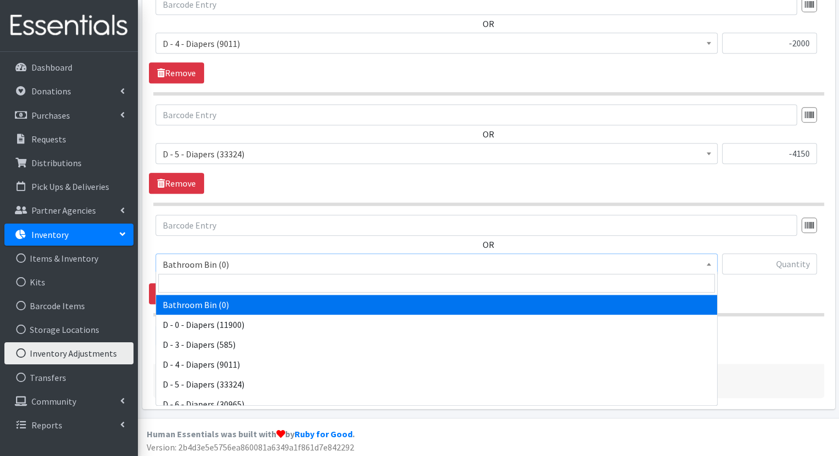
click at [430, 269] on span "Bathroom Bin (0)" at bounding box center [437, 263] width 562 height 21
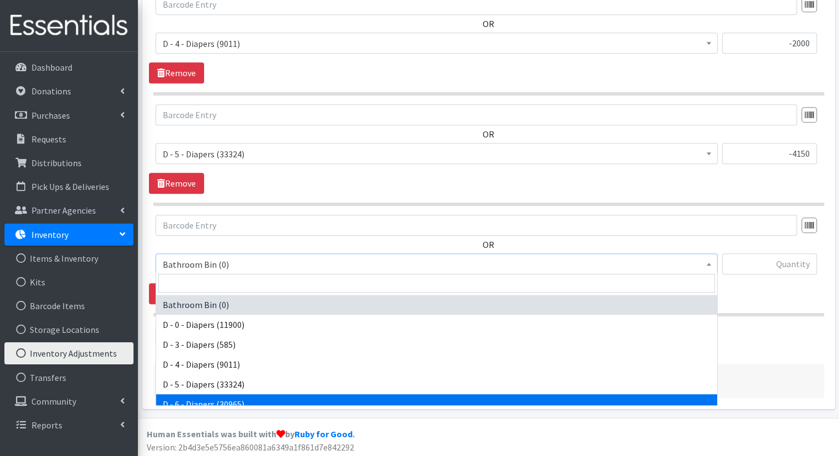
select select "15487"
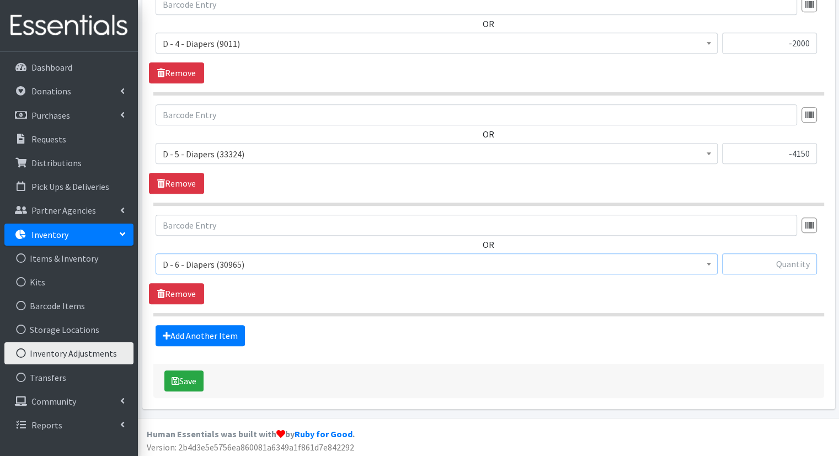
click at [764, 256] on input "text" at bounding box center [769, 263] width 95 height 21
type input "-3900"
click at [232, 329] on link "Add Another Item" at bounding box center [200, 335] width 89 height 21
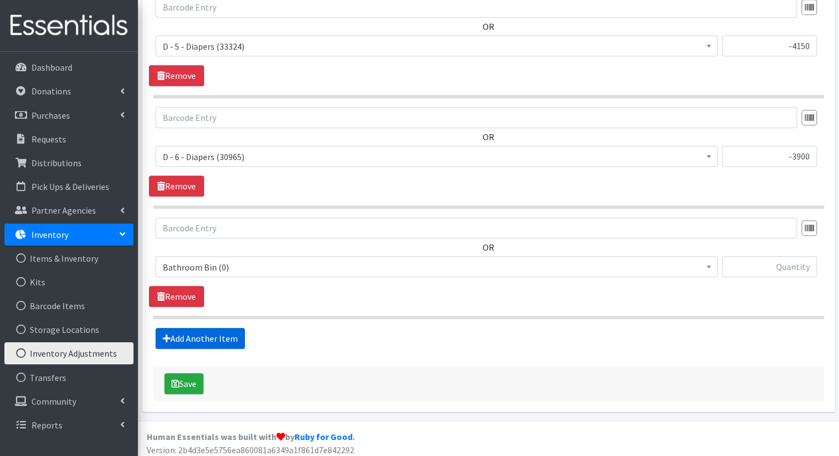
scroll to position [638, 0]
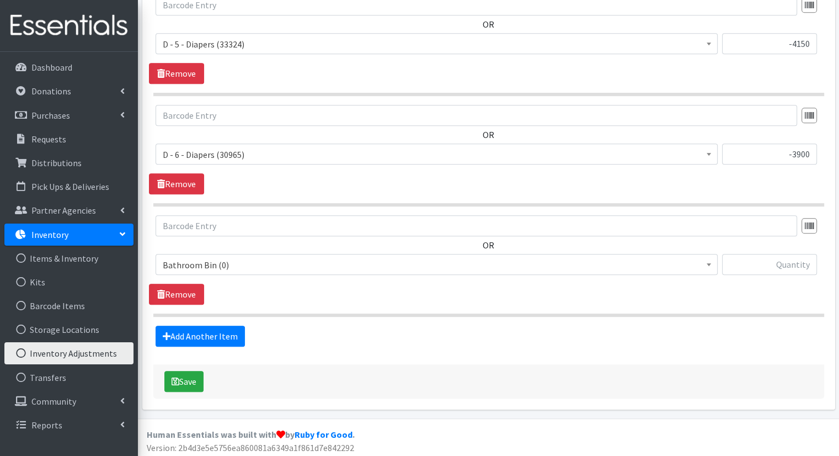
click at [292, 267] on span "Bathroom Bin (0)" at bounding box center [437, 264] width 548 height 15
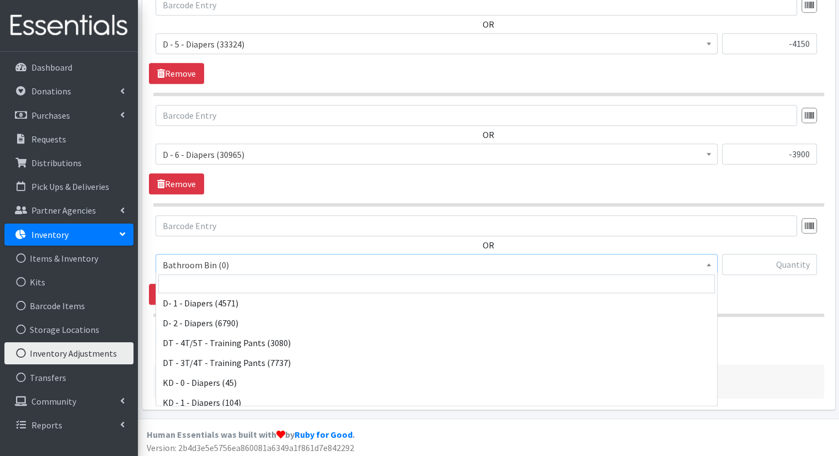
scroll to position [157, 0]
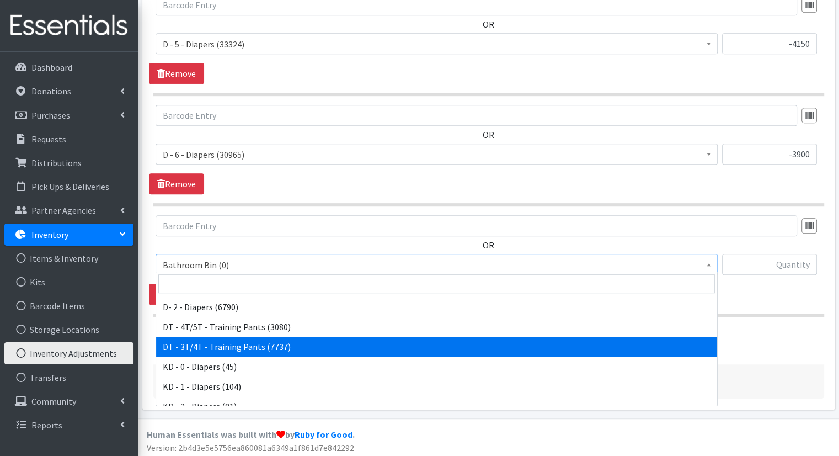
select select "15488"
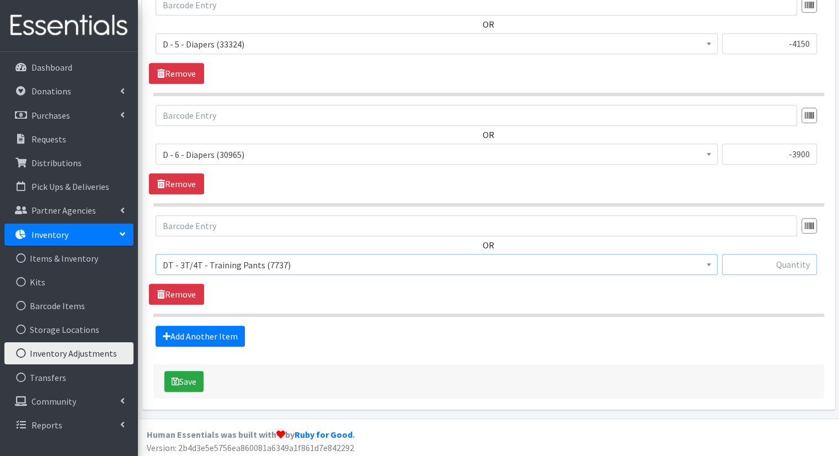
click at [758, 270] on input "text" at bounding box center [769, 264] width 95 height 21
type input "-2550"
click at [230, 329] on link "Add Another Item" at bounding box center [200, 336] width 89 height 21
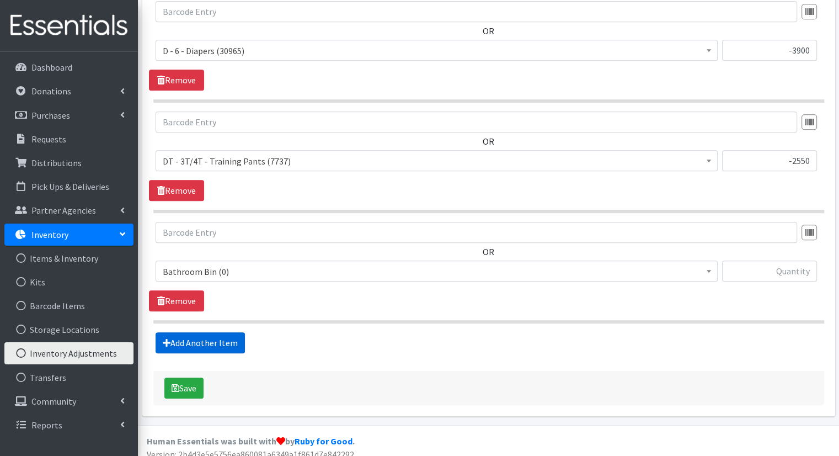
scroll to position [748, 0]
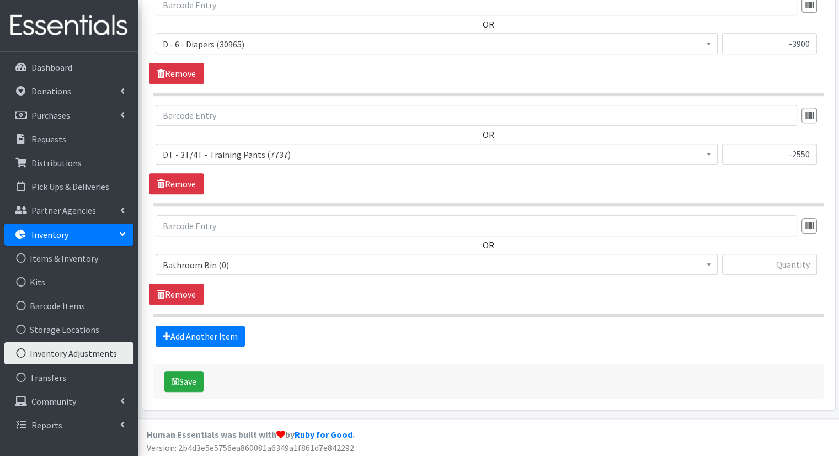
click at [291, 258] on span "Bathroom Bin (0)" at bounding box center [437, 264] width 548 height 15
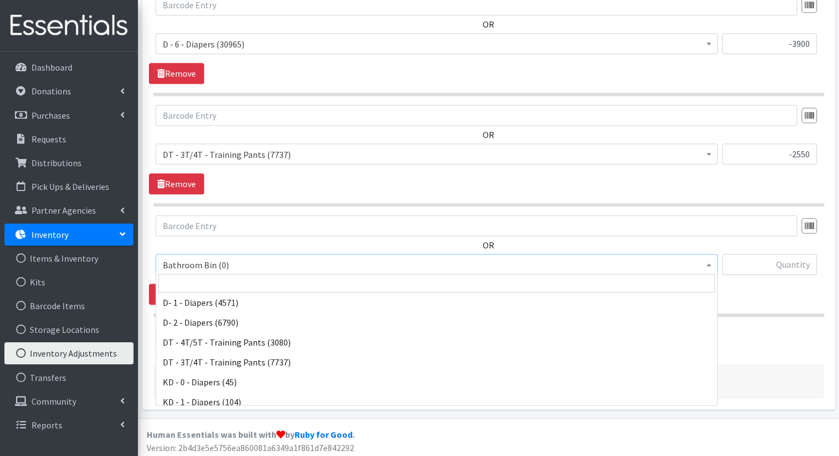
scroll to position [144, 0]
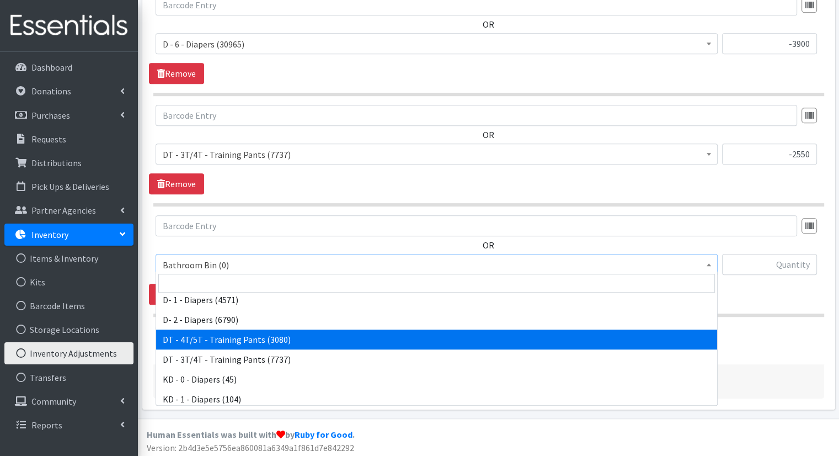
select select "15489"
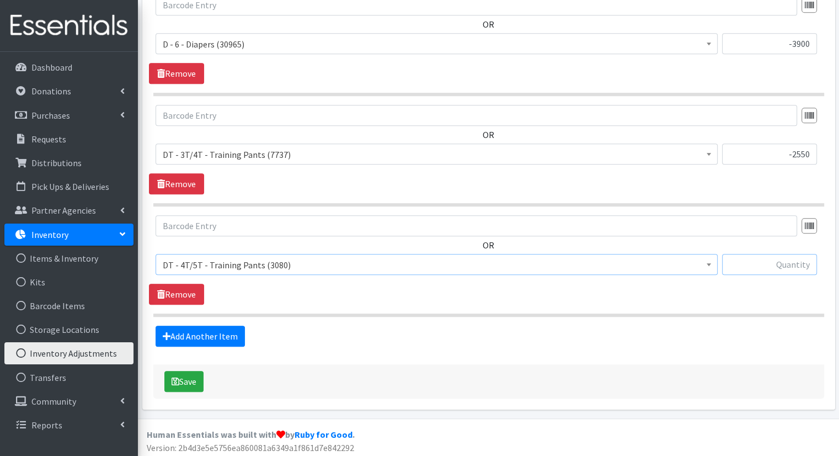
click at [776, 257] on input "text" at bounding box center [769, 264] width 95 height 21
type input "-1350"
click at [194, 377] on button "Save" at bounding box center [183, 381] width 39 height 21
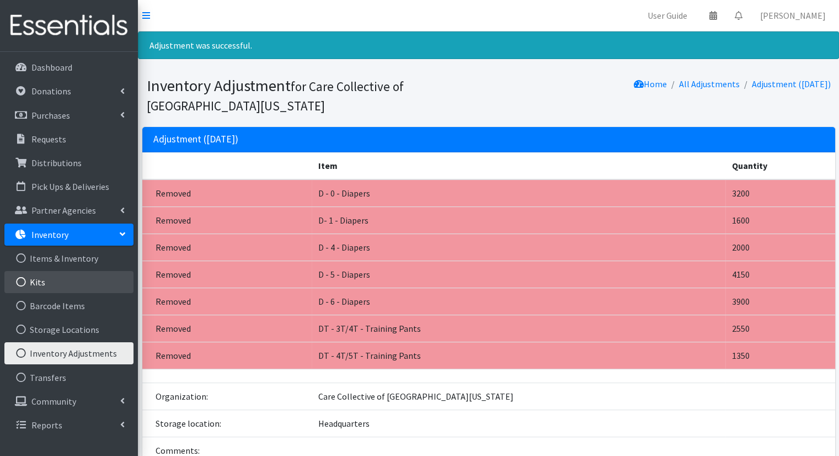
click at [86, 280] on link "Kits" at bounding box center [68, 282] width 129 height 22
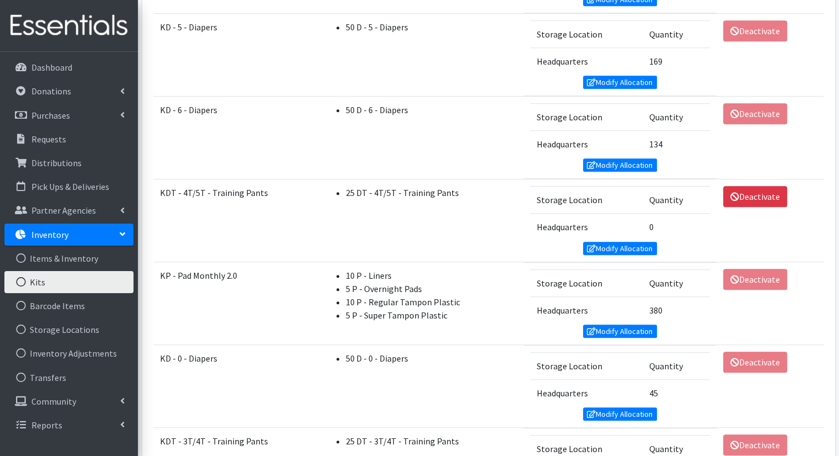
scroll to position [652, 0]
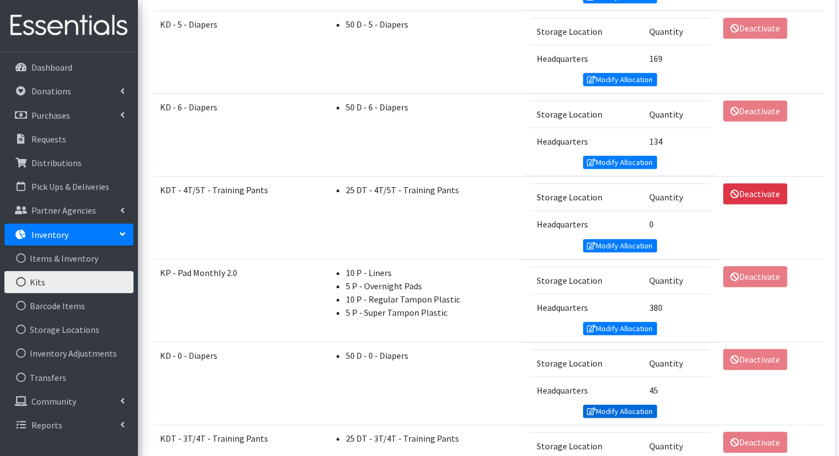
click at [637, 404] on link "Modify Allocation" at bounding box center [620, 410] width 74 height 13
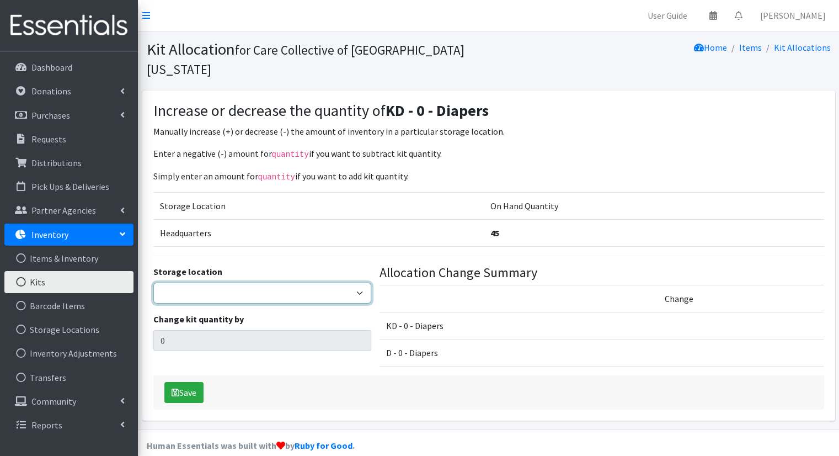
click at [285, 283] on select "Headquarters" at bounding box center [262, 293] width 218 height 21
select select "491"
click at [153, 283] on select "Headquarters" at bounding box center [262, 293] width 218 height 21
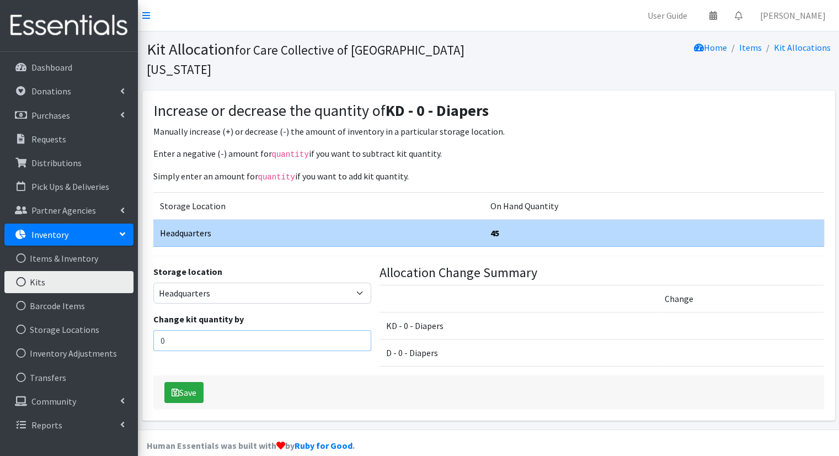
click at [282, 330] on input "0" at bounding box center [262, 340] width 218 height 21
drag, startPoint x: 282, startPoint y: 314, endPoint x: 132, endPoint y: 307, distance: 150.2
click at [132, 307] on div "User Guide 0 Pick-ups remaining this week View Calendar 0 Requests 0 Partner Ag…" at bounding box center [419, 214] width 839 height 429
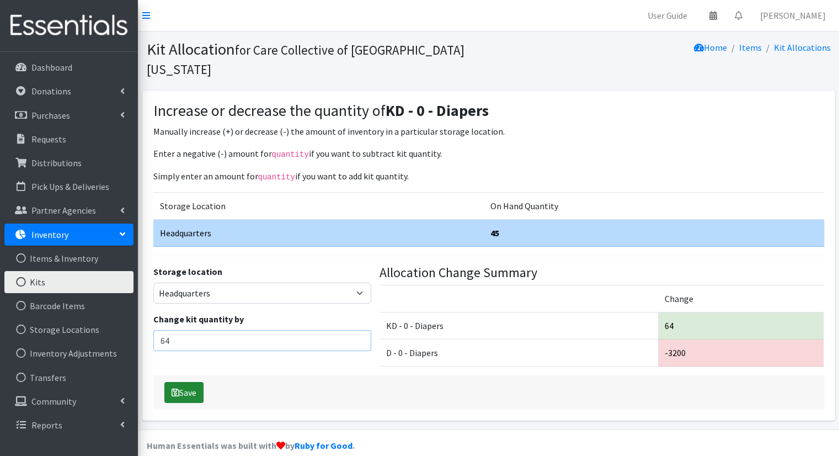
type input "64"
click at [194, 382] on button "Save" at bounding box center [183, 392] width 39 height 21
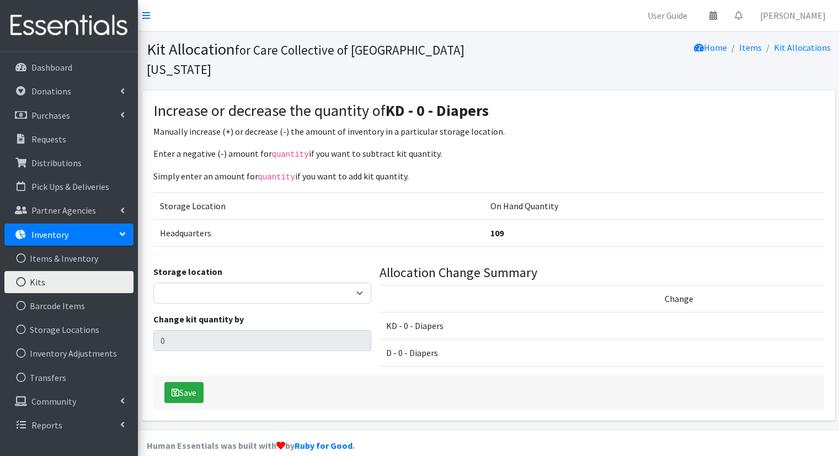
click at [97, 282] on link "Kits" at bounding box center [68, 282] width 129 height 22
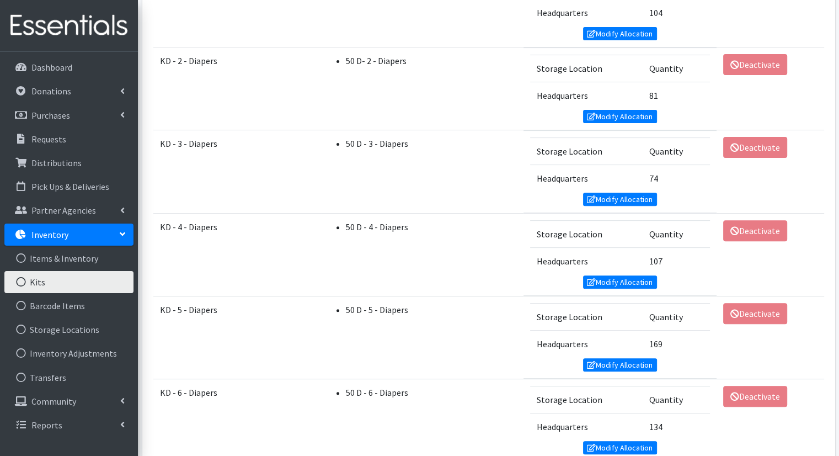
scroll to position [398, 0]
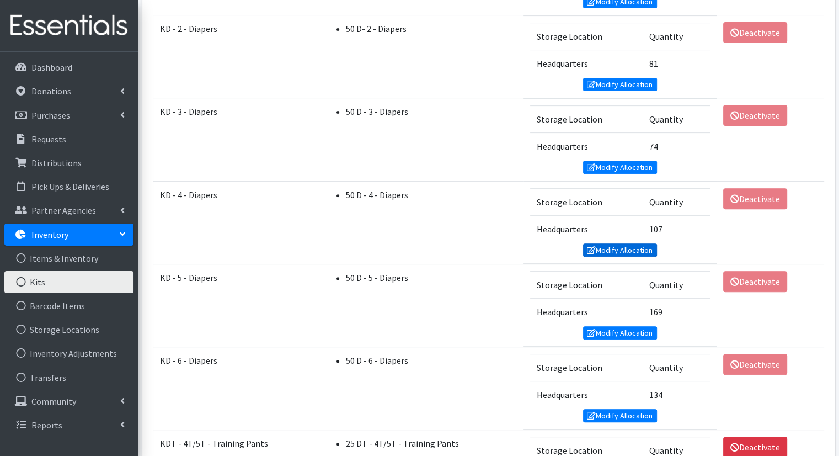
click at [628, 247] on link "Modify Allocation" at bounding box center [620, 249] width 74 height 13
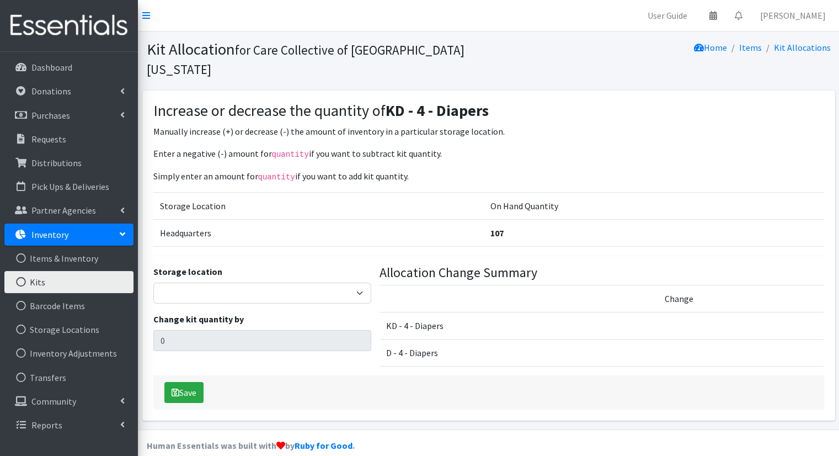
click at [299, 265] on div "Storage location Headquarters" at bounding box center [262, 284] width 218 height 39
click at [300, 283] on select "Headquarters" at bounding box center [262, 293] width 218 height 21
select select "491"
click at [153, 283] on select "Headquarters" at bounding box center [262, 293] width 218 height 21
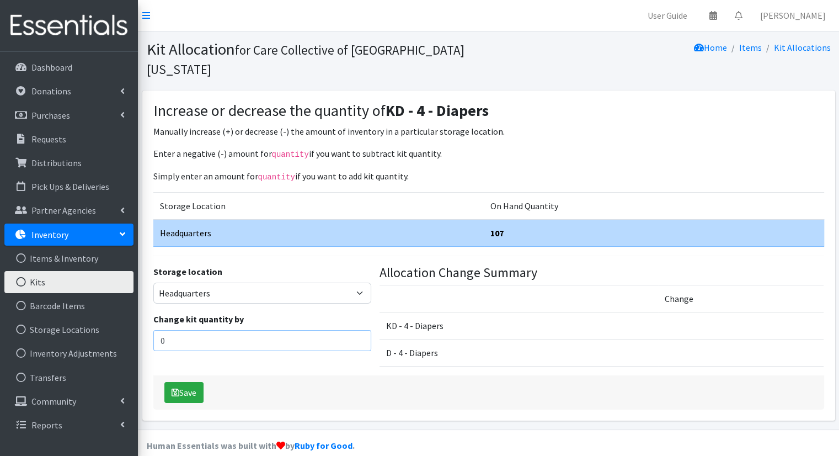
click at [267, 330] on input "0" at bounding box center [262, 340] width 218 height 21
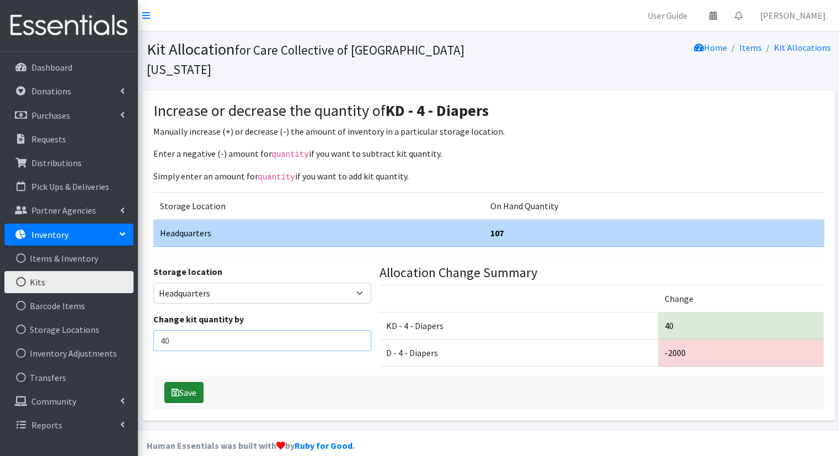
type input "40"
click at [195, 382] on button "Save" at bounding box center [183, 392] width 39 height 21
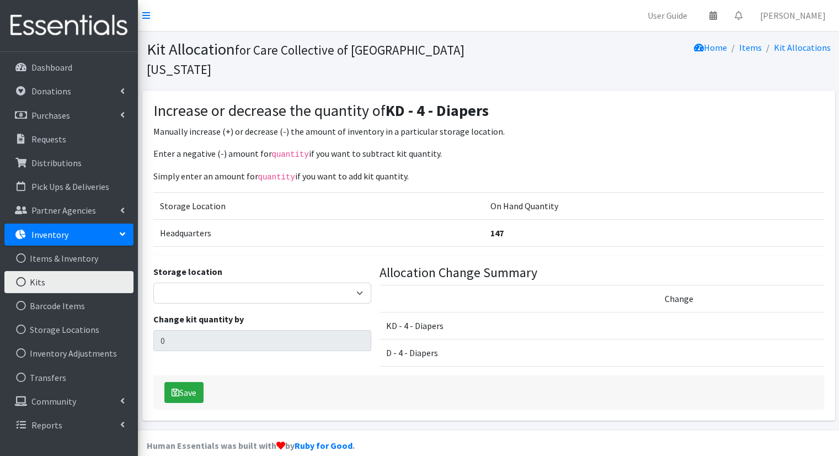
click at [81, 279] on link "Kits" at bounding box center [68, 282] width 129 height 22
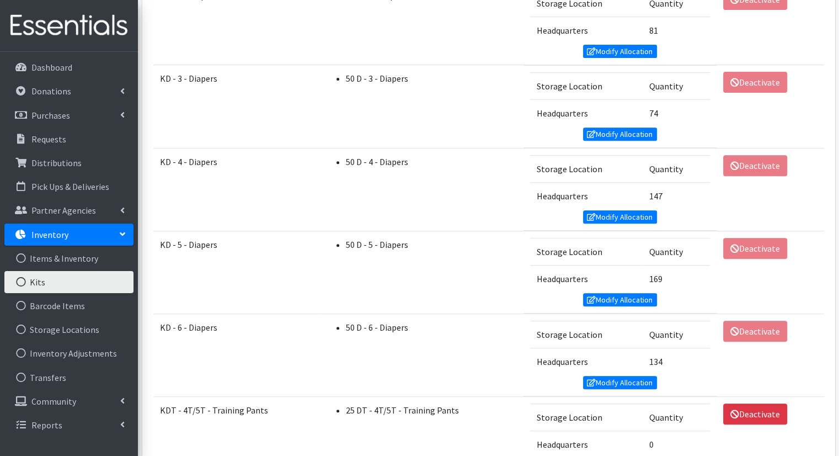
scroll to position [448, 0]
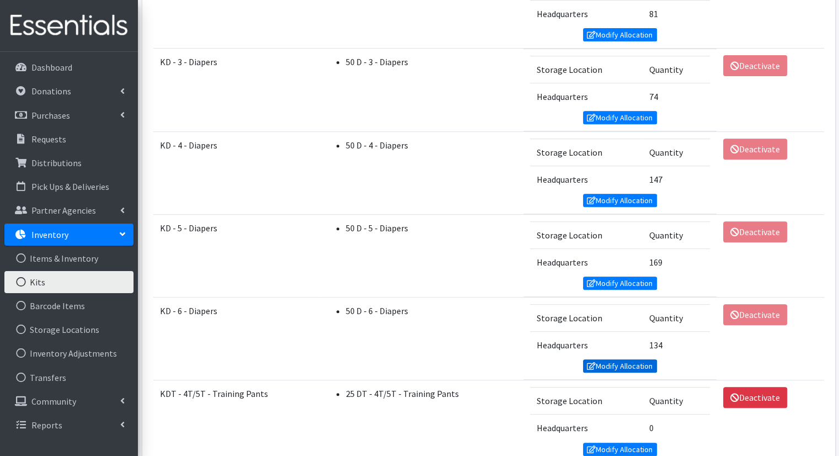
click at [638, 359] on link "Modify Allocation" at bounding box center [620, 365] width 74 height 13
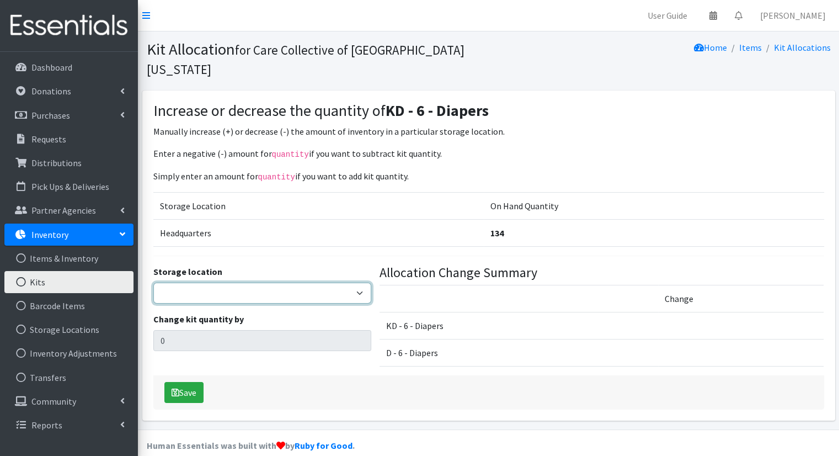
click at [327, 283] on select "Headquarters" at bounding box center [262, 293] width 218 height 21
select select "491"
click at [153, 283] on select "Headquarters" at bounding box center [262, 293] width 218 height 21
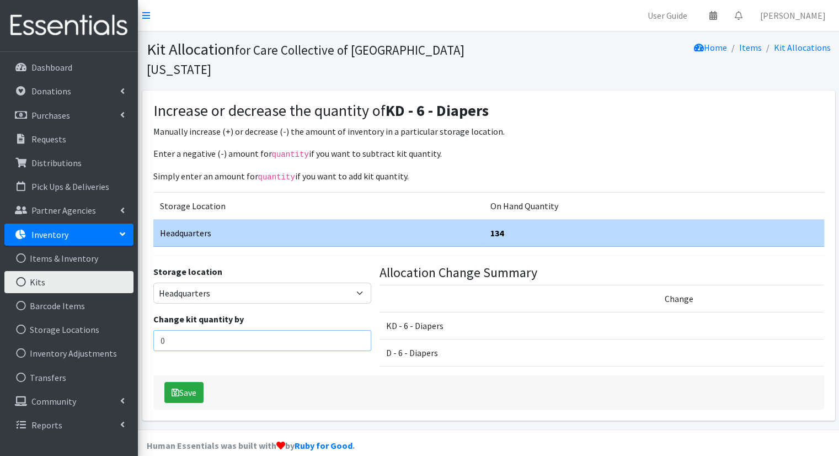
click at [314, 330] on input "0" at bounding box center [262, 340] width 218 height 21
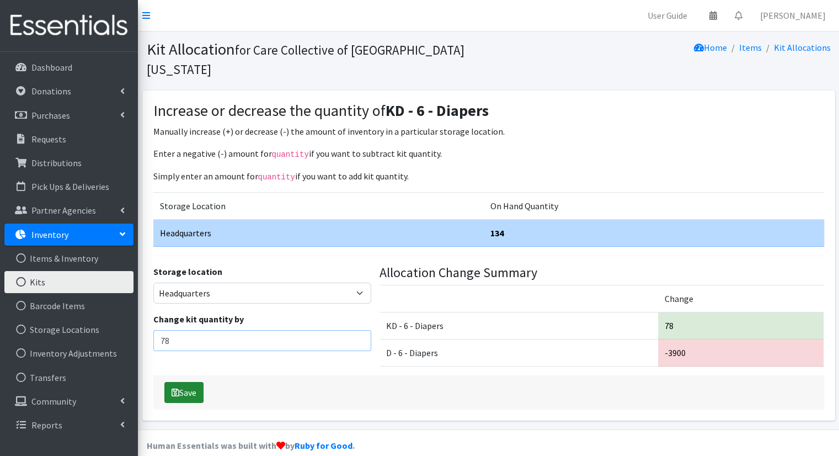
type input "78"
click at [196, 382] on button "Save" at bounding box center [183, 392] width 39 height 21
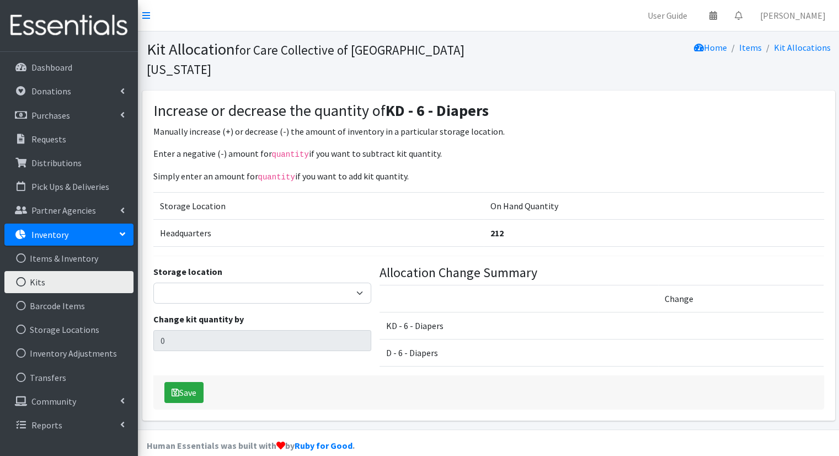
click at [86, 283] on link "Kits" at bounding box center [68, 282] width 129 height 22
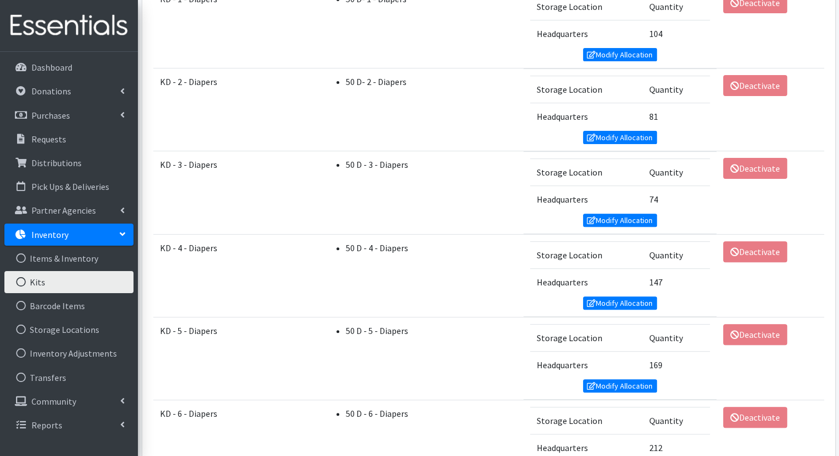
scroll to position [359, 0]
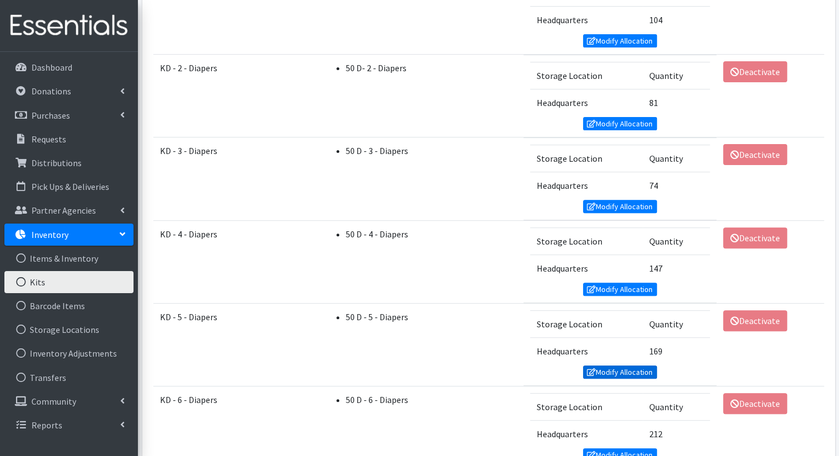
click at [608, 367] on link "Modify Allocation" at bounding box center [620, 371] width 74 height 13
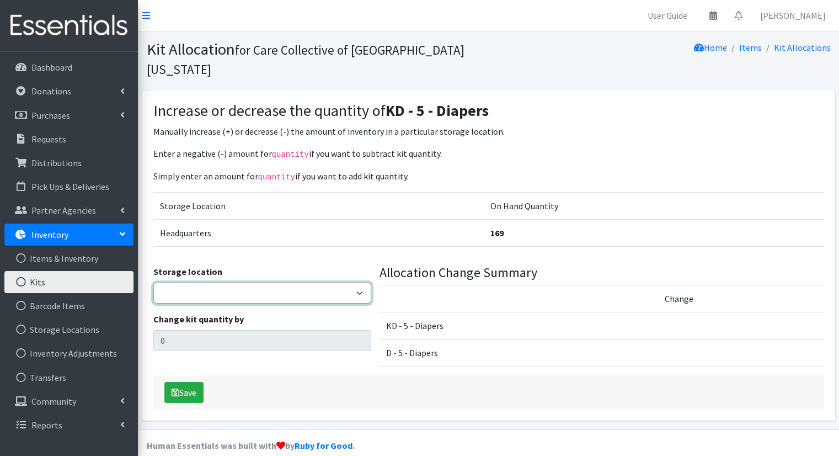
click at [271, 283] on select "Headquarters" at bounding box center [262, 293] width 218 height 21
select select "491"
click at [153, 283] on select "Headquarters" at bounding box center [262, 293] width 218 height 21
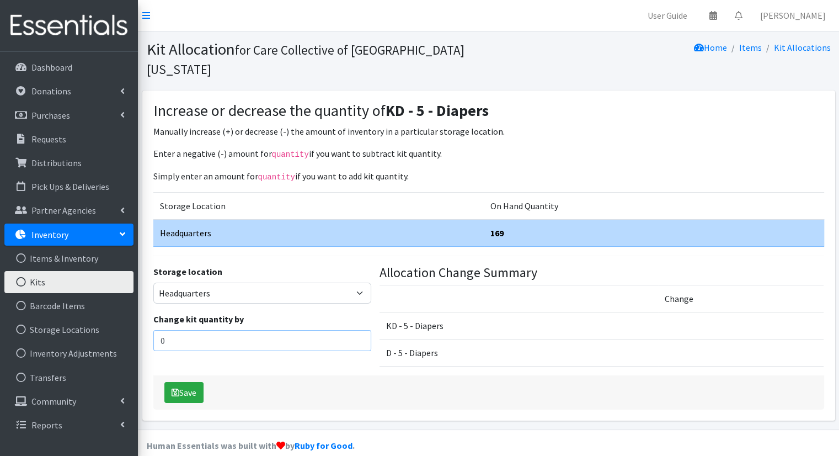
click at [227, 330] on input "0" at bounding box center [262, 340] width 218 height 21
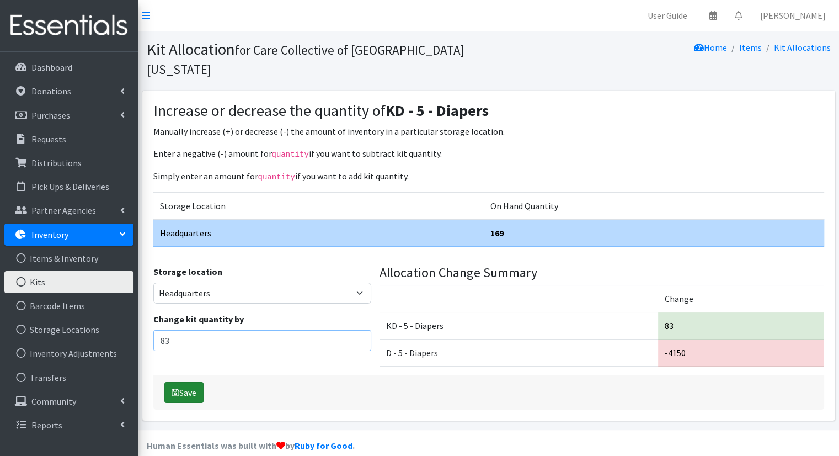
type input "83"
click at [179, 382] on button "Save" at bounding box center [183, 392] width 39 height 21
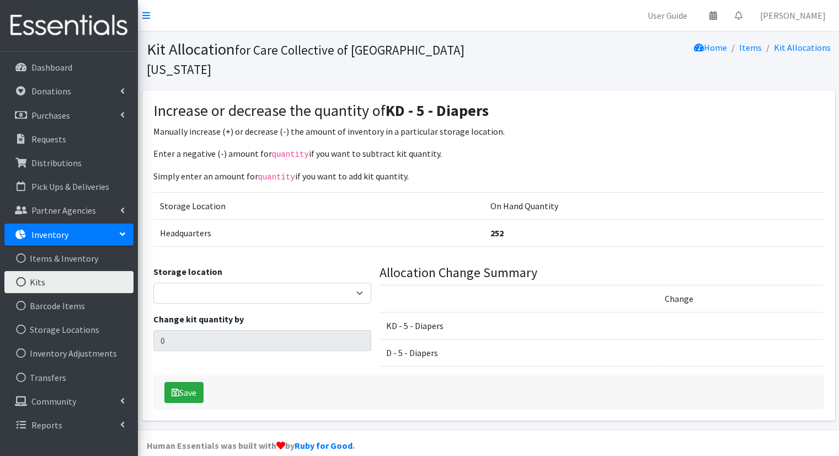
click at [102, 276] on link "Kits" at bounding box center [68, 282] width 129 height 22
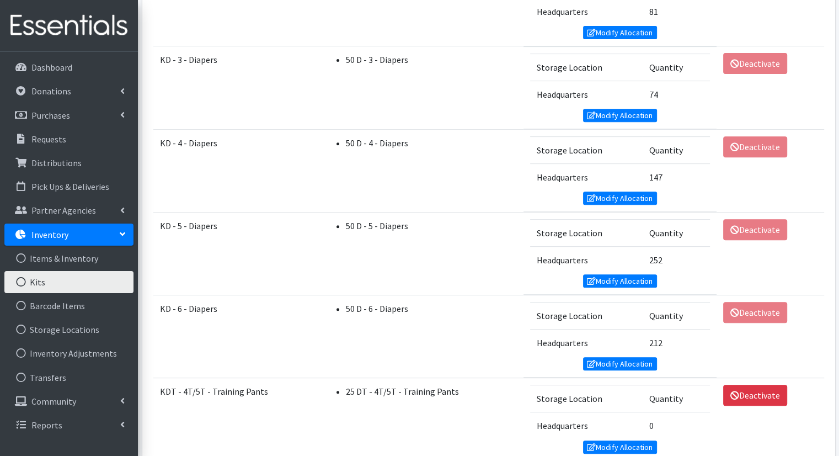
scroll to position [525, 0]
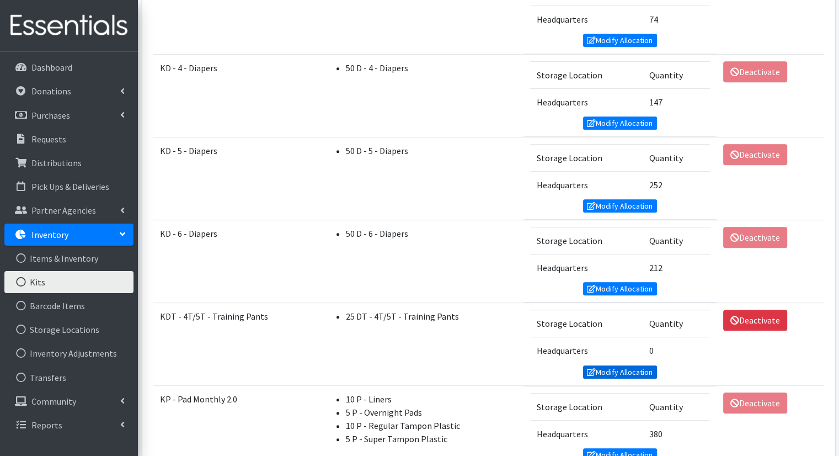
click at [630, 365] on link "Modify Allocation" at bounding box center [620, 371] width 74 height 13
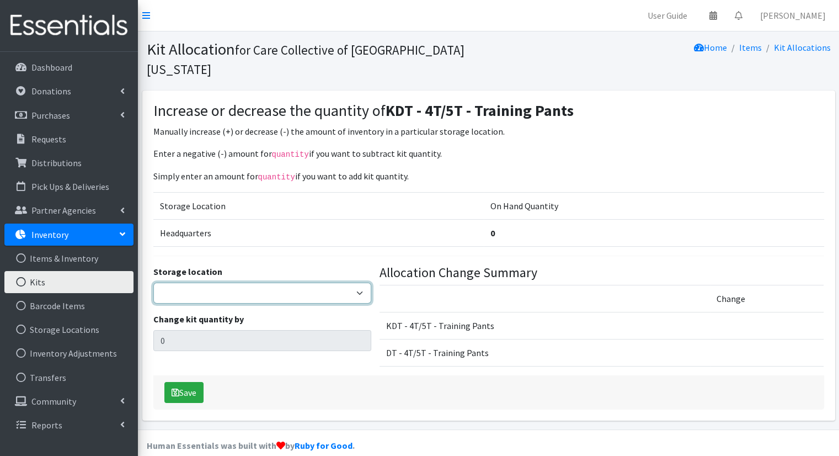
click at [285, 283] on select "Headquarters" at bounding box center [262, 293] width 218 height 21
select select "491"
click at [153, 283] on select "Headquarters" at bounding box center [262, 293] width 218 height 21
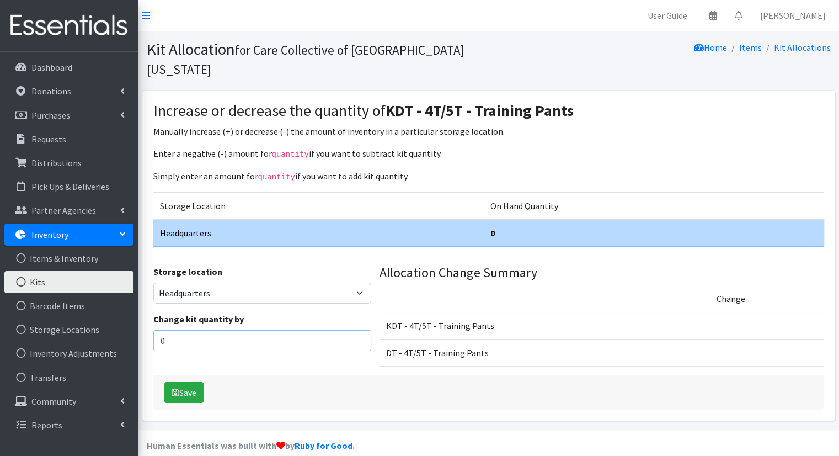
click at [260, 330] on input "0" at bounding box center [262, 340] width 218 height 21
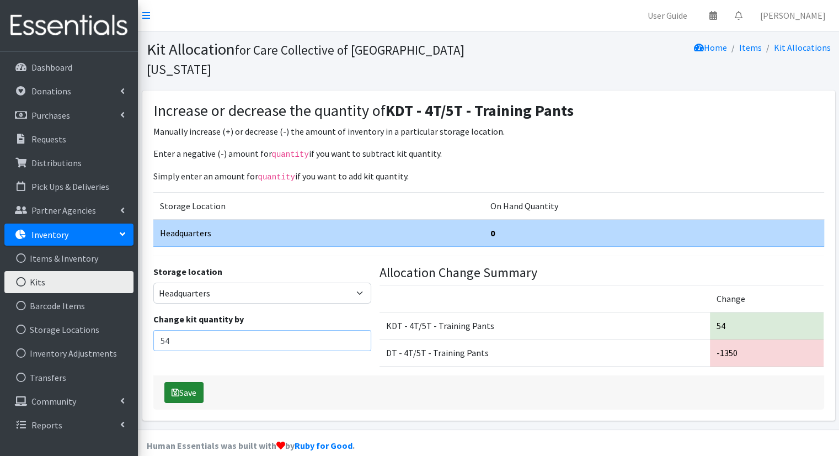
type input "54"
click at [190, 382] on button "Save" at bounding box center [183, 392] width 39 height 21
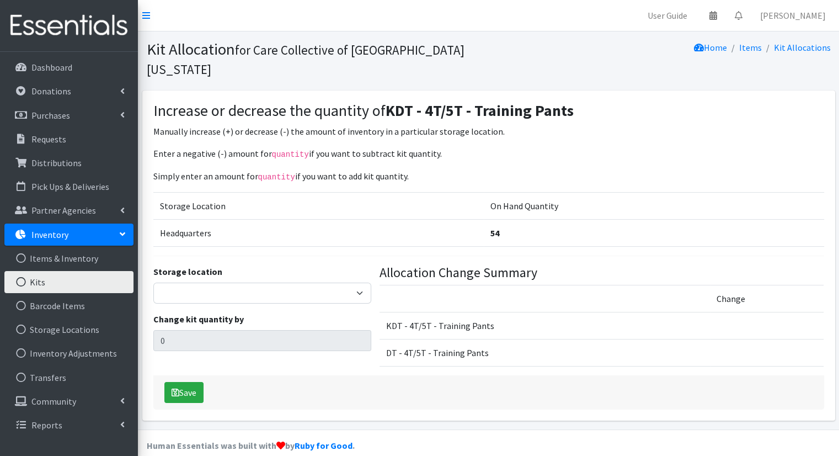
click at [78, 287] on link "Kits" at bounding box center [68, 282] width 129 height 22
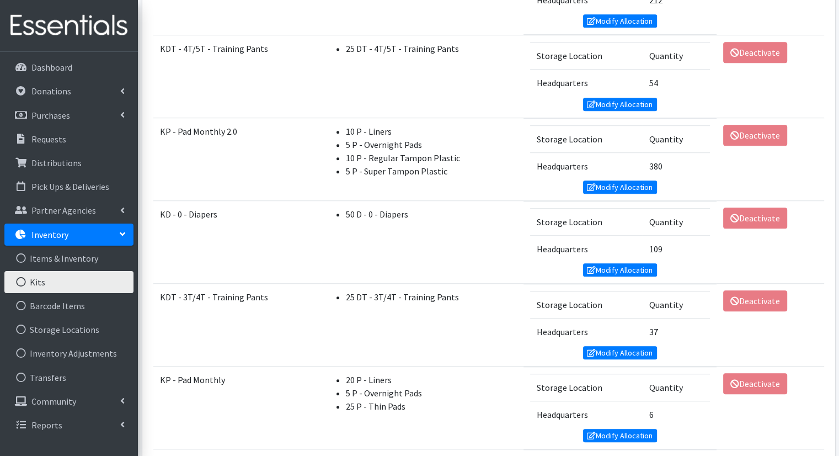
scroll to position [795, 0]
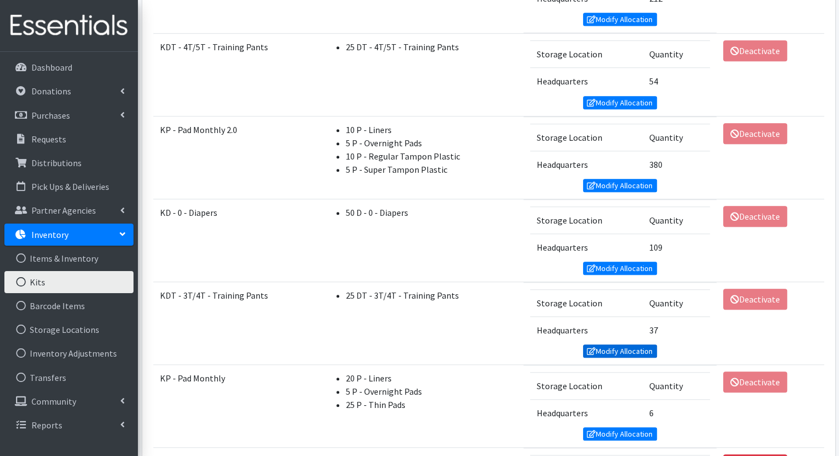
click at [644, 344] on link "Modify Allocation" at bounding box center [620, 350] width 74 height 13
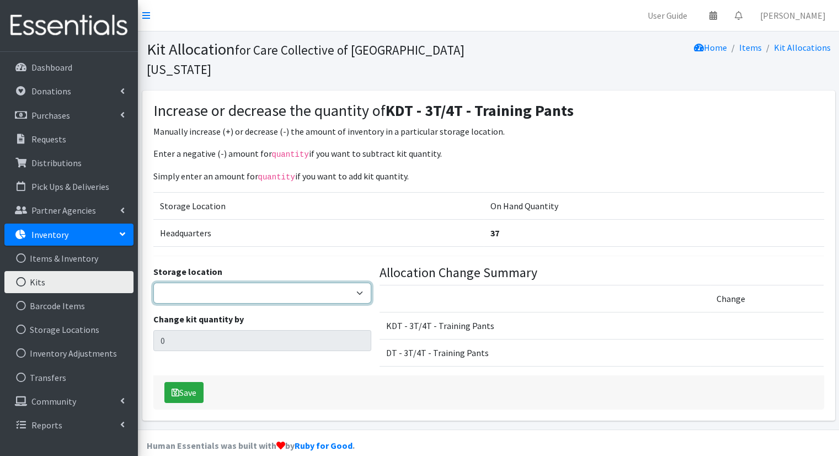
click at [257, 283] on select "Headquarters" at bounding box center [262, 293] width 218 height 21
select select "491"
click at [153, 283] on select "Headquarters" at bounding box center [262, 293] width 218 height 21
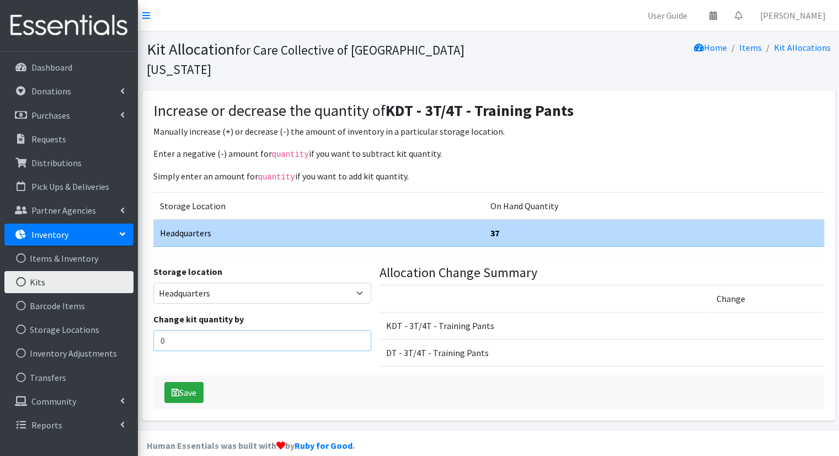
click at [225, 330] on input "0" at bounding box center [262, 340] width 218 height 21
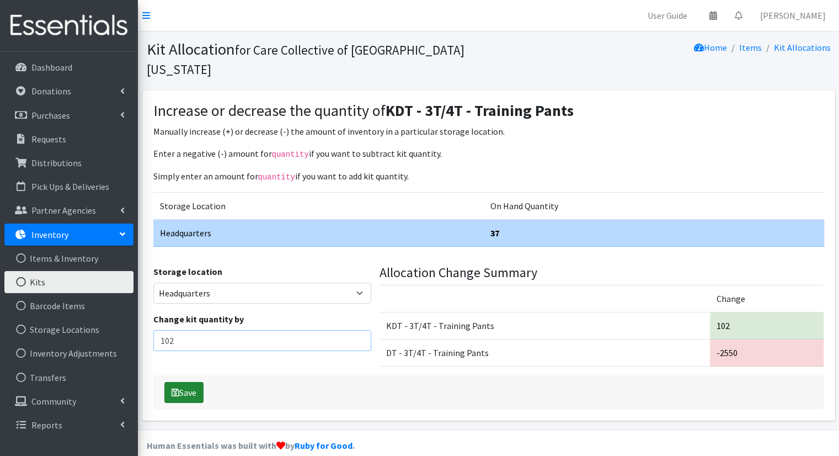
type input "102"
click at [185, 382] on button "Save" at bounding box center [183, 392] width 39 height 21
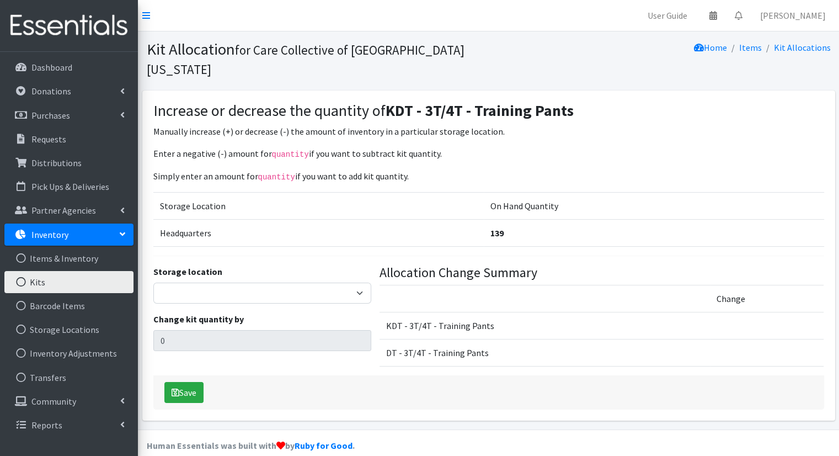
click at [54, 289] on link "Kits" at bounding box center [68, 282] width 129 height 22
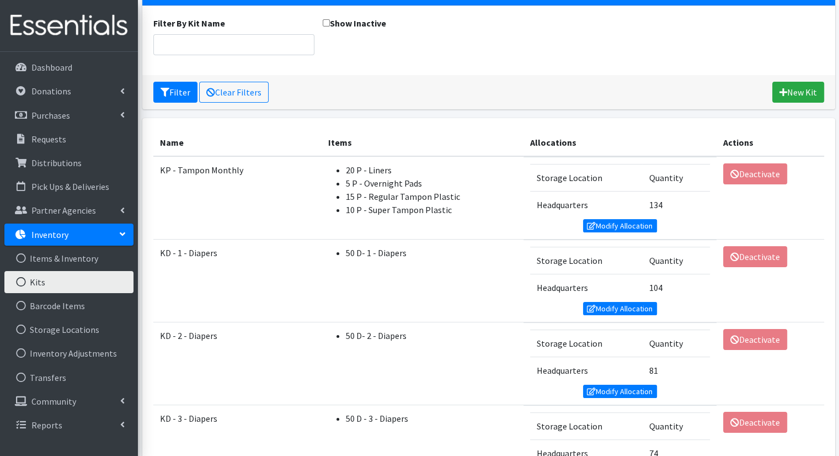
scroll to position [90, 0]
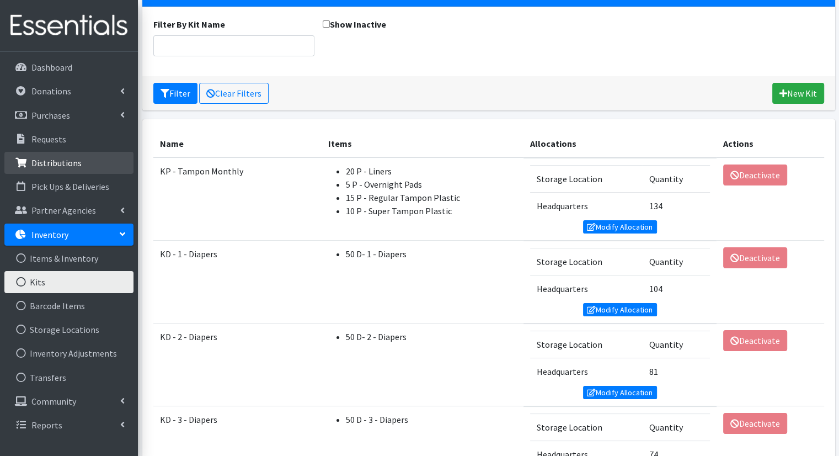
click at [93, 157] on link "Distributions" at bounding box center [68, 163] width 129 height 22
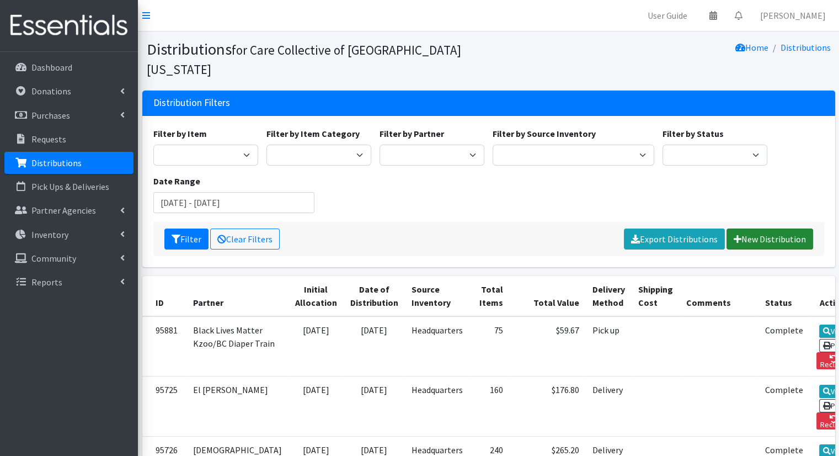
click at [777, 228] on link "New Distribution" at bounding box center [770, 238] width 87 height 21
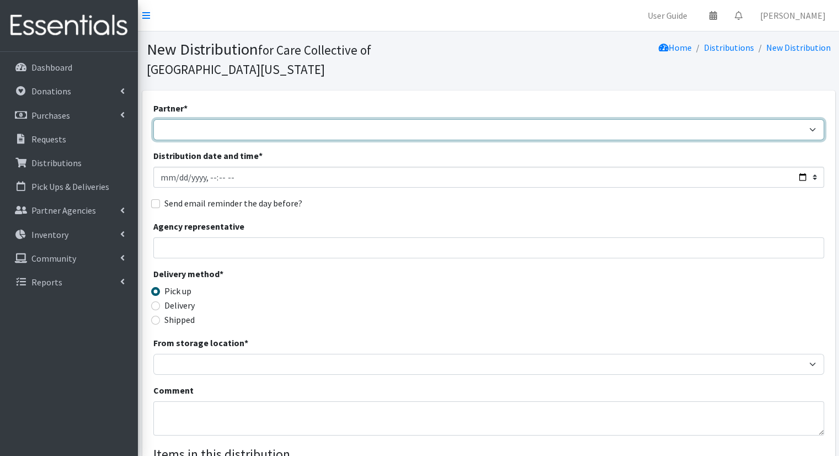
click at [393, 119] on select "African Community Kalamazoo Black Lives Matter Kzoo/[GEOGRAPHIC_DATA] Diaper Tr…" at bounding box center [488, 129] width 671 height 21
select select "7974"
click at [153, 119] on select "African Community Kalamazoo Black Lives Matter Kzoo/[GEOGRAPHIC_DATA] Diaper Tr…" at bounding box center [488, 129] width 671 height 21
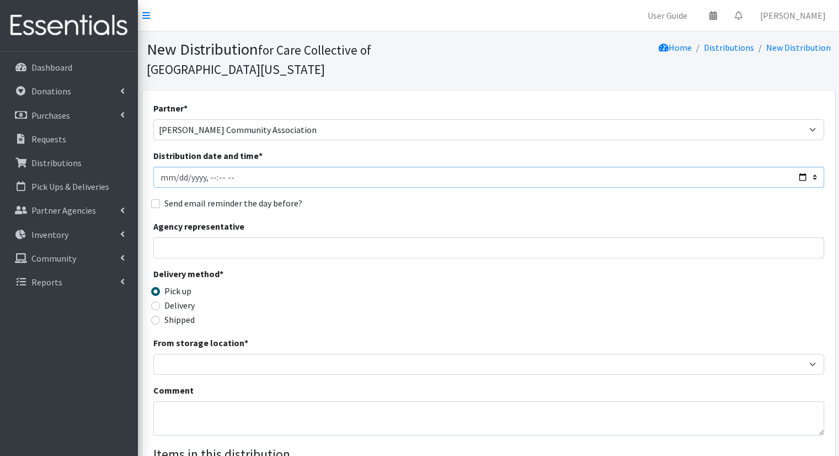
click at [800, 167] on input "Distribution date and time *" at bounding box center [488, 177] width 671 height 21
type input "[DATE]T10:00"
click at [419, 196] on div "Send email reminder the day before?" at bounding box center [488, 202] width 671 height 13
click at [191, 299] on label "Delivery" at bounding box center [179, 305] width 30 height 13
click at [160, 301] on input "Delivery" at bounding box center [155, 305] width 9 height 9
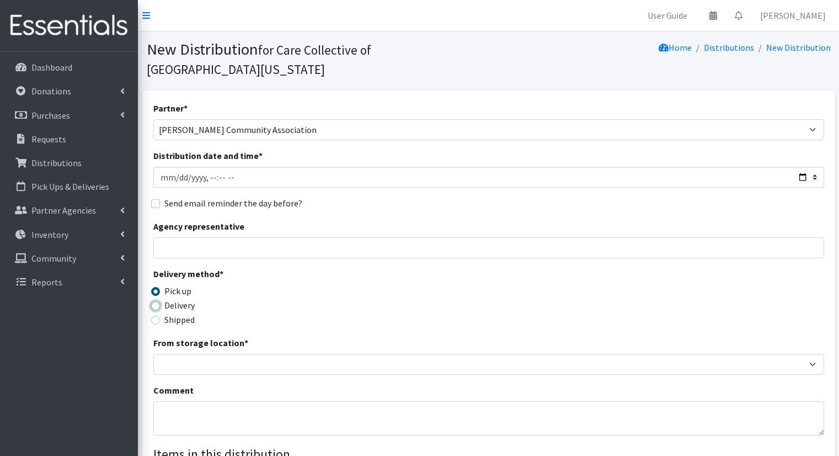
radio input "true"
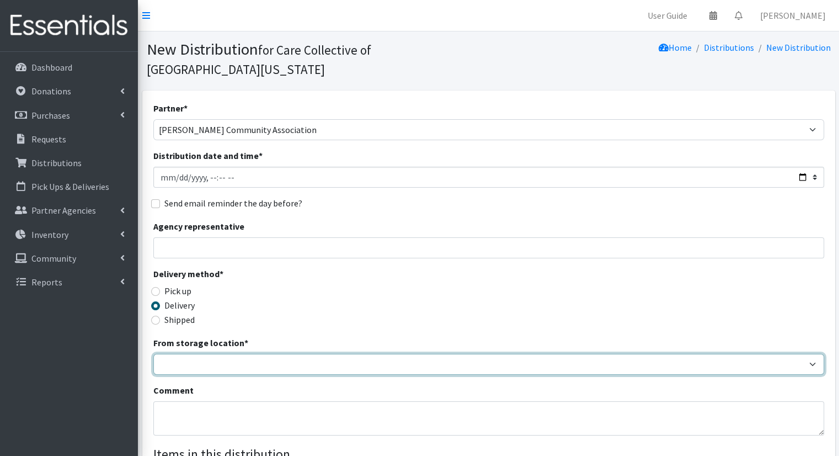
click at [207, 354] on select "Headquarters" at bounding box center [488, 364] width 671 height 21
select select "491"
click at [153, 354] on select "Headquarters" at bounding box center [488, 364] width 671 height 21
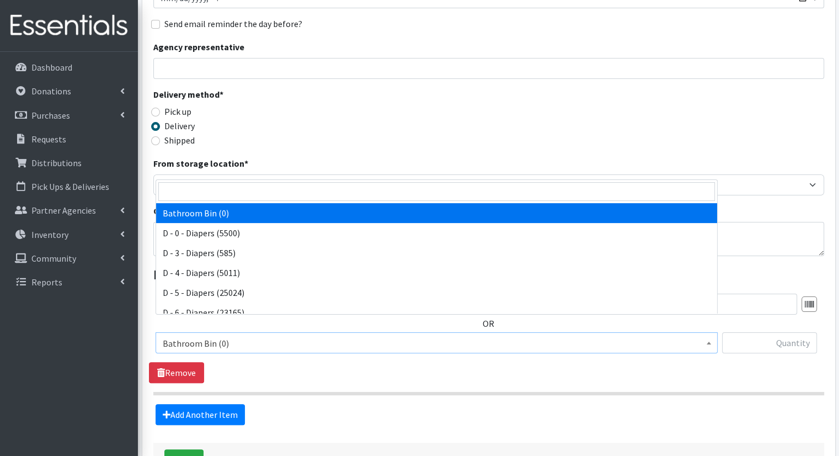
click at [363, 335] on span "Bathroom Bin (0)" at bounding box center [437, 342] width 548 height 15
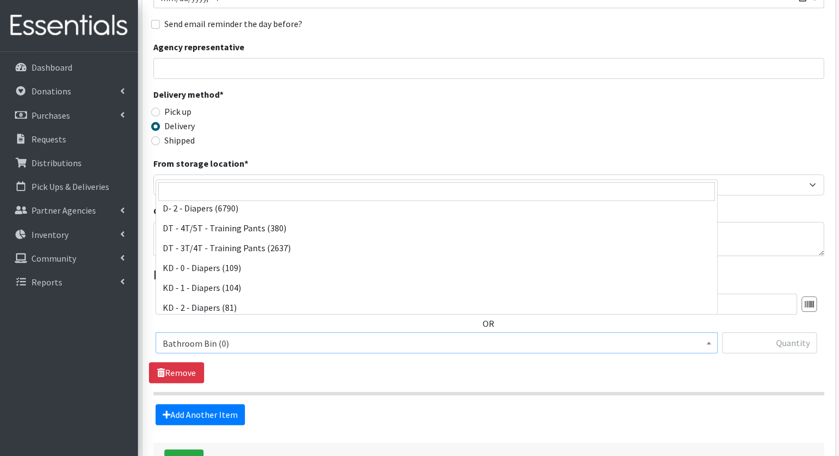
scroll to position [174, 0]
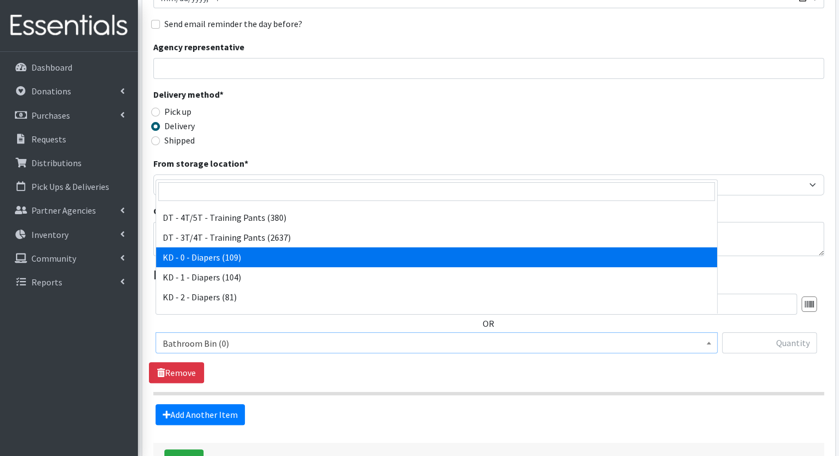
select select "15496"
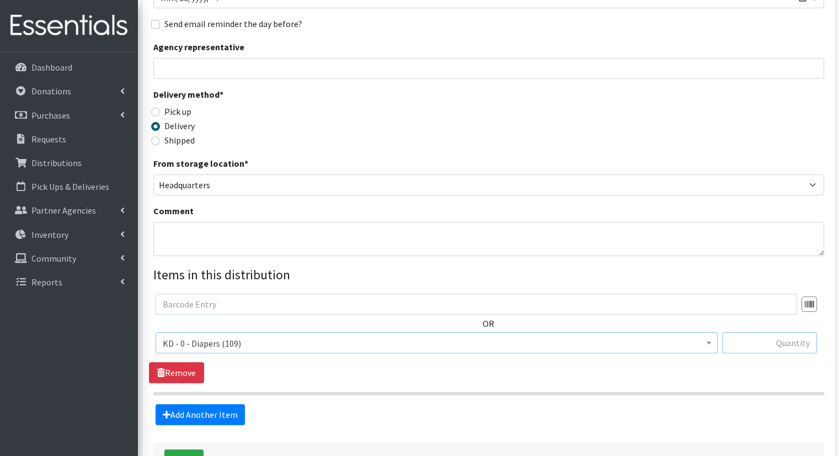
click at [776, 332] on input "text" at bounding box center [769, 342] width 95 height 21
type input "10"
click at [236, 404] on link "Add Another Item" at bounding box center [200, 414] width 89 height 21
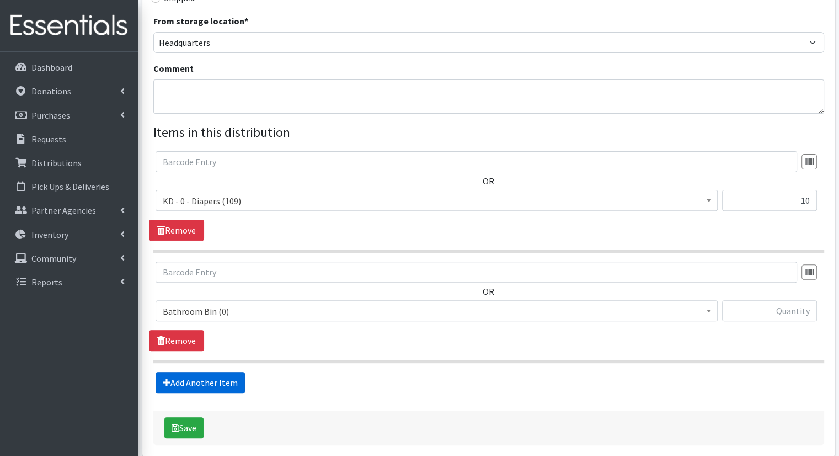
scroll to position [351, 0]
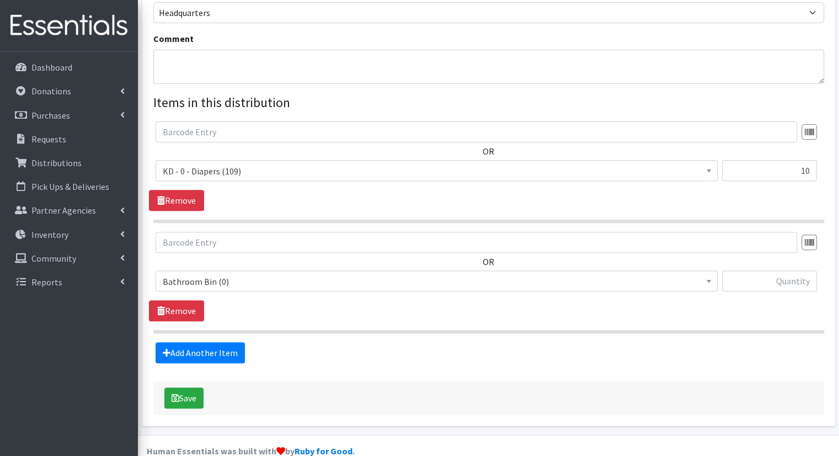
click at [263, 274] on span "Bathroom Bin (0)" at bounding box center [437, 281] width 548 height 15
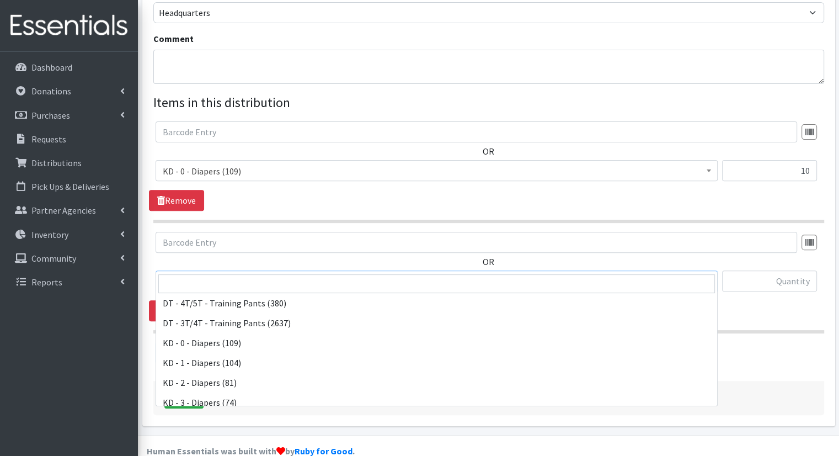
scroll to position [184, 0]
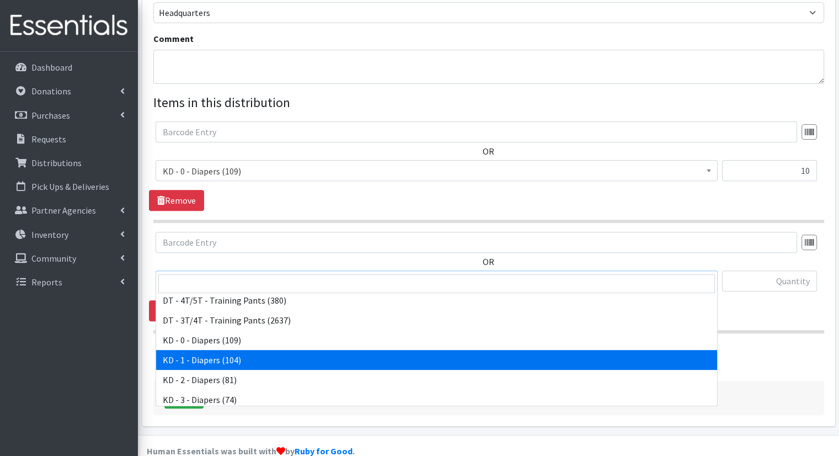
select select "15497"
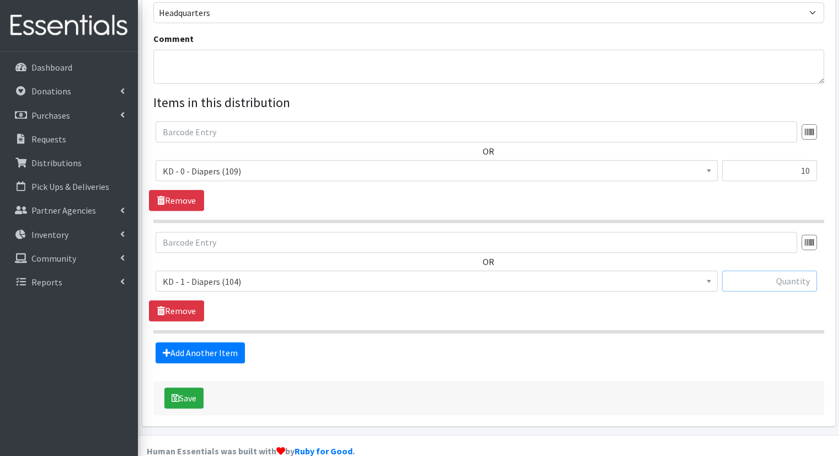
click at [753, 270] on input "text" at bounding box center [769, 280] width 95 height 21
type input "20"
click at [212, 342] on link "Add Another Item" at bounding box center [200, 352] width 89 height 21
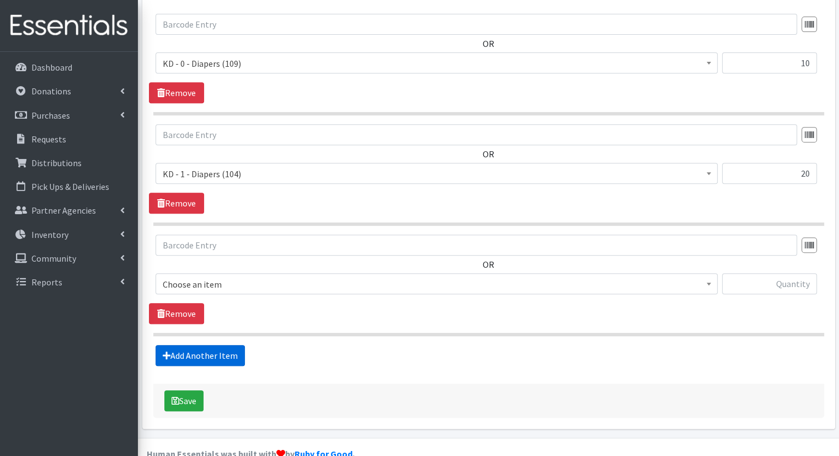
scroll to position [461, 0]
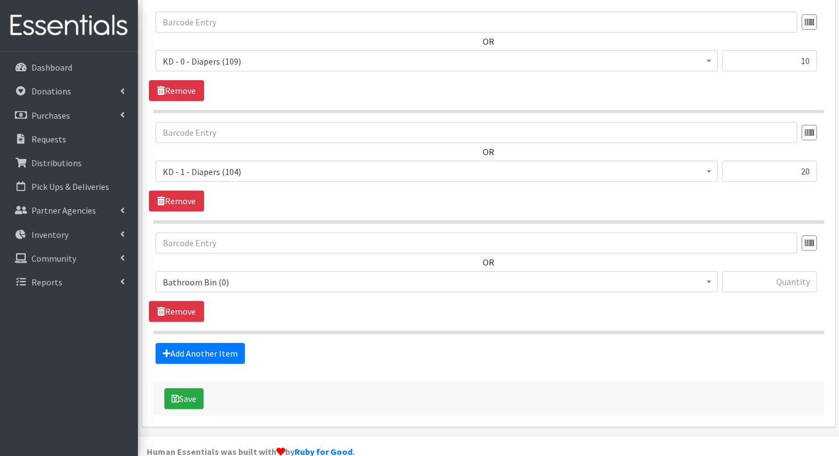
click at [268, 271] on span "Bathroom Bin (0)" at bounding box center [437, 281] width 562 height 21
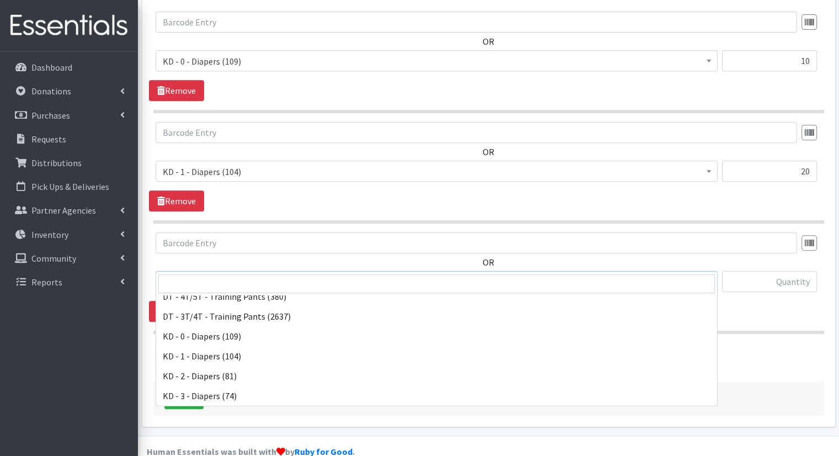
scroll to position [190, 0]
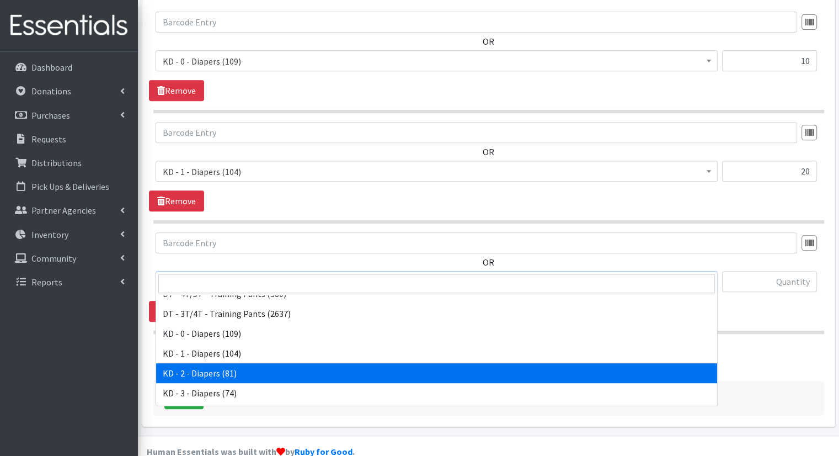
select select "15498"
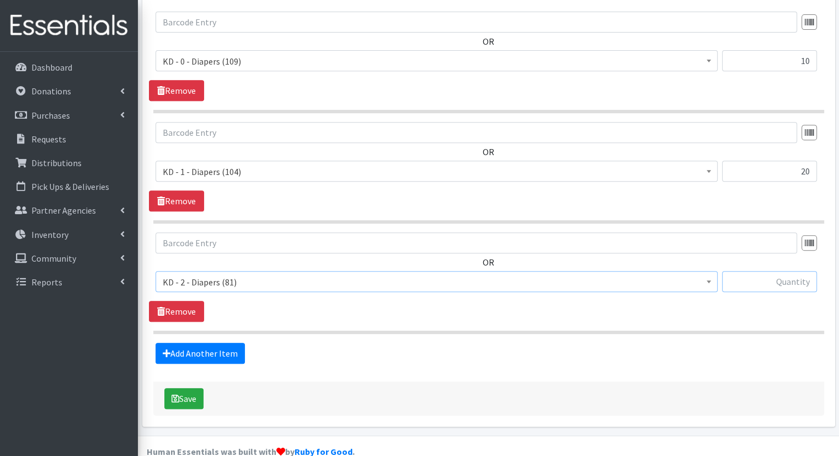
click at [763, 271] on input "text" at bounding box center [769, 281] width 95 height 21
type input "20"
click at [191, 343] on link "Add Another Item" at bounding box center [200, 353] width 89 height 21
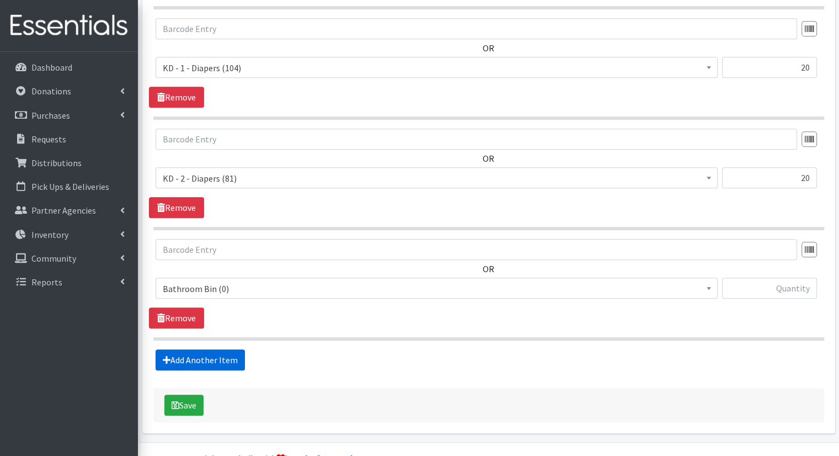
scroll to position [572, 0]
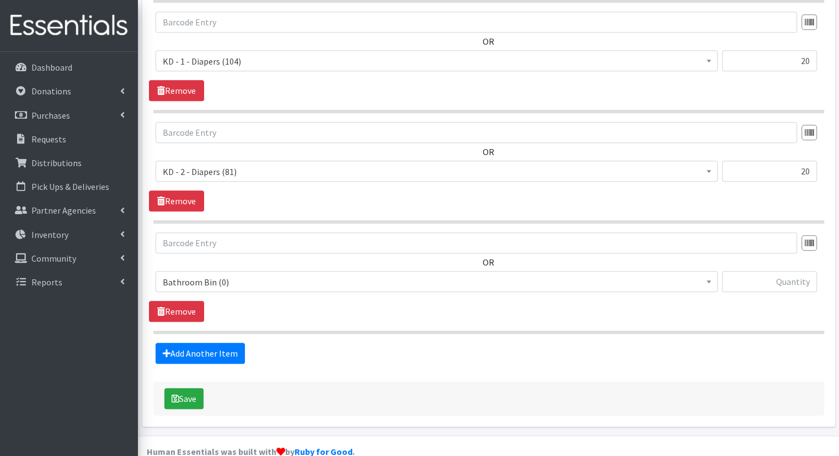
click at [263, 274] on span "Bathroom Bin (0)" at bounding box center [437, 281] width 548 height 15
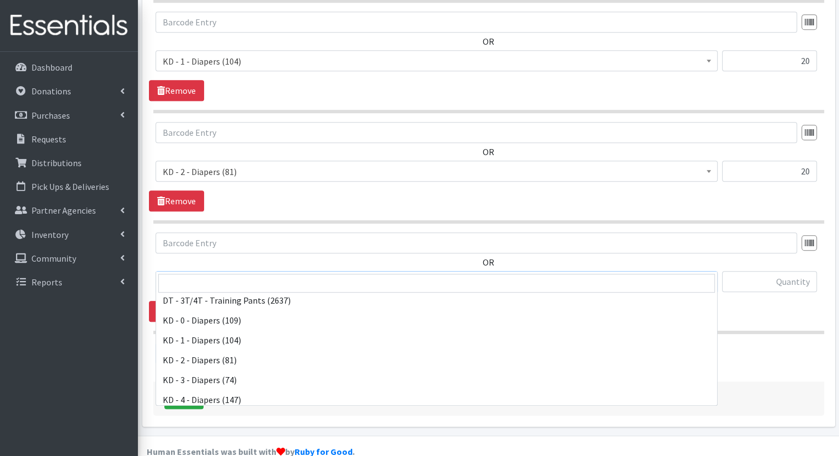
scroll to position [213, 0]
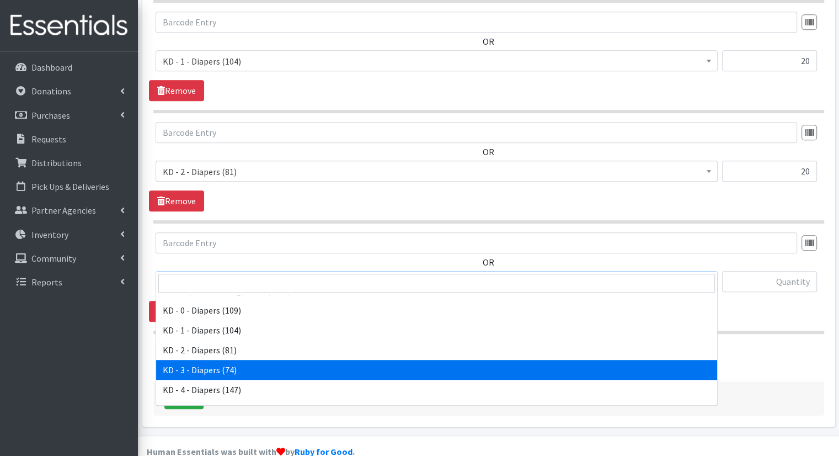
select select "15499"
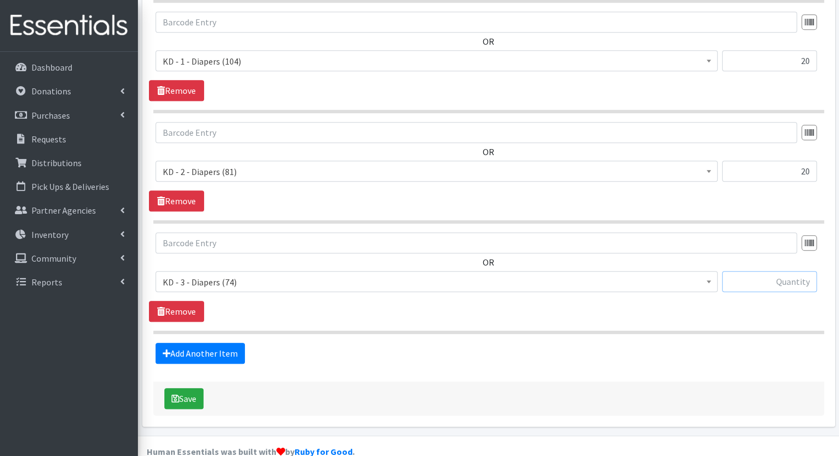
click at [763, 271] on input "text" at bounding box center [769, 281] width 95 height 21
type input "20"
click at [210, 343] on link "Add Another Item" at bounding box center [200, 353] width 89 height 21
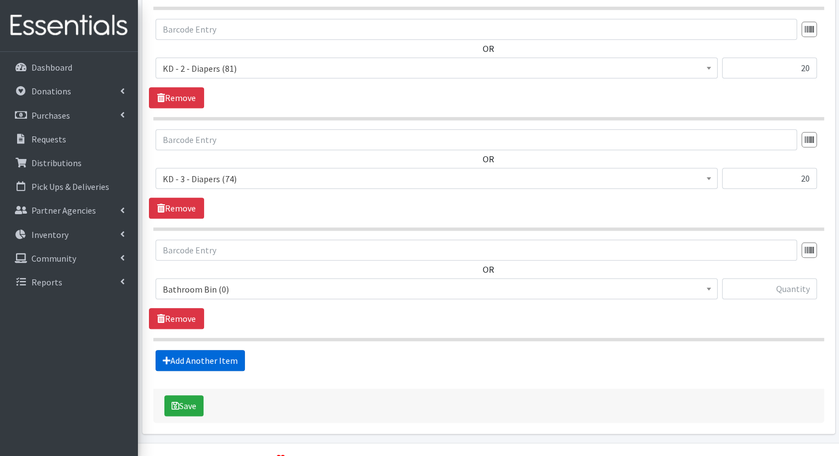
scroll to position [682, 0]
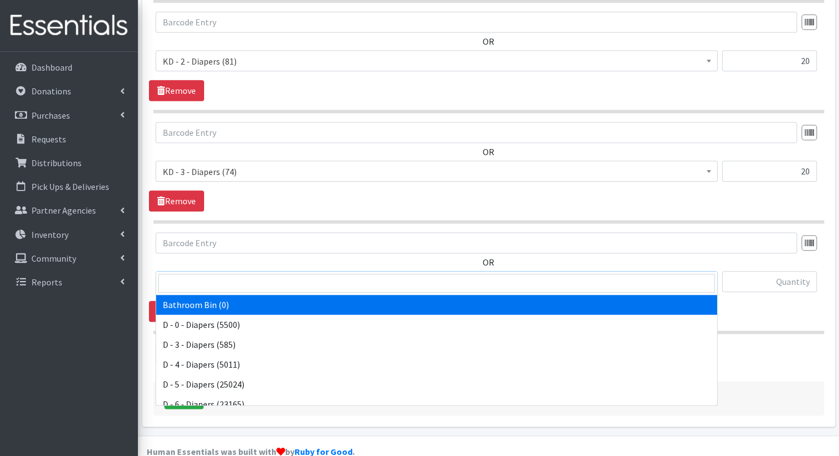
click at [254, 274] on span "Bathroom Bin (0)" at bounding box center [437, 281] width 548 height 15
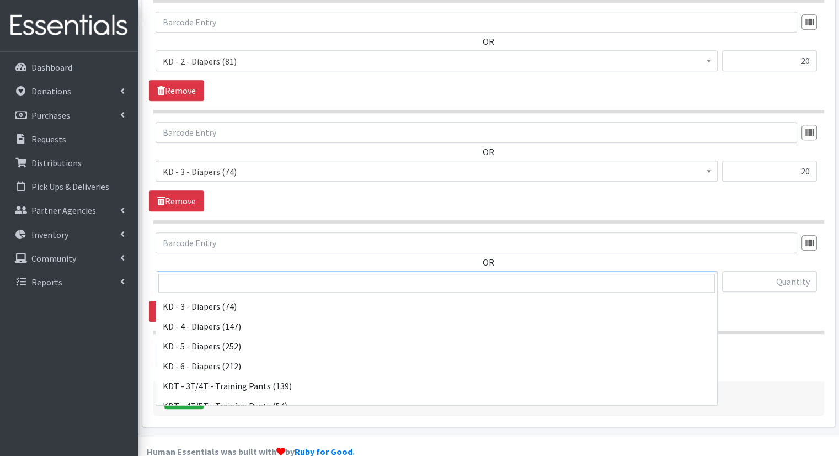
scroll to position [280, 0]
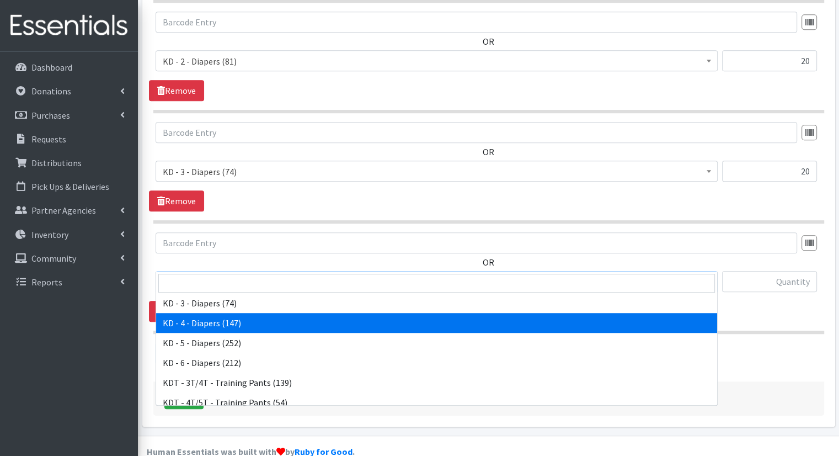
select select "15500"
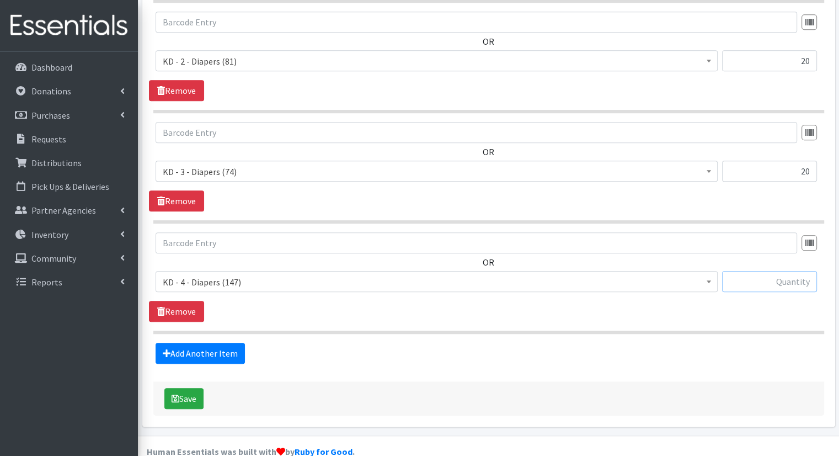
click at [777, 271] on input "text" at bounding box center [769, 281] width 95 height 21
type input "20"
click at [191, 343] on link "Add Another Item" at bounding box center [200, 353] width 89 height 21
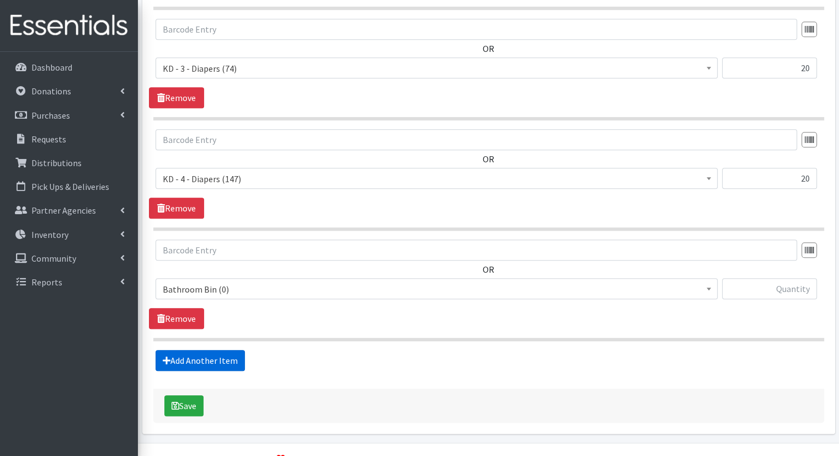
scroll to position [792, 0]
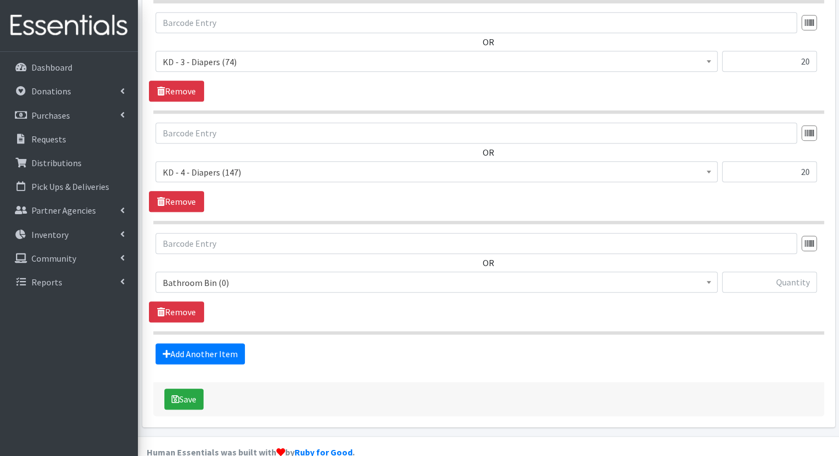
click at [284, 275] on span "Bathroom Bin (0)" at bounding box center [437, 282] width 548 height 15
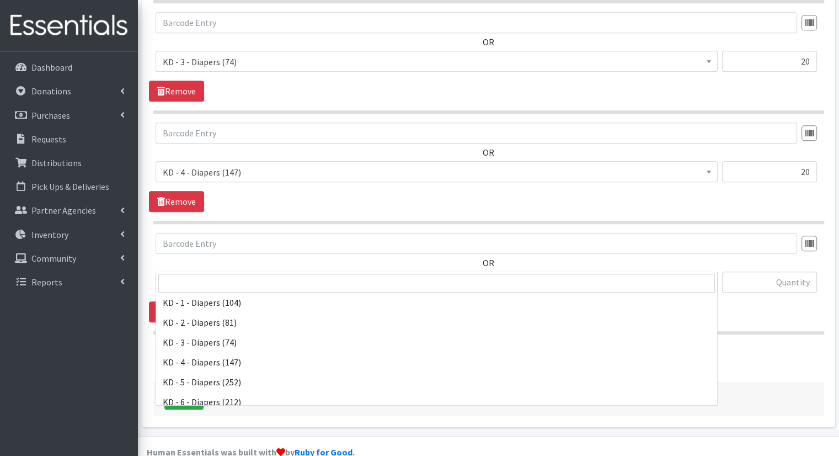
scroll to position [243, 0]
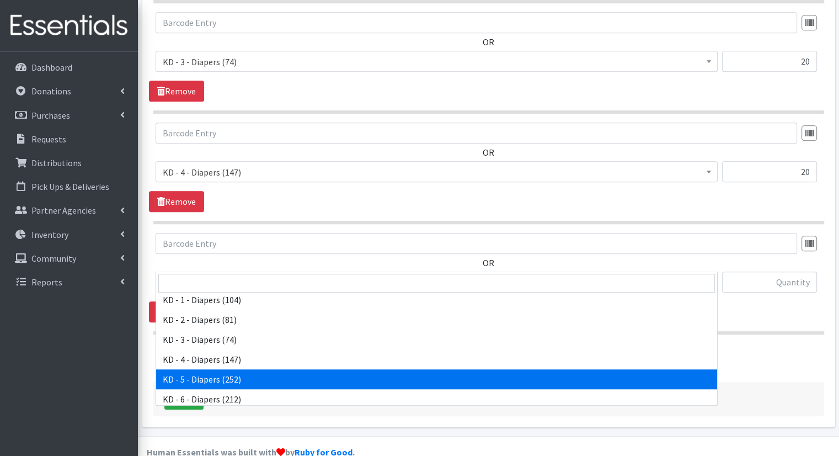
select select "15501"
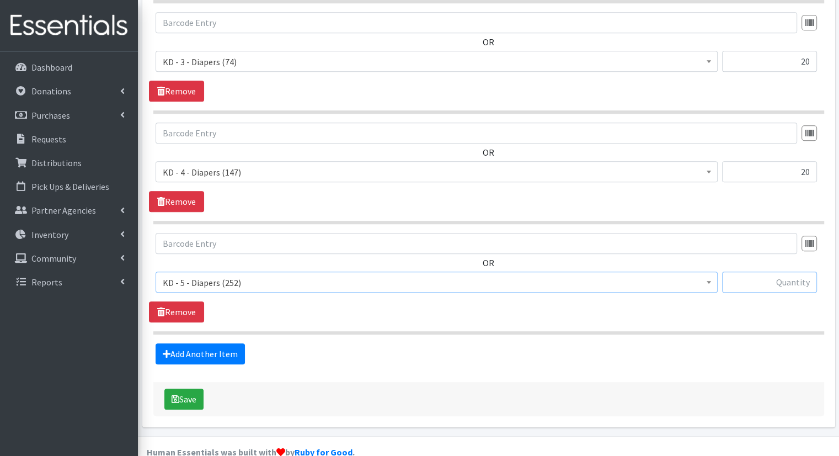
click at [759, 271] on input "text" at bounding box center [769, 281] width 95 height 21
type input "25"
click at [235, 343] on link "Add Another Item" at bounding box center [200, 353] width 89 height 21
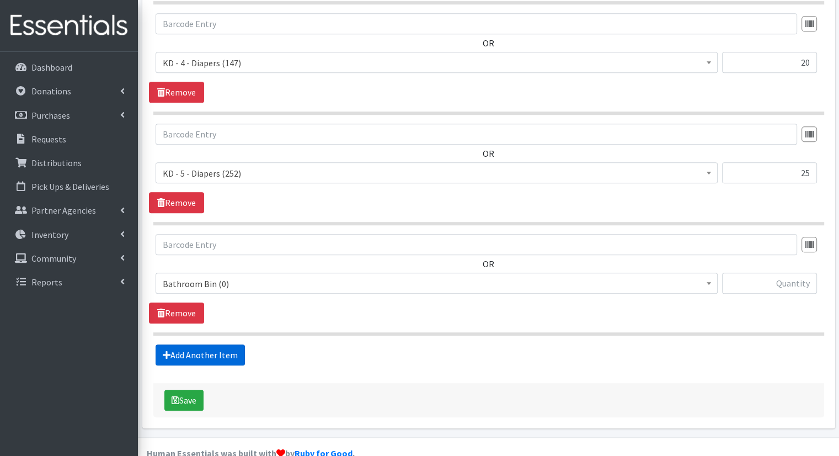
scroll to position [902, 0]
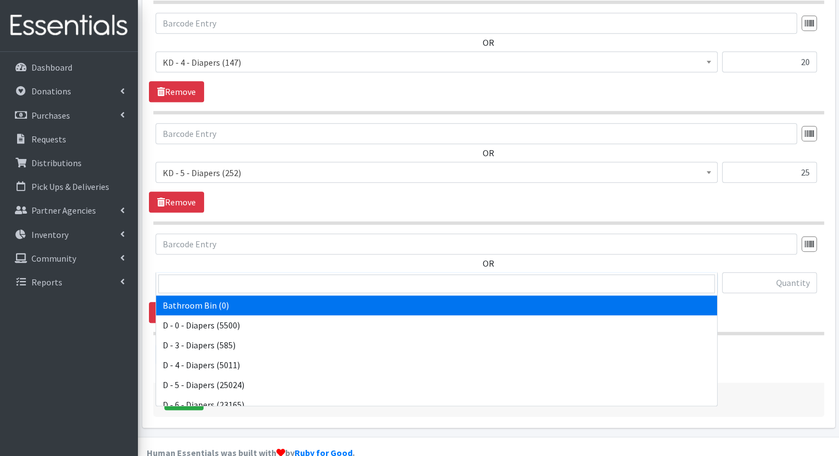
click at [296, 275] on span "Bathroom Bin (0)" at bounding box center [437, 282] width 548 height 15
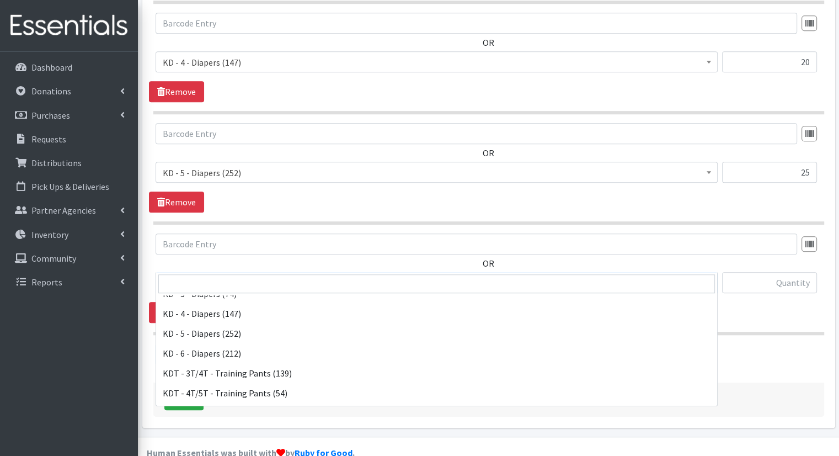
scroll to position [280, 0]
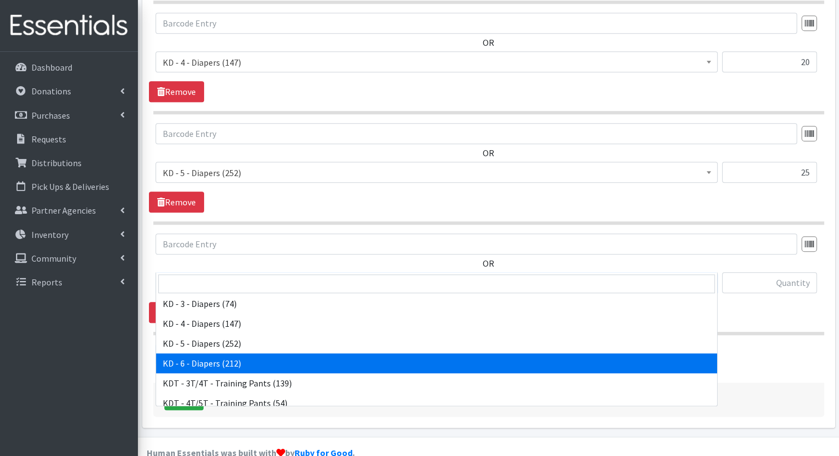
select select "15502"
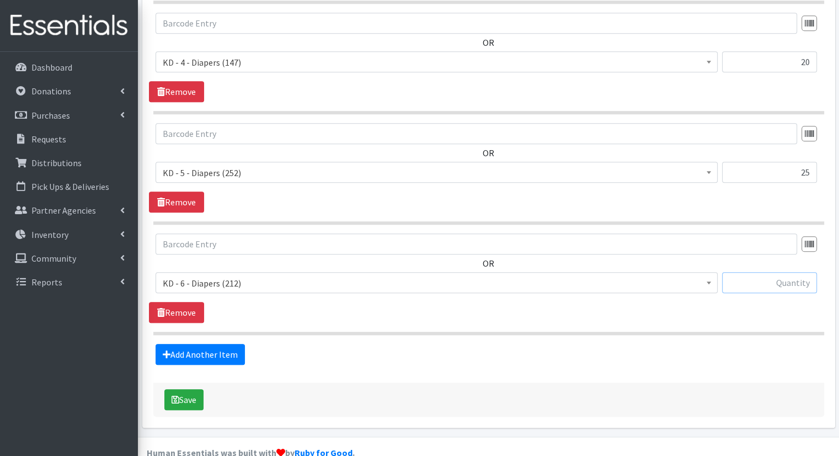
click at [768, 272] on input "text" at bounding box center [769, 282] width 95 height 21
type input "25"
click at [225, 344] on link "Add Another Item" at bounding box center [200, 354] width 89 height 21
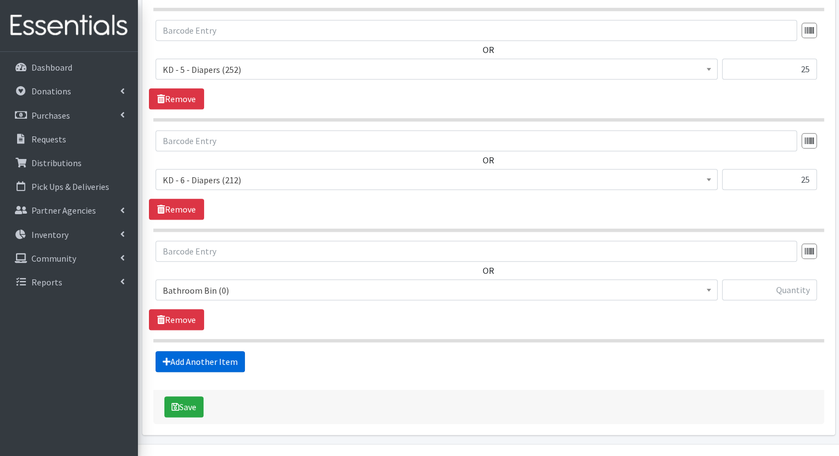
scroll to position [1011, 0]
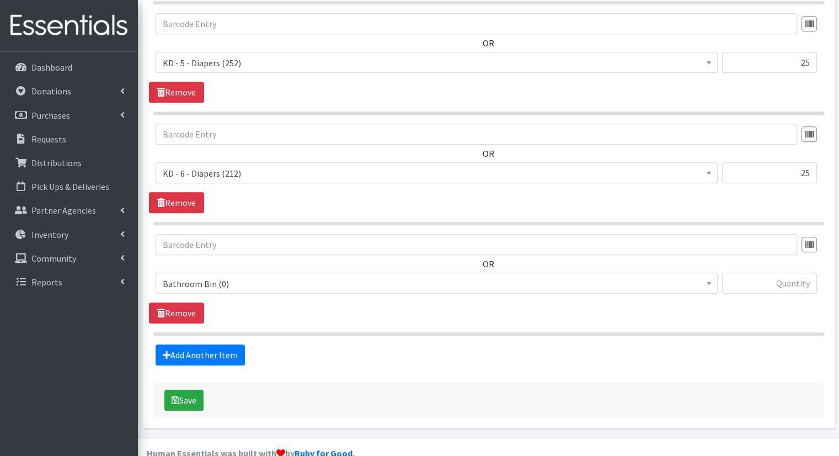
click at [265, 276] on span "Bathroom Bin (0)" at bounding box center [437, 283] width 548 height 15
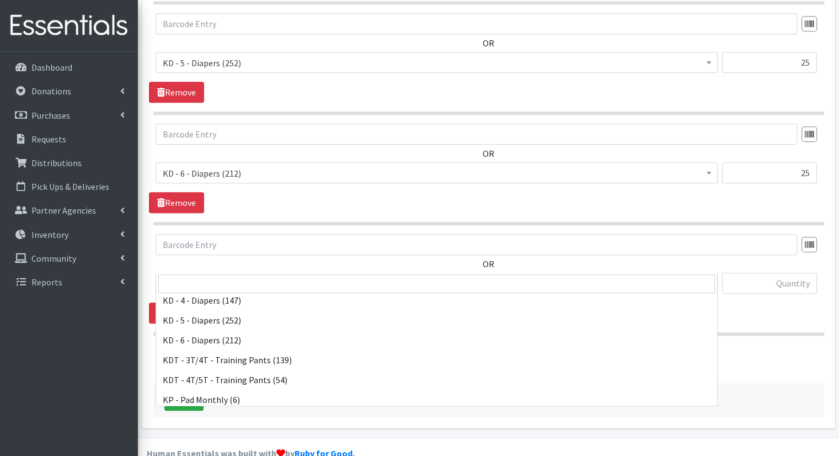
scroll to position [356, 0]
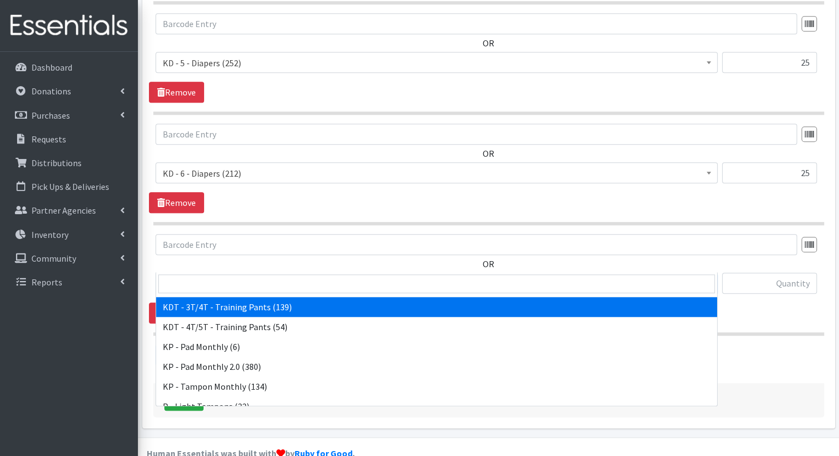
select select "15506"
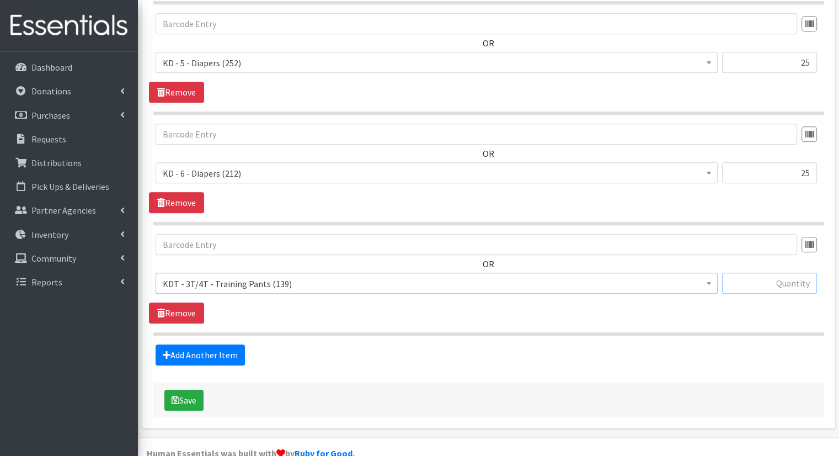
click at [771, 273] on input "text" at bounding box center [769, 283] width 95 height 21
type input "15"
click at [175, 344] on link "Add Another Item" at bounding box center [200, 354] width 89 height 21
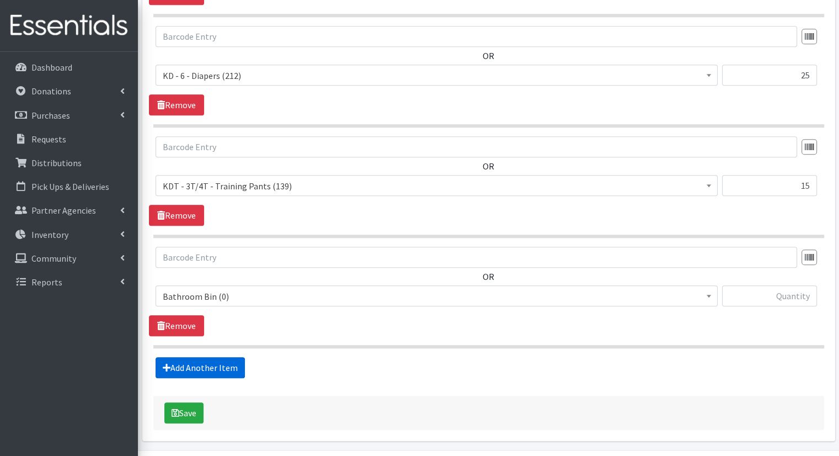
scroll to position [1122, 0]
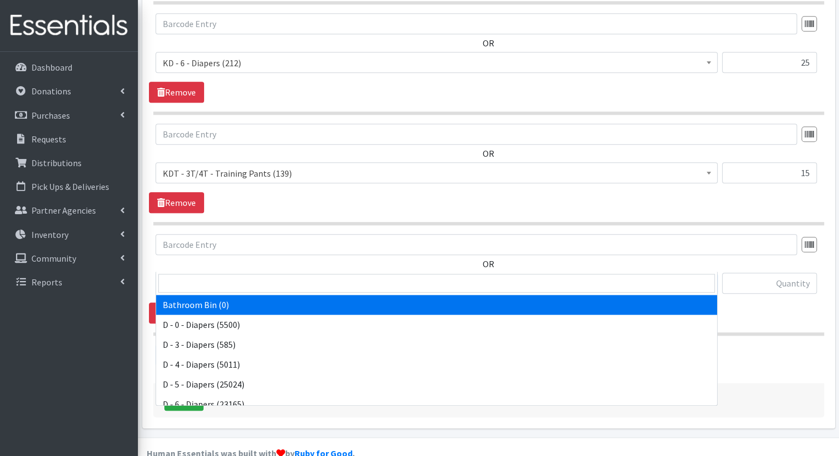
click at [268, 276] on span "Bathroom Bin (0)" at bounding box center [437, 283] width 548 height 15
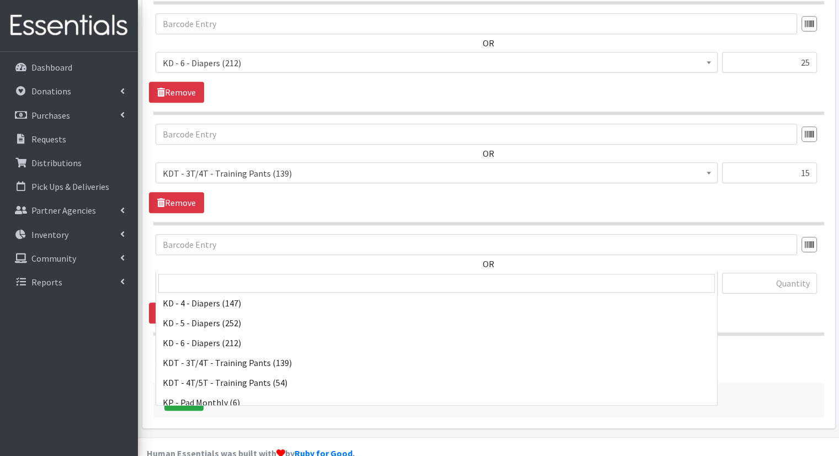
scroll to position [303, 0]
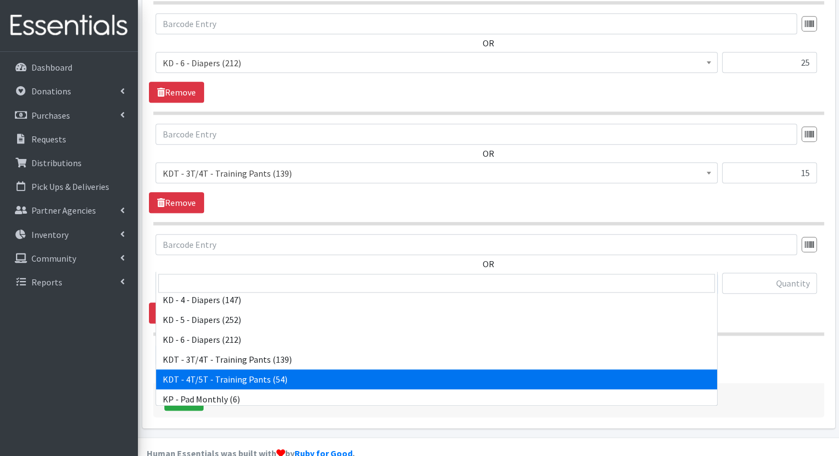
select select "15507"
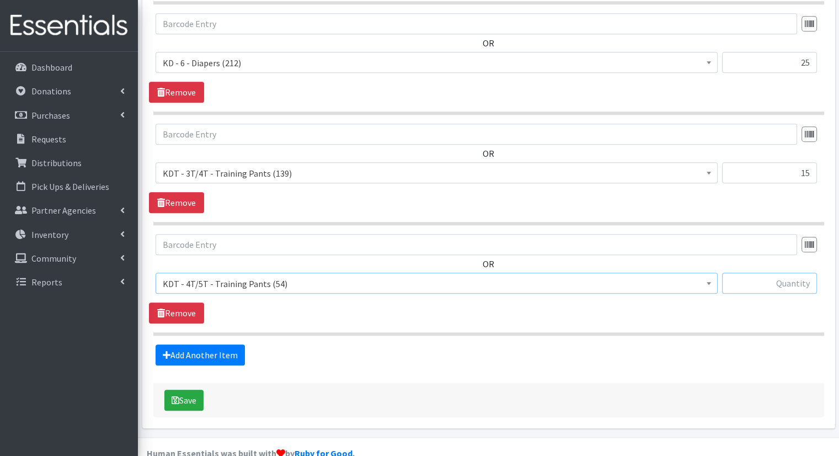
click at [774, 273] on input "text" at bounding box center [769, 283] width 95 height 21
type input "15"
click at [222, 344] on link "Add Another Item" at bounding box center [200, 354] width 89 height 21
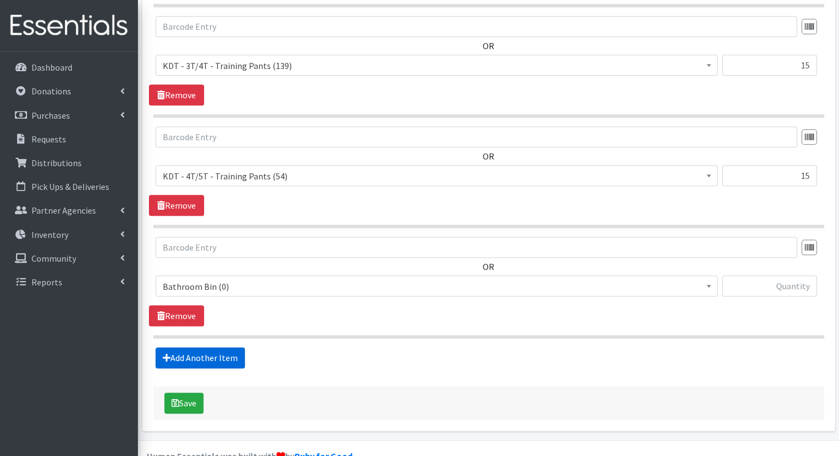
scroll to position [1232, 0]
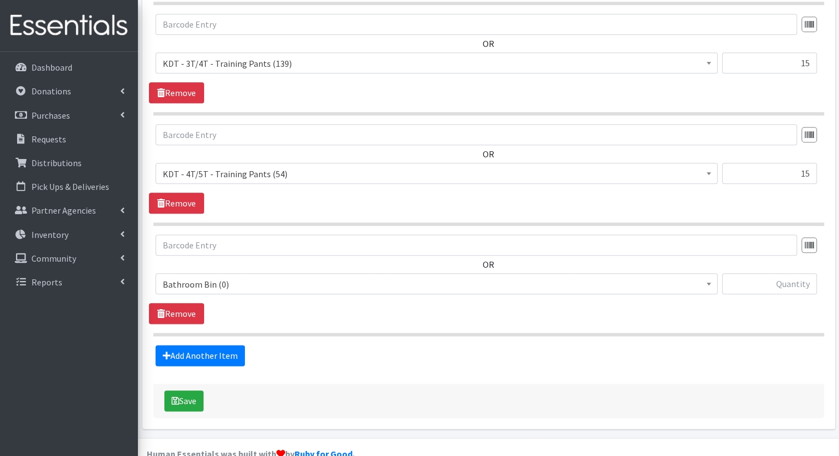
click at [267, 276] on span "Bathroom Bin (0)" at bounding box center [437, 283] width 548 height 15
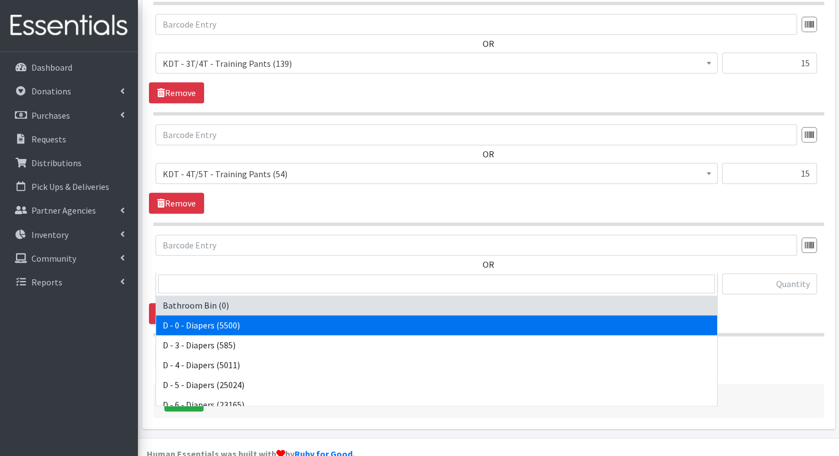
scroll to position [386, 0]
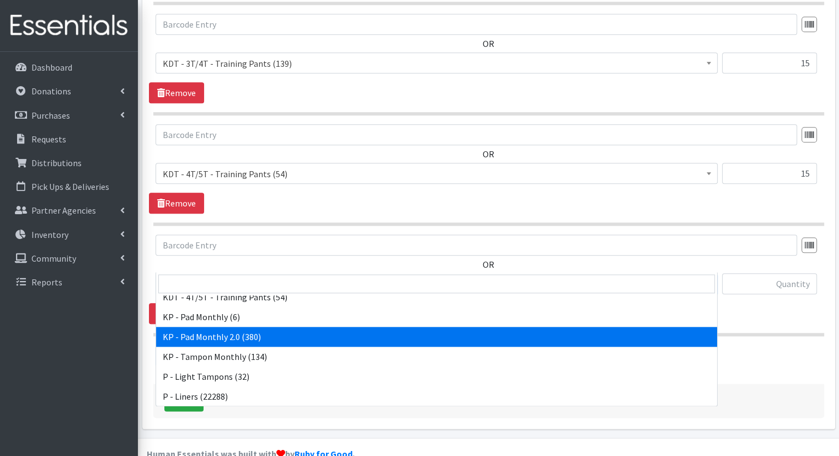
select select "15566"
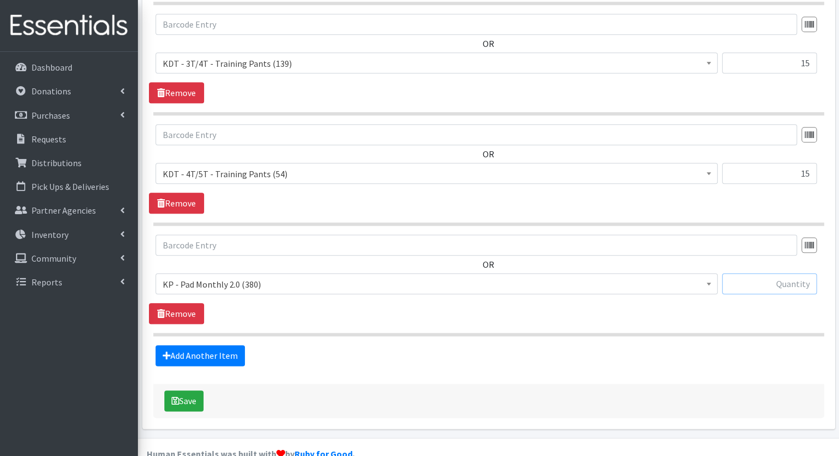
click at [762, 273] on input "text" at bounding box center [769, 283] width 95 height 21
type input "50"
click at [232, 345] on link "Add Another Item" at bounding box center [200, 355] width 89 height 21
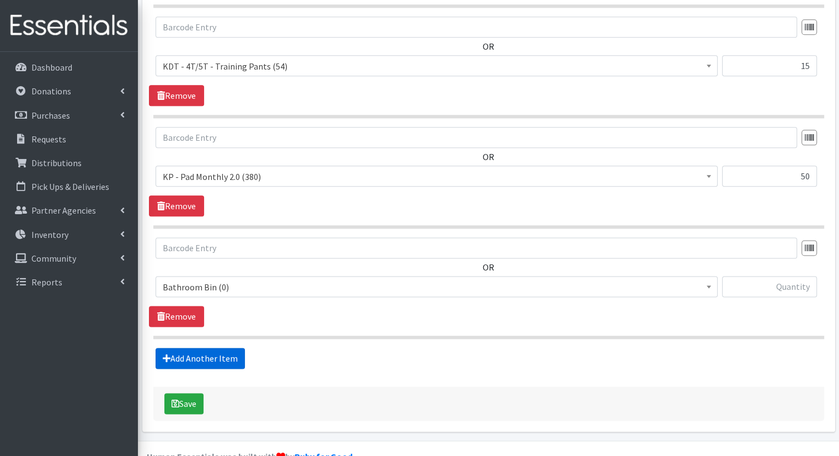
scroll to position [1342, 0]
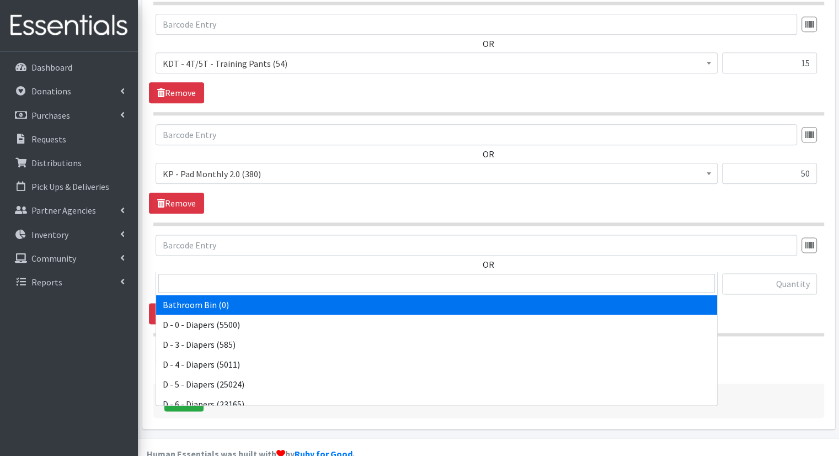
click at [272, 276] on span "Bathroom Bin (0)" at bounding box center [437, 283] width 548 height 15
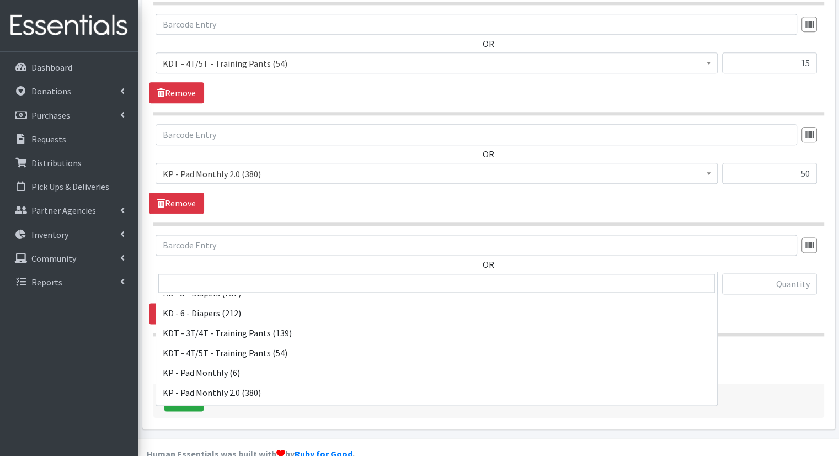
scroll to position [379, 0]
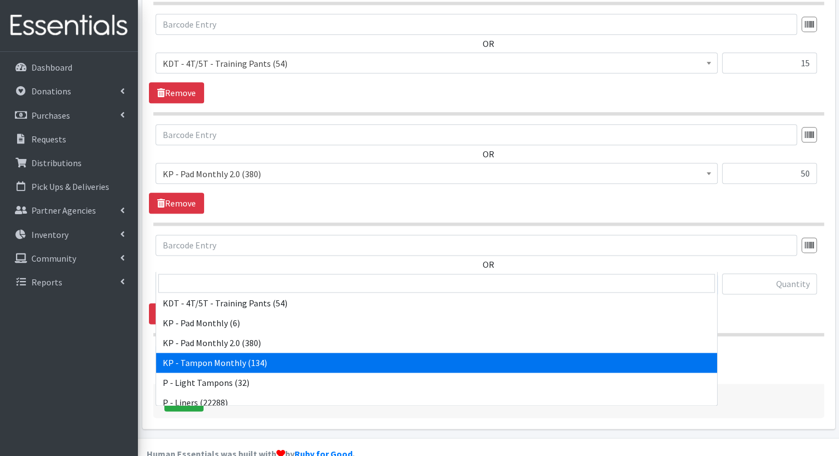
select select "15504"
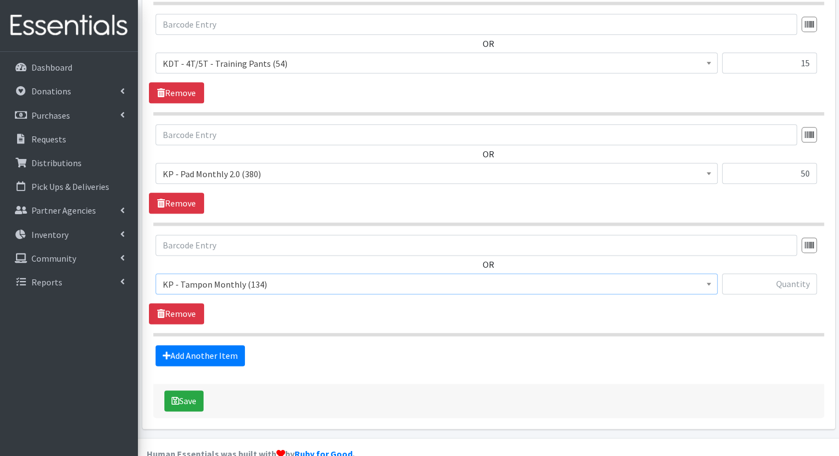
click at [772, 274] on div at bounding box center [769, 288] width 95 height 30
click at [772, 273] on input "text" at bounding box center [769, 283] width 95 height 21
type input "25"
click at [228, 345] on link "Add Another Item" at bounding box center [200, 355] width 89 height 21
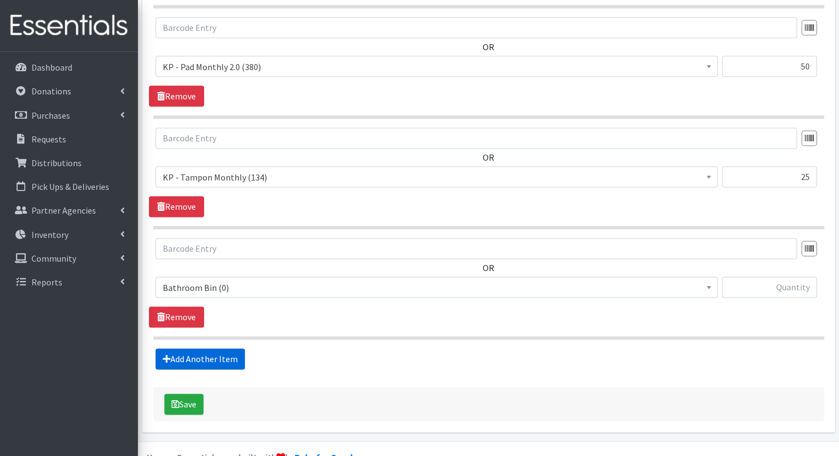
scroll to position [1452, 0]
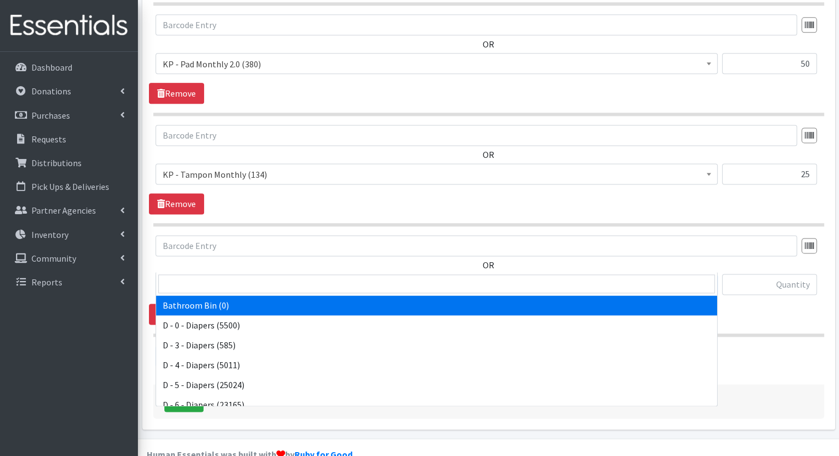
click at [379, 274] on span "Bathroom Bin (0)" at bounding box center [437, 284] width 562 height 21
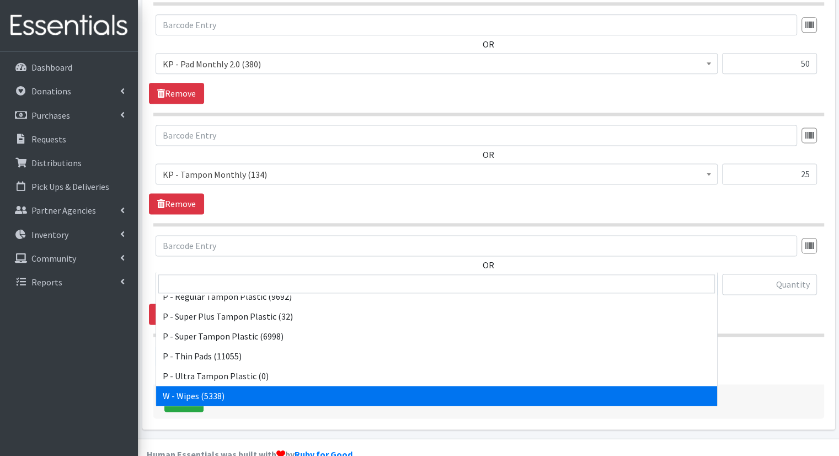
select select "15495"
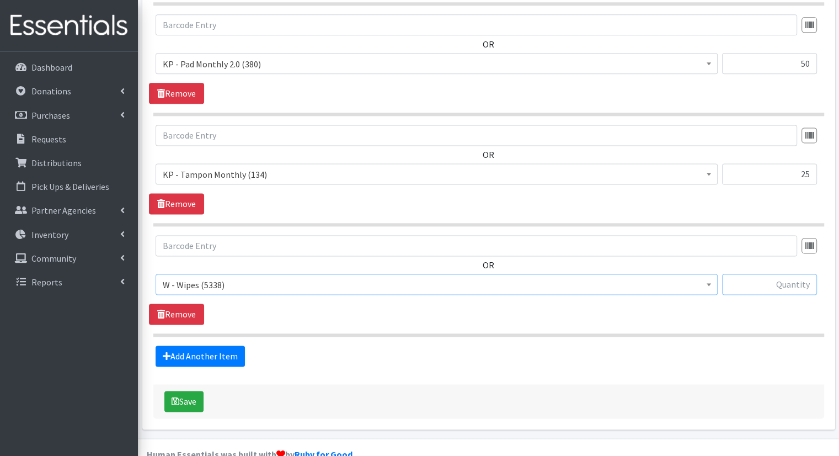
click at [787, 274] on input "text" at bounding box center [769, 284] width 95 height 21
type input "170"
click at [191, 391] on button "Save" at bounding box center [183, 401] width 39 height 21
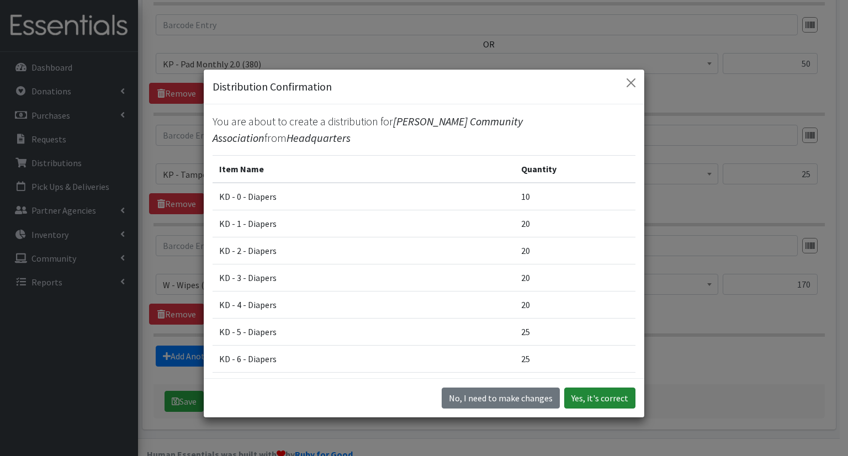
click at [588, 397] on button "Yes, it's correct" at bounding box center [599, 397] width 71 height 21
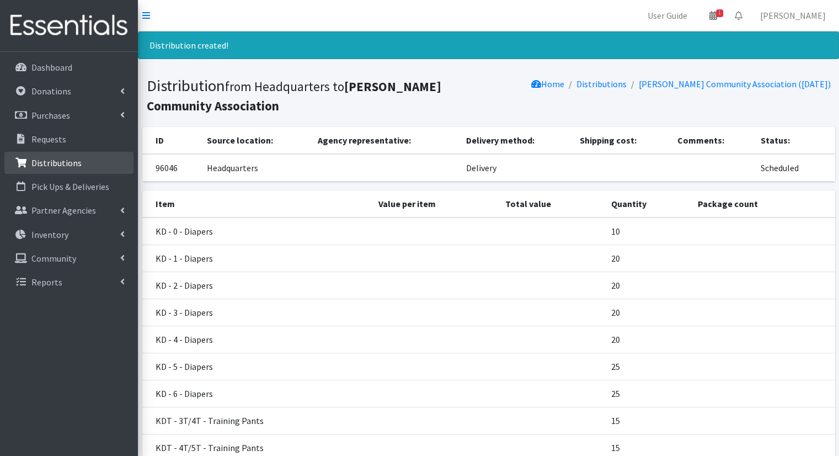
click at [76, 170] on link "Distributions" at bounding box center [68, 163] width 129 height 22
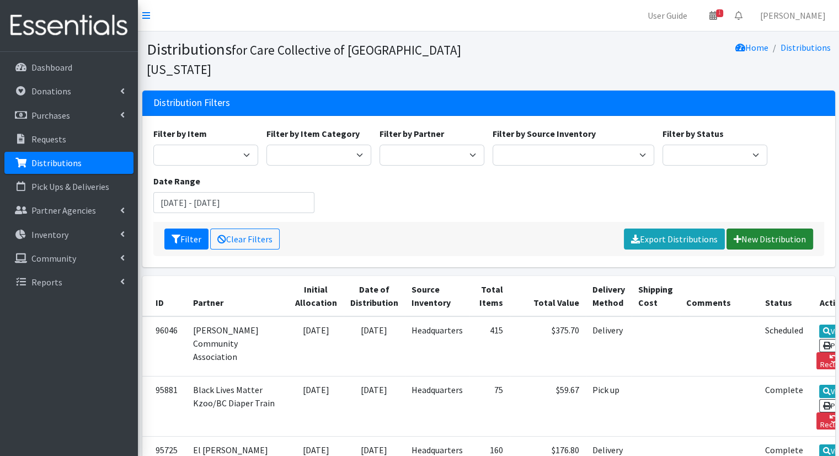
click at [742, 228] on link "New Distribution" at bounding box center [770, 238] width 87 height 21
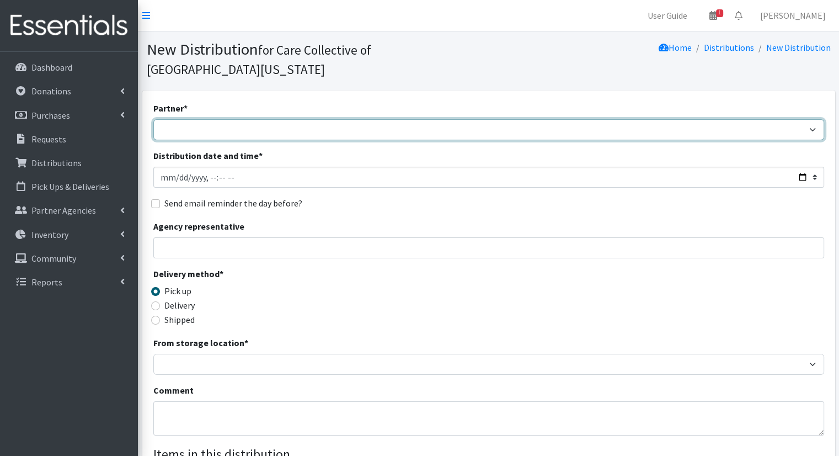
click at [256, 119] on select "African Community Kalamazoo Black Lives Matter Kzoo/[GEOGRAPHIC_DATA] Diaper Tr…" at bounding box center [488, 129] width 671 height 21
select select "7976"
click at [153, 119] on select "African Community Kalamazoo Black Lives Matter Kzoo/BC Diaper Train Cares Sexua…" at bounding box center [488, 129] width 671 height 21
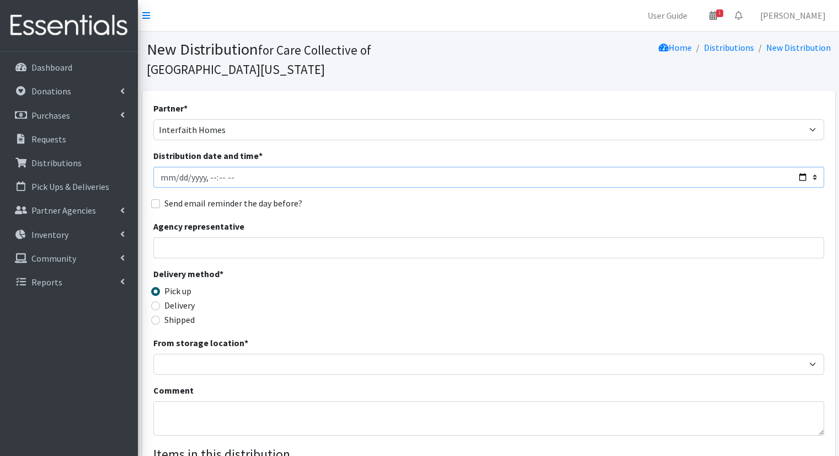
click at [800, 167] on input "Distribution date and time *" at bounding box center [488, 177] width 671 height 21
type input "[DATE]T10:00"
click at [403, 195] on div "Partner * African Community Kalamazoo Black Lives Matter Kzoo/BC Diaper Train C…" at bounding box center [488, 353] width 671 height 503
click at [190, 299] on label "Delivery" at bounding box center [179, 305] width 30 height 13
click at [160, 301] on input "Delivery" at bounding box center [155, 305] width 9 height 9
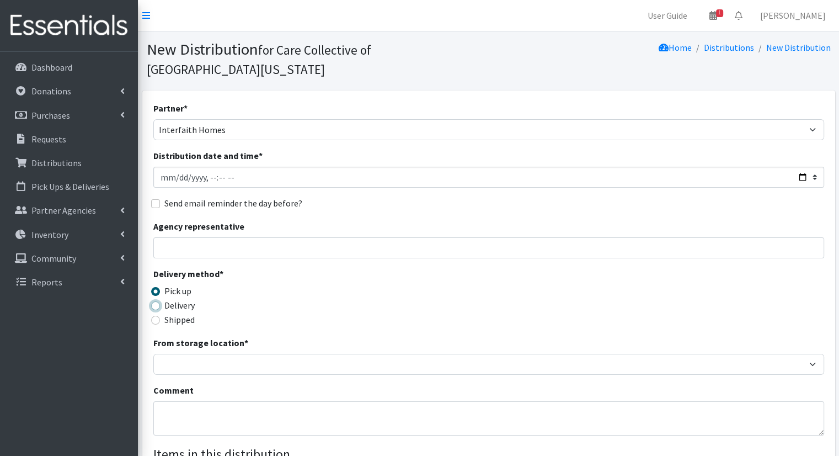
radio input "true"
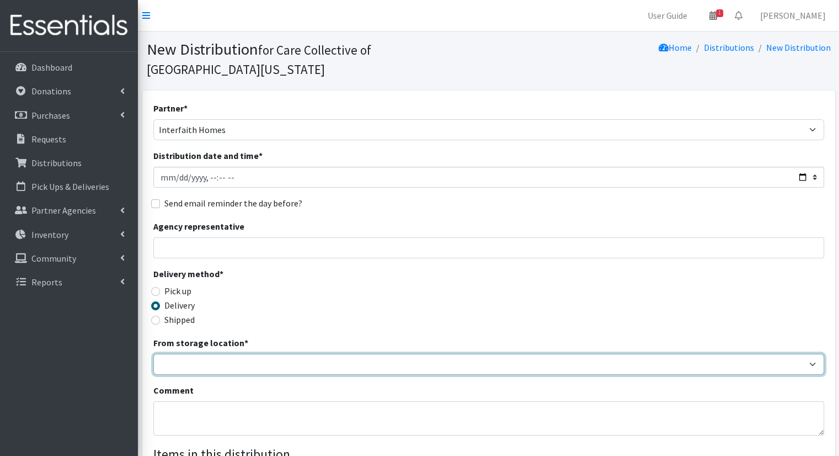
click at [203, 354] on select "Headquarters" at bounding box center [488, 364] width 671 height 21
select select "491"
click at [153, 354] on select "Headquarters" at bounding box center [488, 364] width 671 height 21
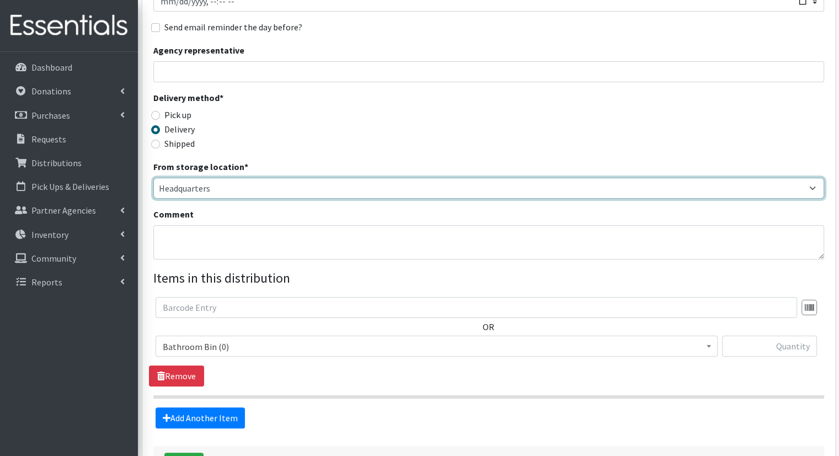
scroll to position [175, 0]
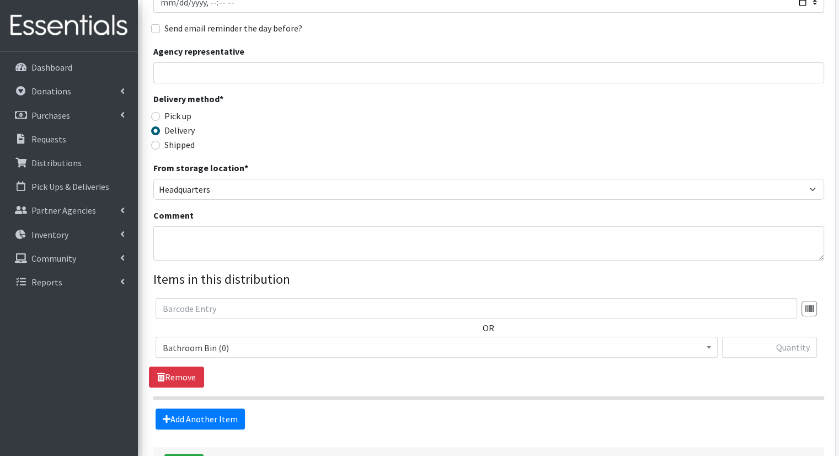
click at [374, 340] on span "Bathroom Bin (0)" at bounding box center [437, 347] width 548 height 15
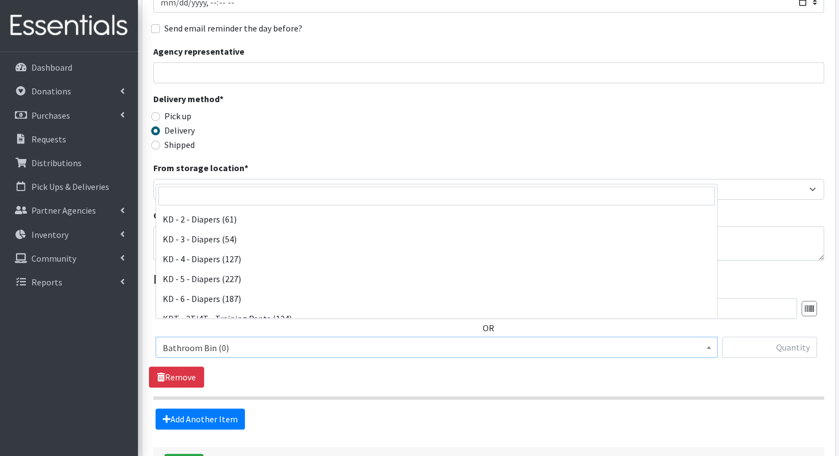
scroll to position [263, 0]
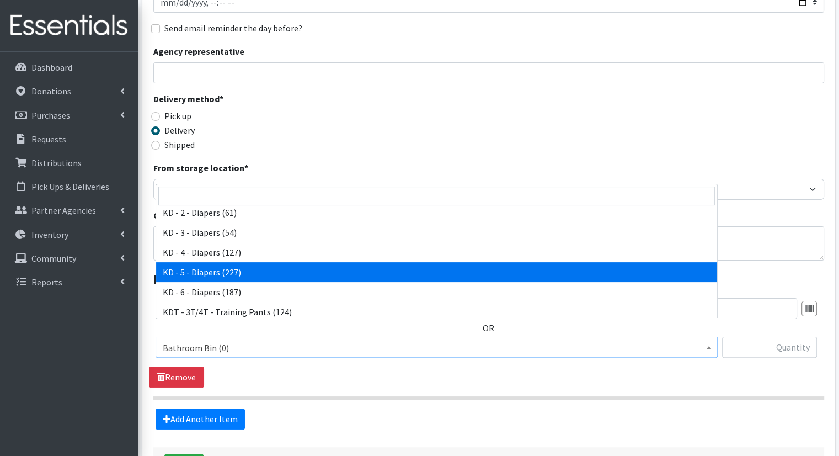
select select "15501"
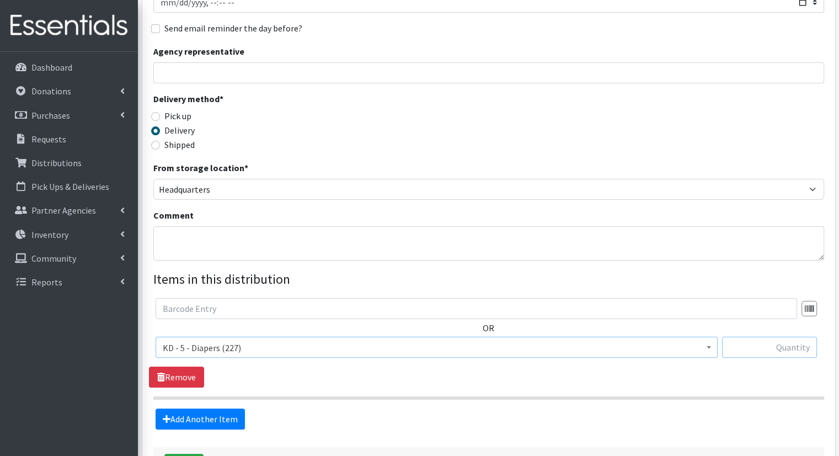
click at [813, 337] on input "text" at bounding box center [769, 347] width 95 height 21
type input "12"
click at [219, 408] on link "Add Another Item" at bounding box center [200, 418] width 89 height 21
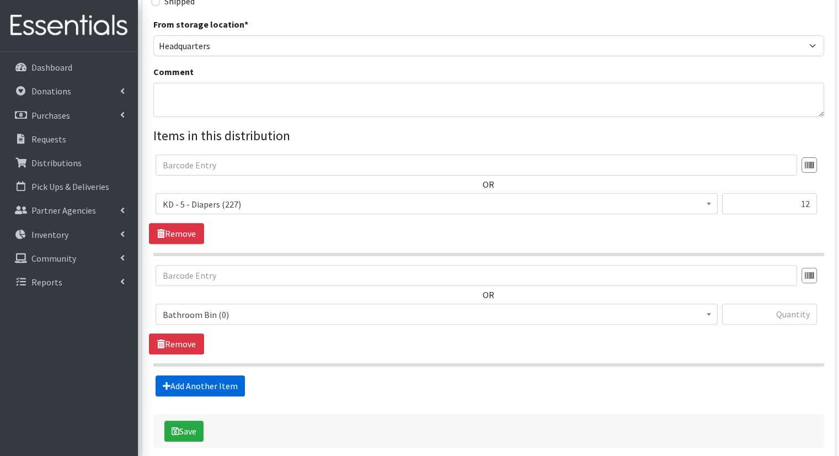
scroll to position [351, 0]
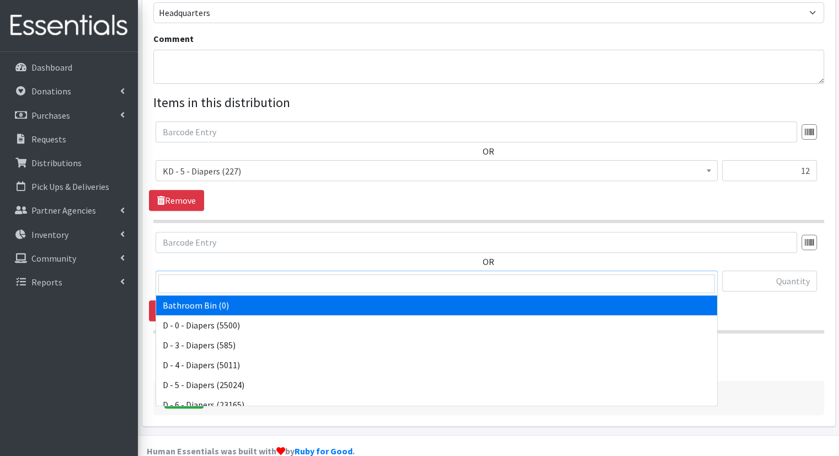
click at [254, 274] on span "Bathroom Bin (0)" at bounding box center [437, 281] width 548 height 15
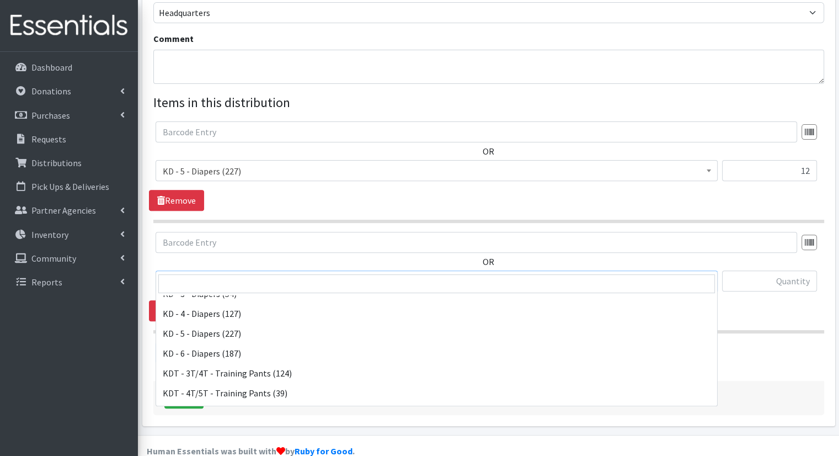
scroll to position [293, 0]
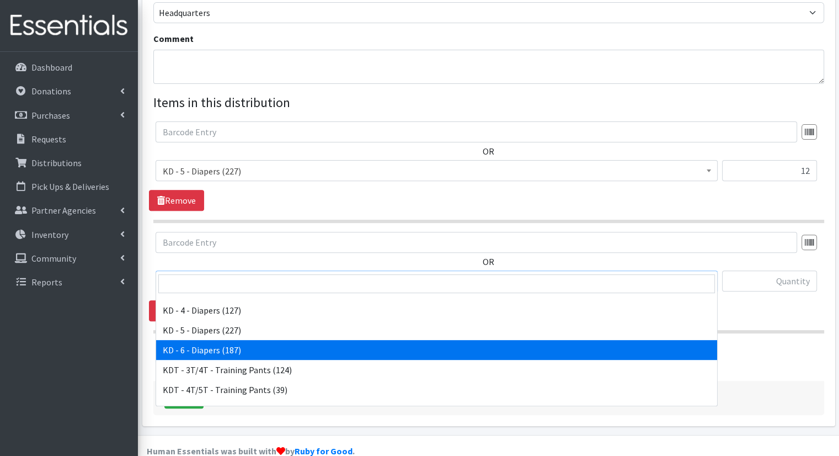
select select "15502"
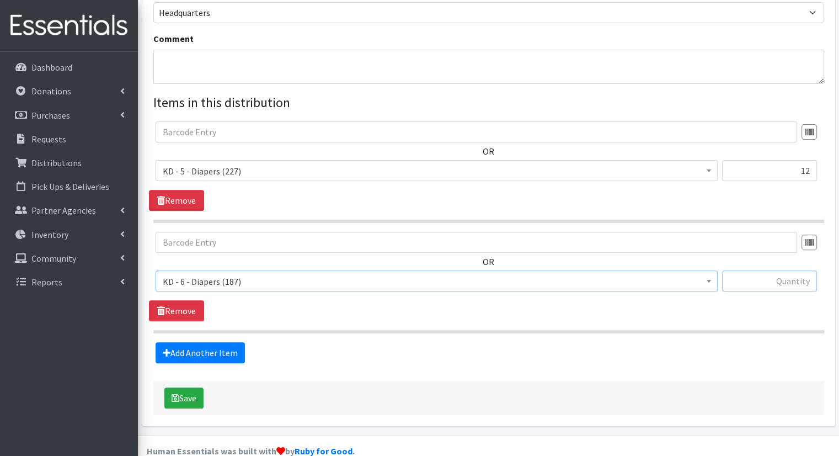
click at [758, 270] on input "text" at bounding box center [769, 280] width 95 height 21
type input "12"
click at [199, 342] on link "Add Another Item" at bounding box center [200, 352] width 89 height 21
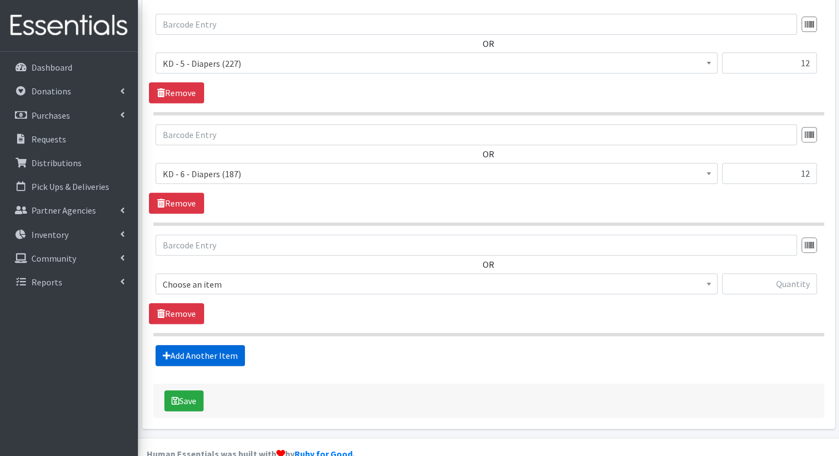
scroll to position [461, 0]
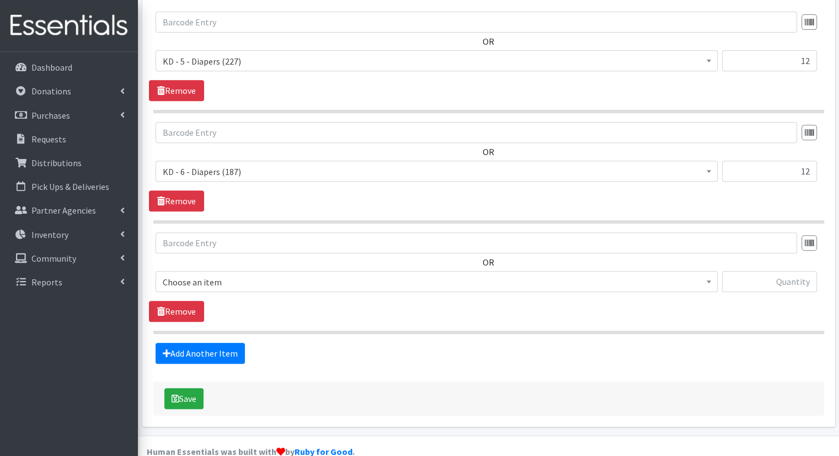
click at [259, 274] on span "Choose an item" at bounding box center [437, 281] width 548 height 15
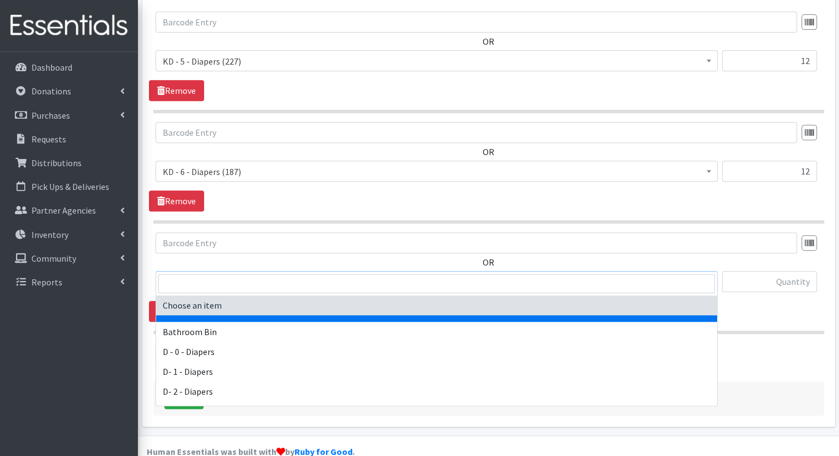
scroll to position [591, 0]
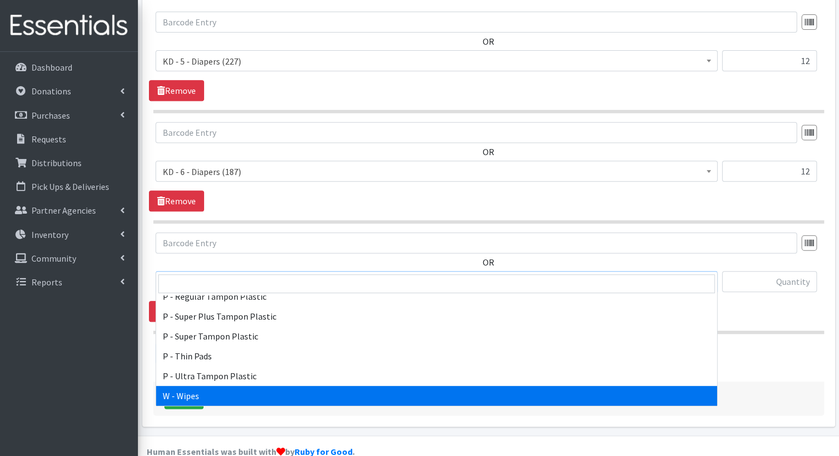
select select "15495"
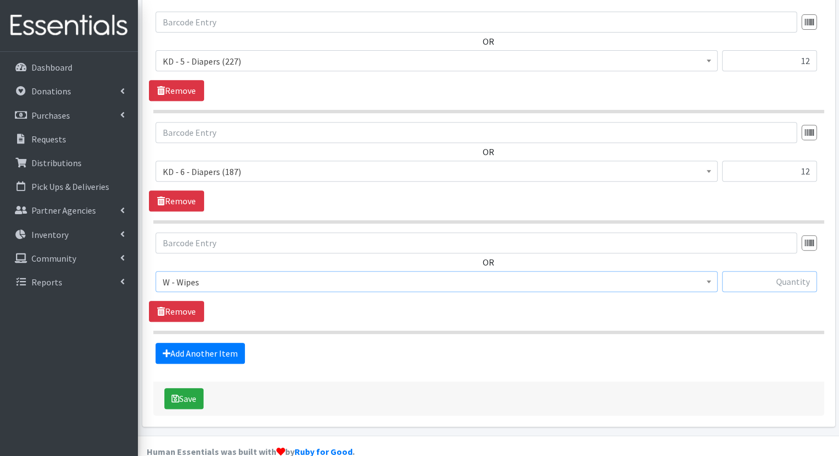
click at [759, 271] on input "text" at bounding box center [769, 281] width 95 height 21
type input "24"
click at [194, 388] on button "Save" at bounding box center [183, 398] width 39 height 21
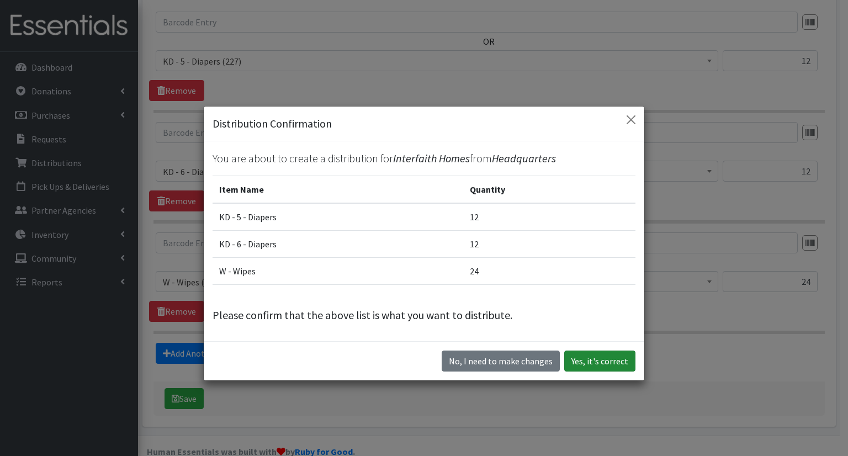
click at [594, 363] on button "Yes, it's correct" at bounding box center [599, 360] width 71 height 21
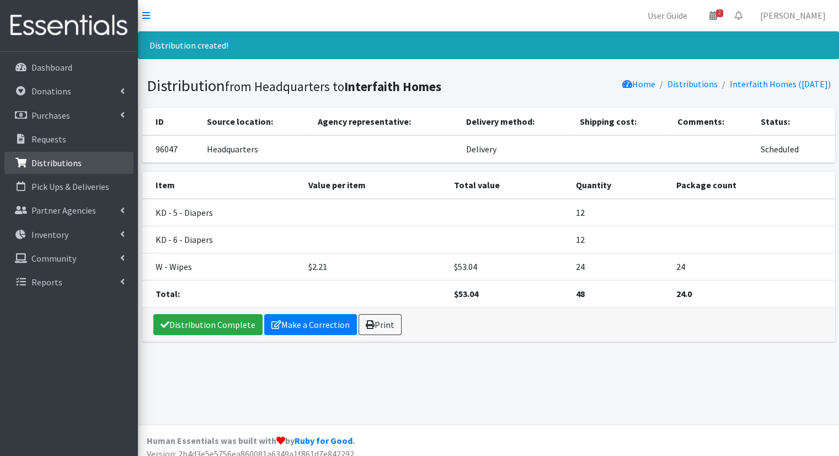
click at [68, 168] on p "Distributions" at bounding box center [56, 162] width 50 height 11
